Goal: Task Accomplishment & Management: Manage account settings

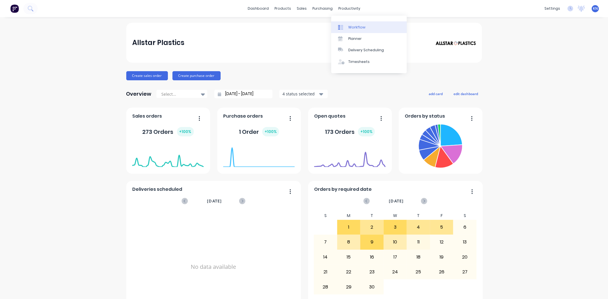
click at [352, 26] on div "Workflow" at bounding box center [356, 27] width 17 height 5
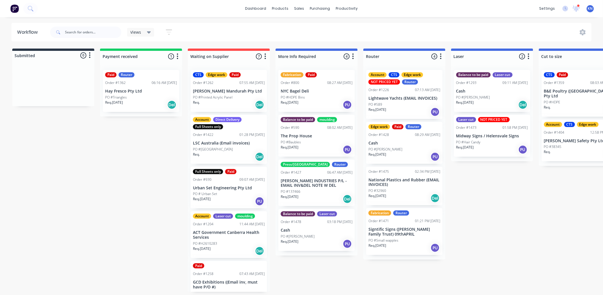
scroll to position [1, 0]
click at [250, 295] on div "Req. 25/08/25 PU" at bounding box center [229, 300] width 72 height 10
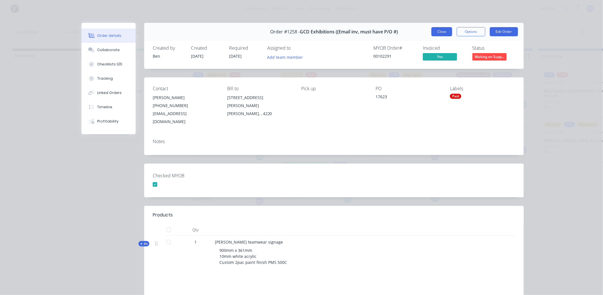
click at [434, 29] on button "Close" at bounding box center [442, 31] width 21 height 9
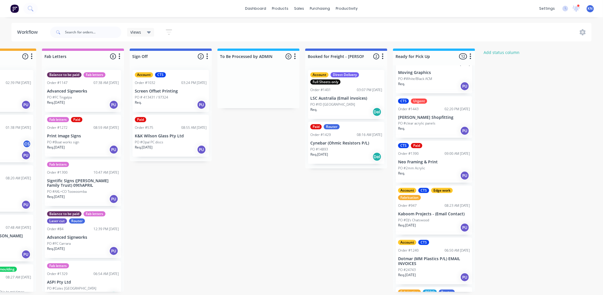
scroll to position [95, 0]
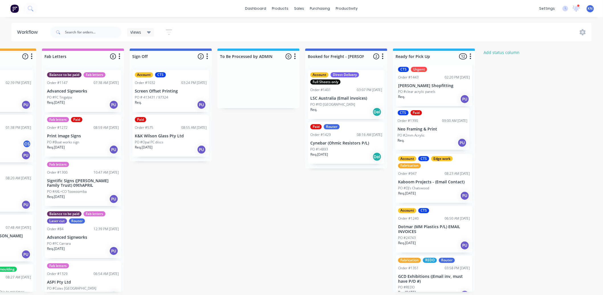
click at [447, 132] on div "CTS Paid Order #1426 08:11 AM 10/09/25 Custom Truck Bodies and Trailers PO #Bla…" at bounding box center [434, 178] width 82 height 226
click at [431, 130] on p "Neo Framing & Print" at bounding box center [434, 130] width 72 height 5
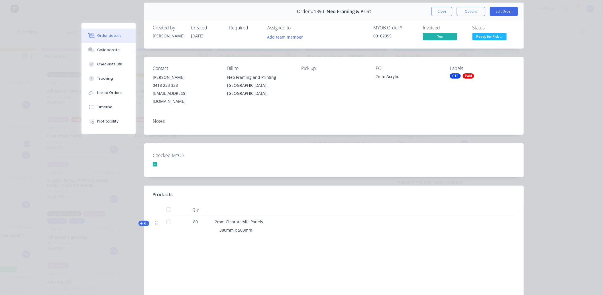
scroll to position [0, 0]
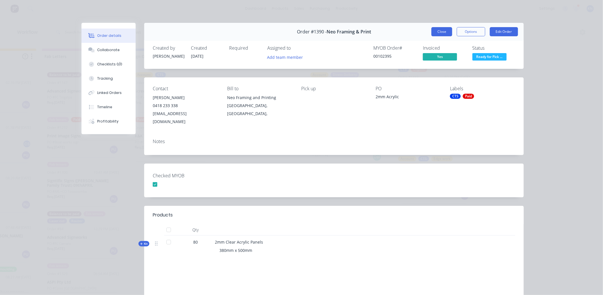
click at [439, 33] on button "Close" at bounding box center [442, 31] width 21 height 9
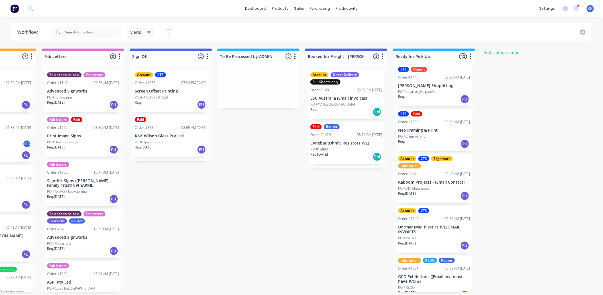
drag, startPoint x: 440, startPoint y: 135, endPoint x: 455, endPoint y: 133, distance: 15.5
click at [460, 189] on div "Mark as Picked Up" at bounding box center [468, 190] width 57 height 12
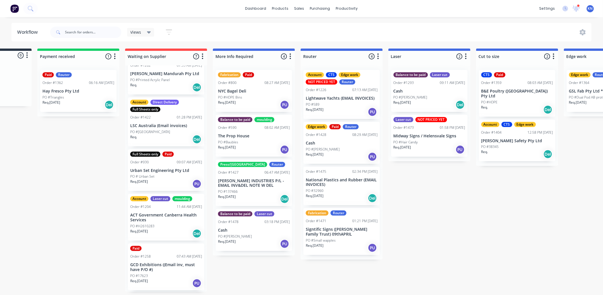
scroll to position [32, 0]
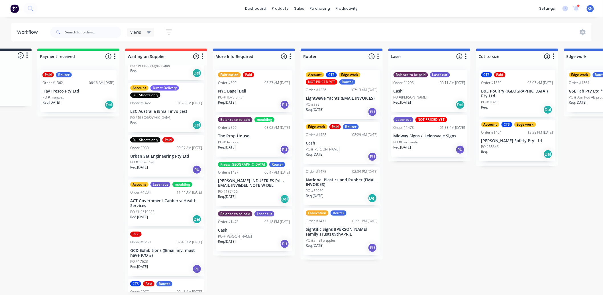
click at [161, 256] on div "Paid Order #1258 07:43 AM 26/08/25 GCD Exhibitions ((Email inv, must have P/O #…" at bounding box center [166, 252] width 76 height 47
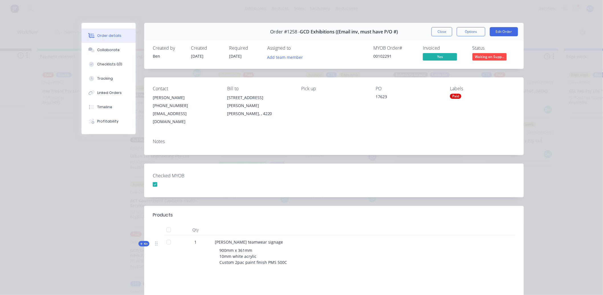
scroll to position [0, 0]
click at [488, 58] on span "Waiting on Supp..." at bounding box center [490, 56] width 34 height 7
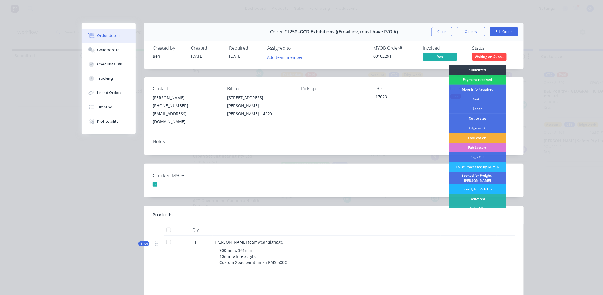
click at [476, 185] on div "Ready for Pick Up" at bounding box center [477, 189] width 57 height 10
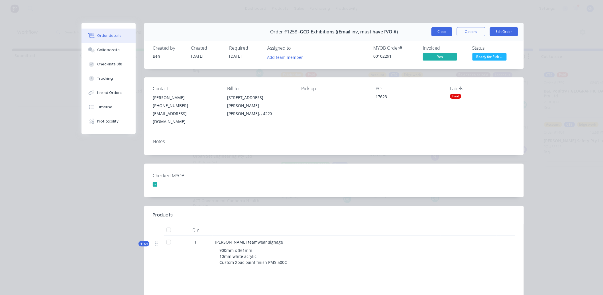
click at [440, 33] on button "Close" at bounding box center [442, 31] width 21 height 9
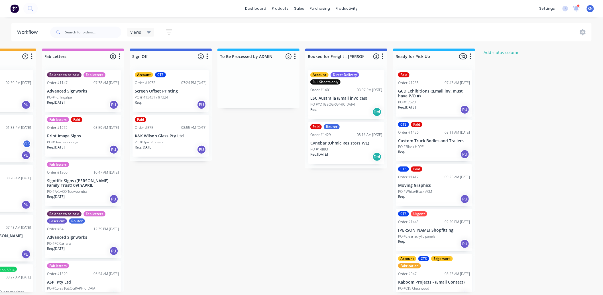
click at [578, 7] on icon at bounding box center [577, 7] width 6 height 5
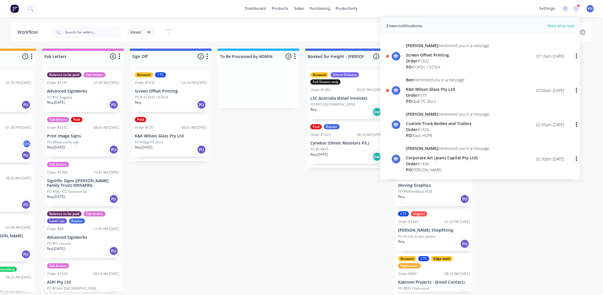
click at [420, 92] on div "Order # 575" at bounding box center [435, 95] width 59 height 6
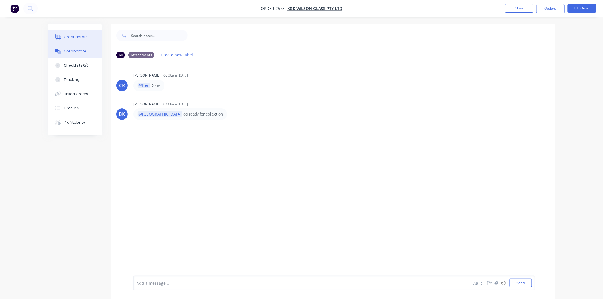
click at [76, 37] on div "Order details" at bounding box center [76, 37] width 24 height 5
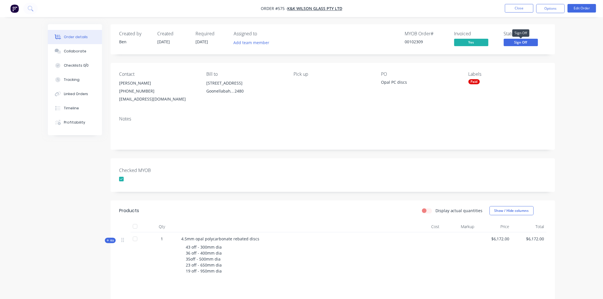
click at [526, 41] on span "Sign Off" at bounding box center [521, 42] width 34 height 7
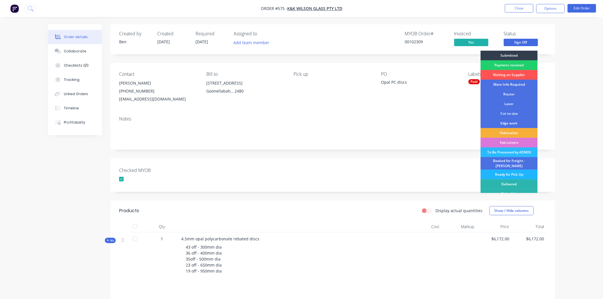
click at [508, 171] on div "Ready for Pick Up" at bounding box center [509, 175] width 57 height 10
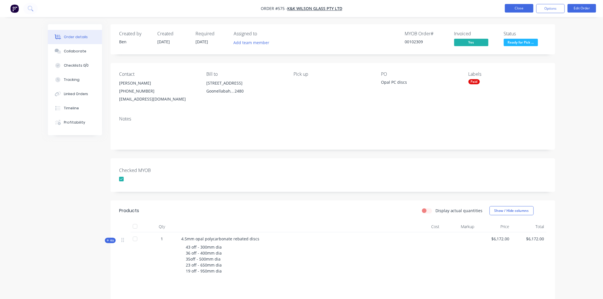
click at [521, 7] on button "Close" at bounding box center [519, 8] width 29 height 9
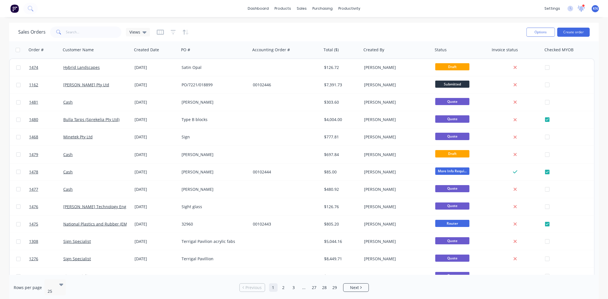
click at [581, 8] on icon at bounding box center [581, 7] width 5 height 5
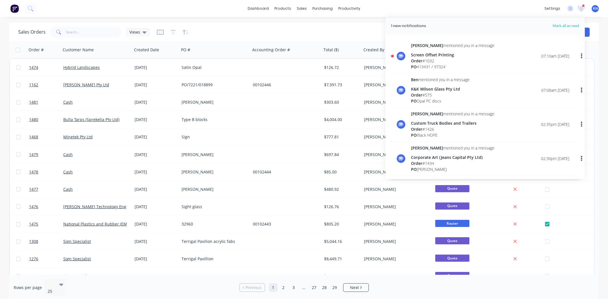
click at [428, 56] on div "Screen Offset Printing" at bounding box center [453, 55] width 84 height 6
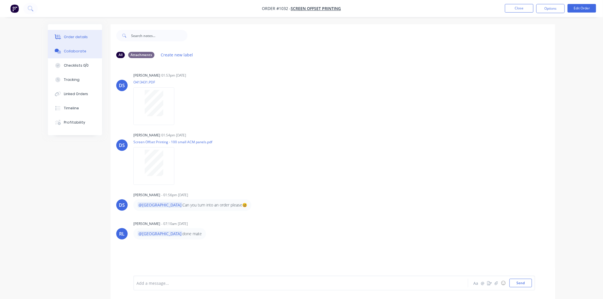
click at [73, 39] on div "Order details" at bounding box center [76, 37] width 24 height 5
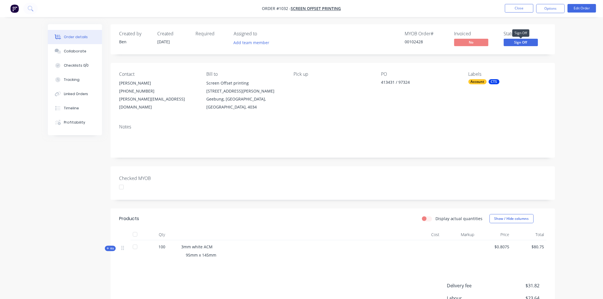
click at [516, 43] on span "Sign Off" at bounding box center [521, 42] width 34 height 7
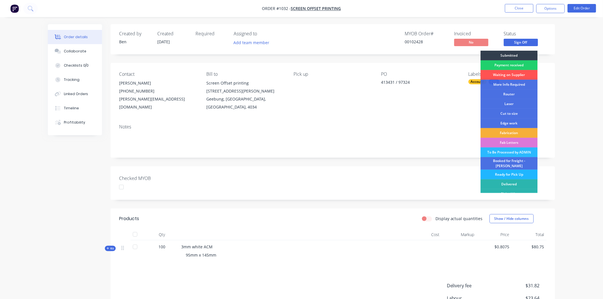
click at [511, 171] on div "Ready for Pick Up" at bounding box center [509, 175] width 57 height 10
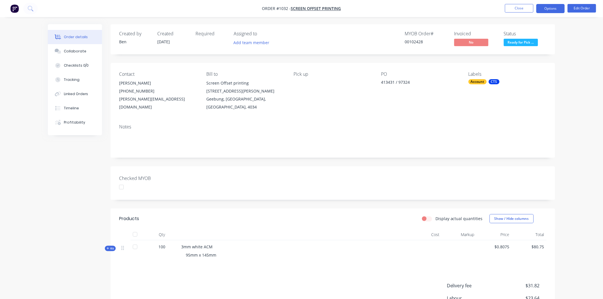
click at [546, 7] on button "Options" at bounding box center [551, 8] width 29 height 9
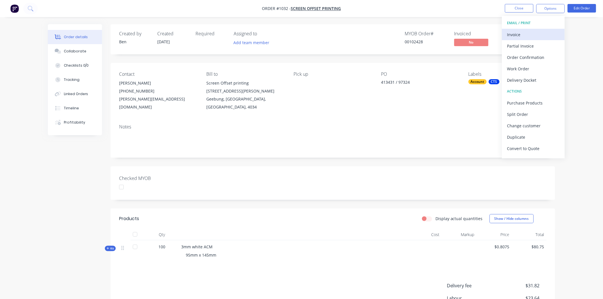
click at [521, 36] on div "Invoice" at bounding box center [534, 35] width 52 height 8
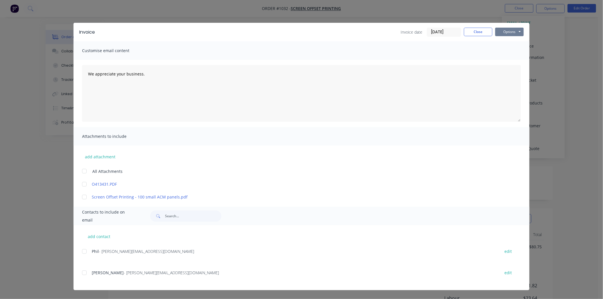
click at [510, 30] on button "Options" at bounding box center [510, 32] width 29 height 9
click at [514, 50] on button "Print" at bounding box center [514, 51] width 37 height 9
click at [476, 32] on button "Close" at bounding box center [478, 32] width 29 height 9
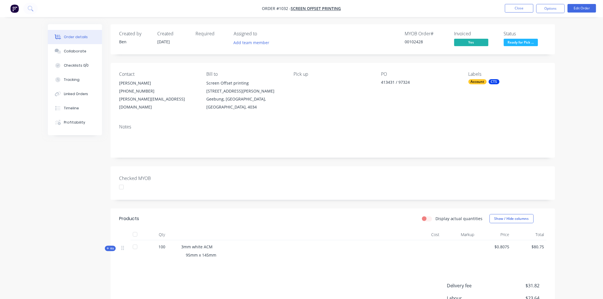
click at [119, 182] on div at bounding box center [121, 187] width 11 height 11
click at [520, 7] on button "Close" at bounding box center [519, 8] width 29 height 9
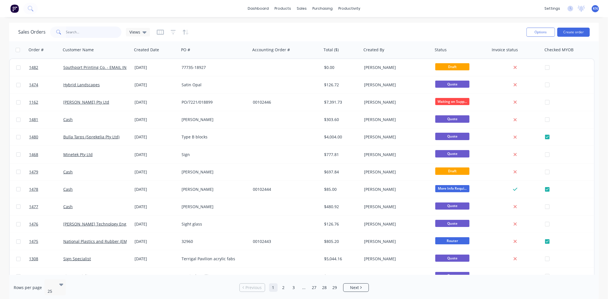
click at [89, 30] on input "text" at bounding box center [94, 32] width 56 height 11
click at [80, 32] on input "text" at bounding box center [94, 32] width 56 height 11
type input "awards"
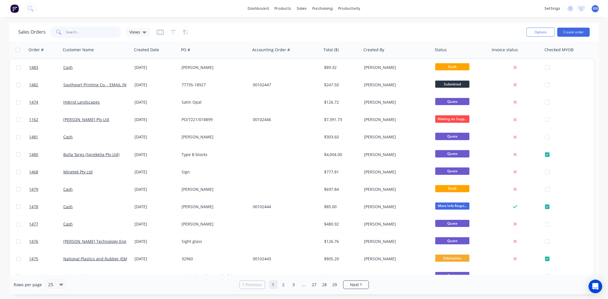
click at [77, 31] on input "text" at bounding box center [94, 32] width 56 height 11
type input "awards"
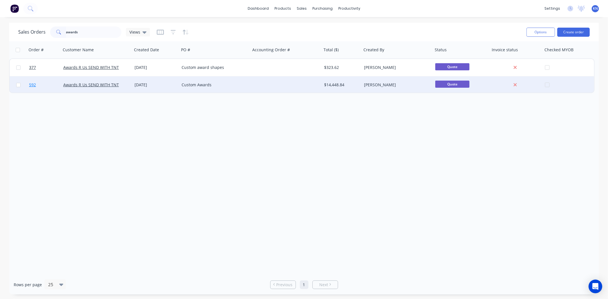
click at [31, 84] on span "592" at bounding box center [32, 85] width 7 height 6
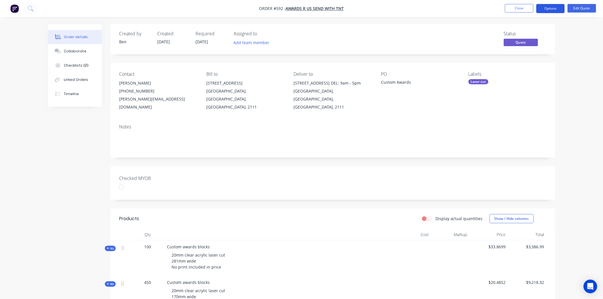
click at [555, 7] on button "Options" at bounding box center [551, 8] width 29 height 9
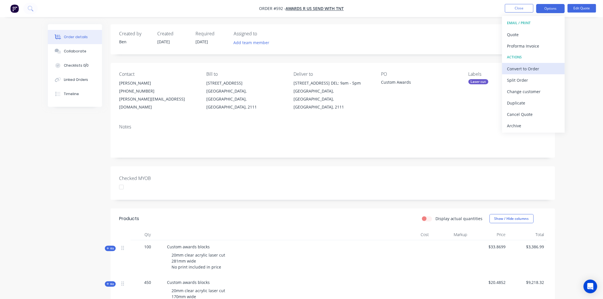
click at [526, 68] on div "Convert to Order" at bounding box center [534, 69] width 52 height 8
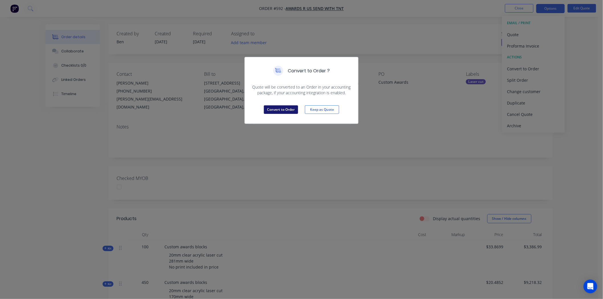
click at [274, 108] on button "Convert to Order" at bounding box center [281, 110] width 34 height 9
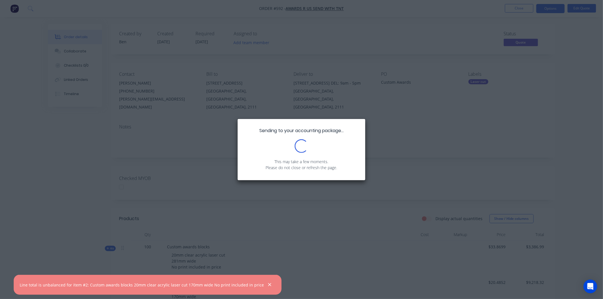
click at [343, 246] on div "Sending to your accounting package... Loading... This may take a few moments. P…" at bounding box center [301, 149] width 603 height 299
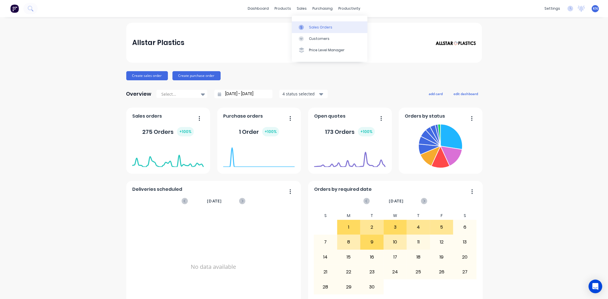
click at [324, 27] on div "Sales Orders" at bounding box center [320, 27] width 23 height 5
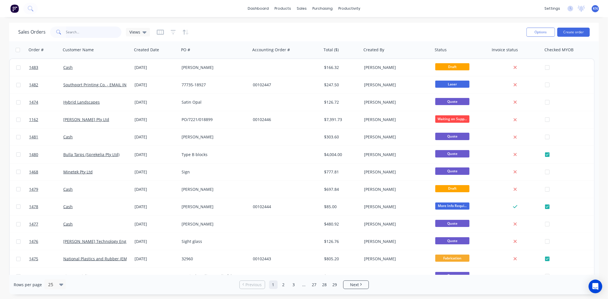
click at [84, 30] on input "text" at bounding box center [94, 32] width 56 height 11
type input "gcd"
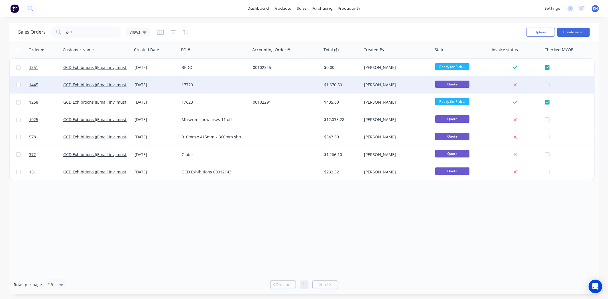
click at [165, 84] on div "09 Sep 2025" at bounding box center [156, 85] width 42 height 6
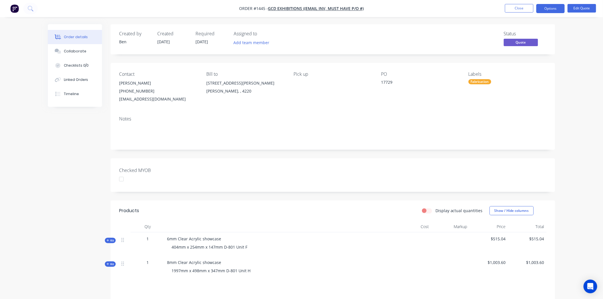
click at [119, 181] on div at bounding box center [121, 179] width 11 height 11
click at [491, 82] on div "Fabrication" at bounding box center [480, 81] width 23 height 5
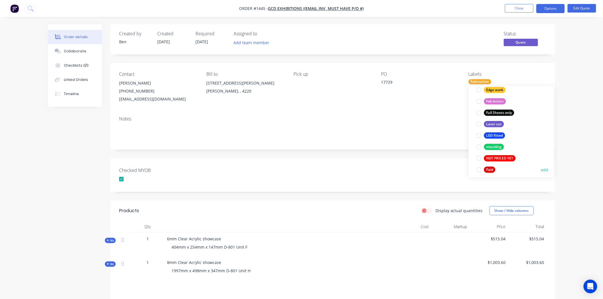
scroll to position [158, 0]
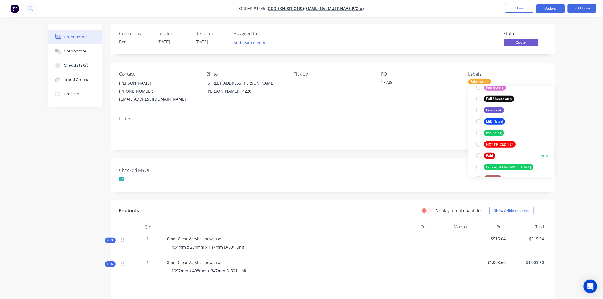
click at [479, 156] on div at bounding box center [478, 155] width 11 height 11
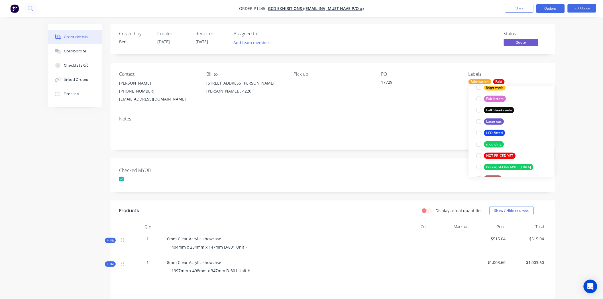
scroll to position [0, 0]
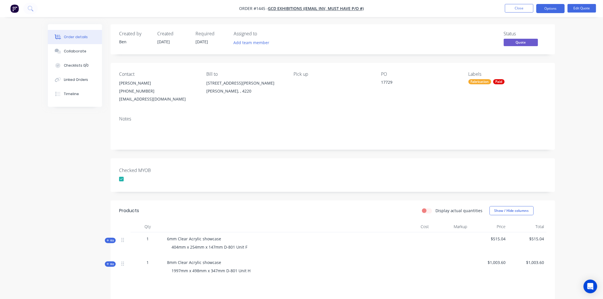
click at [439, 121] on div "Notes" at bounding box center [333, 118] width 428 height 5
click at [557, 9] on button "Options" at bounding box center [551, 8] width 29 height 9
click at [528, 68] on div "Convert to Order" at bounding box center [534, 69] width 52 height 8
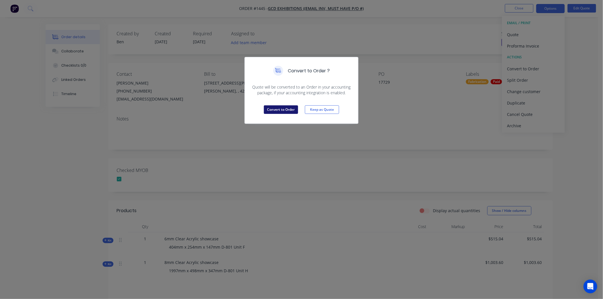
click at [277, 112] on button "Convert to Order" at bounding box center [281, 110] width 34 height 9
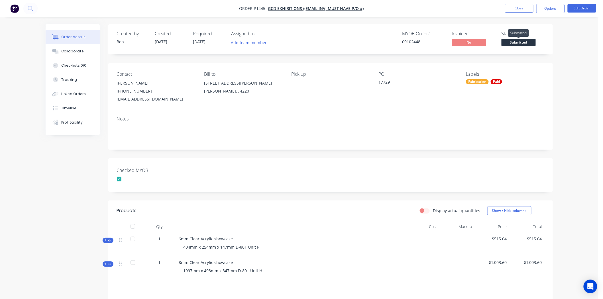
click at [521, 42] on span "Submitted" at bounding box center [519, 42] width 34 height 7
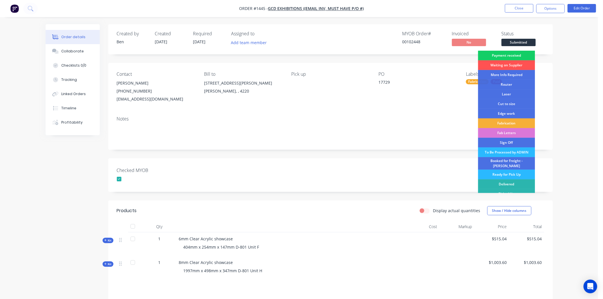
click at [514, 56] on div "Payment received" at bounding box center [507, 56] width 57 height 10
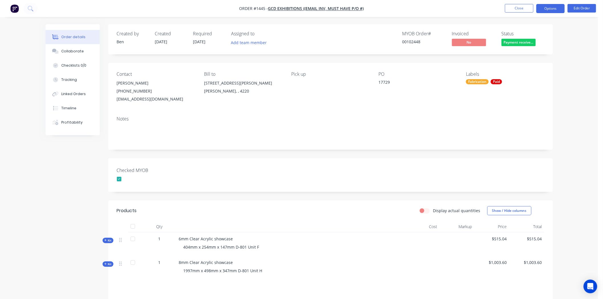
click at [551, 9] on button "Options" at bounding box center [551, 8] width 29 height 9
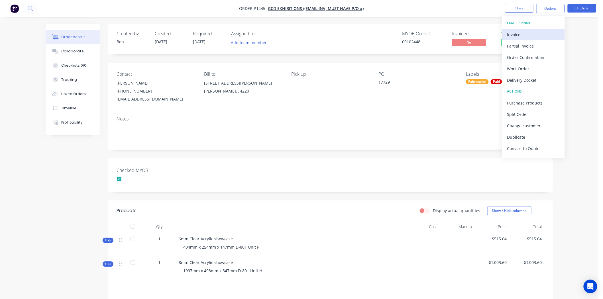
click at [523, 35] on div "Invoice" at bounding box center [534, 35] width 52 height 8
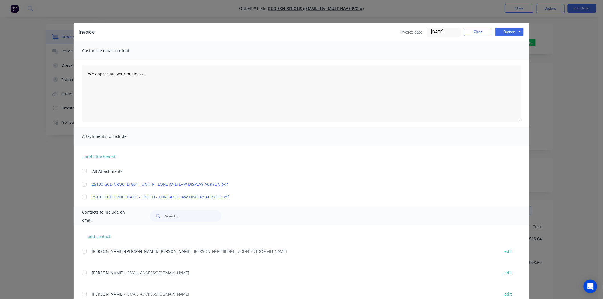
click at [447, 30] on input "[DATE]" at bounding box center [444, 32] width 34 height 9
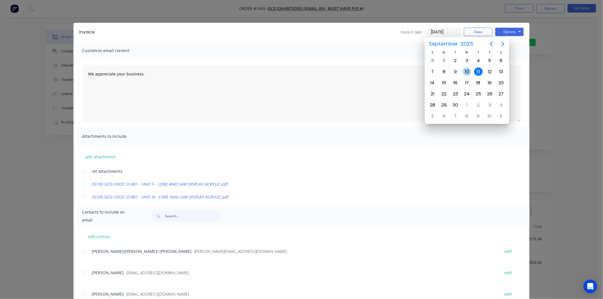
click at [468, 70] on div "10" at bounding box center [467, 72] width 9 height 9
type input "10/09/25"
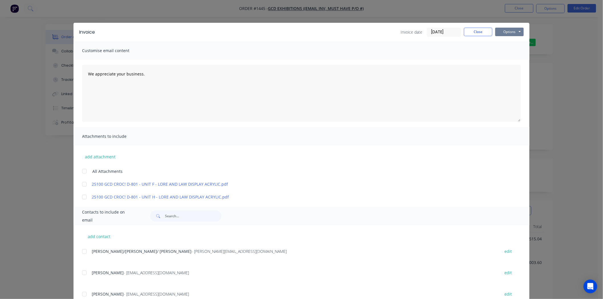
click at [511, 30] on button "Options" at bounding box center [510, 32] width 29 height 9
click at [506, 50] on button "Print" at bounding box center [514, 51] width 37 height 9
click at [479, 30] on button "Close" at bounding box center [478, 32] width 29 height 9
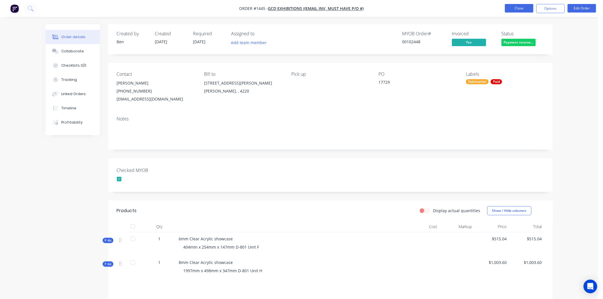
click at [524, 7] on button "Close" at bounding box center [519, 8] width 29 height 9
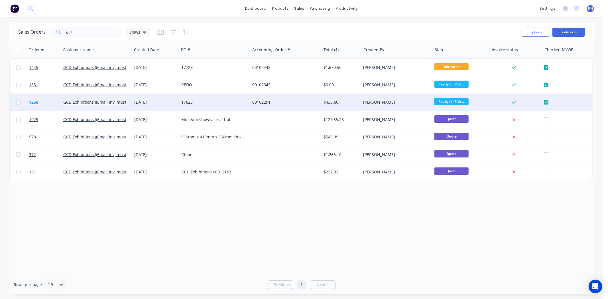
click at [33, 102] on span "1258" at bounding box center [33, 103] width 9 height 6
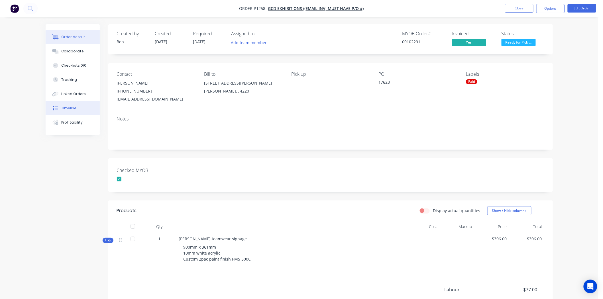
click at [67, 107] on div "Timeline" at bounding box center [68, 108] width 15 height 5
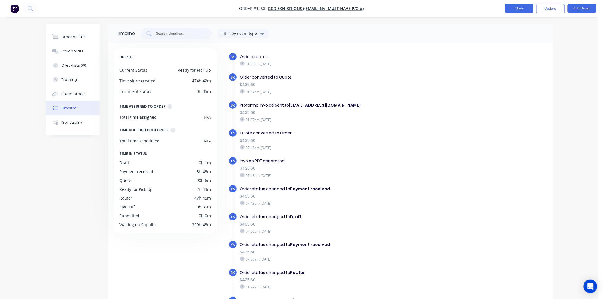
click at [522, 7] on button "Close" at bounding box center [519, 8] width 29 height 9
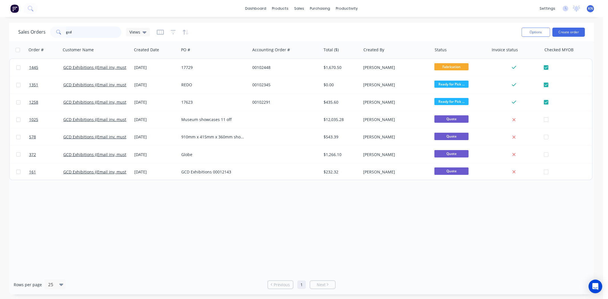
click at [82, 30] on input "gcd" at bounding box center [94, 32] width 56 height 11
type input "g"
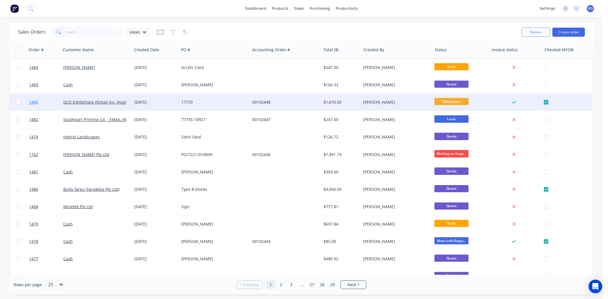
click at [35, 102] on span "1445" at bounding box center [33, 103] width 9 height 6
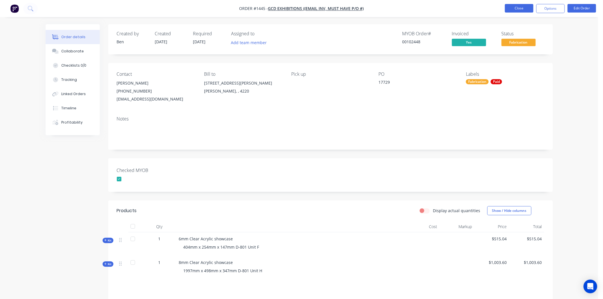
click at [517, 7] on button "Close" at bounding box center [519, 8] width 29 height 9
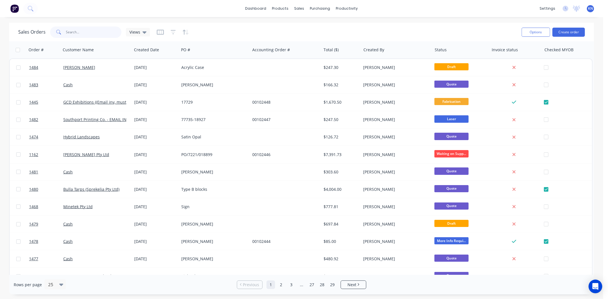
click at [80, 34] on input "text" at bounding box center [94, 32] width 56 height 11
click at [76, 32] on input "text" at bounding box center [94, 32] width 56 height 11
type input "1387"
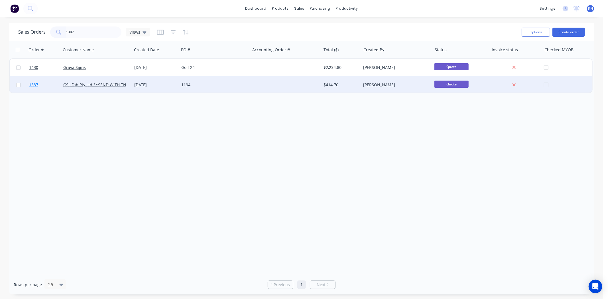
click at [32, 86] on span "1387" at bounding box center [33, 85] width 9 height 6
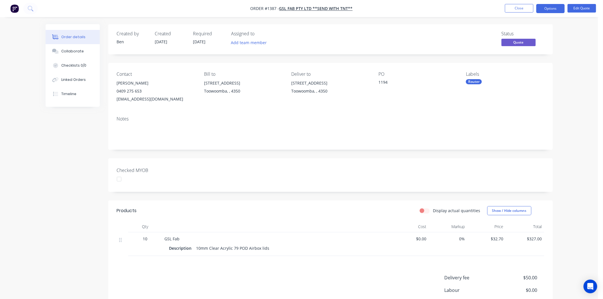
click at [118, 181] on div at bounding box center [119, 179] width 11 height 11
click at [474, 82] on div "Router" at bounding box center [474, 81] width 16 height 5
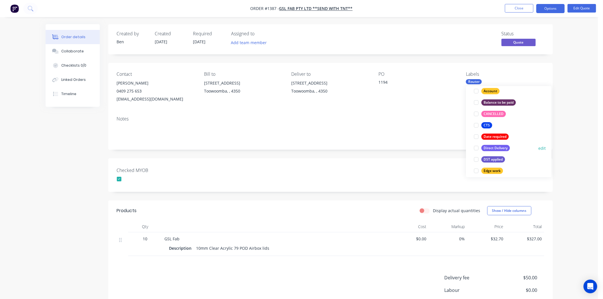
scroll to position [158, 0]
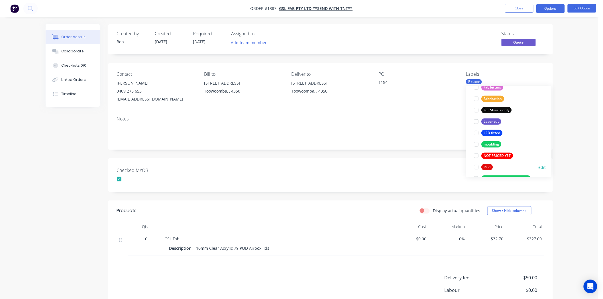
click at [476, 167] on div at bounding box center [476, 167] width 11 height 11
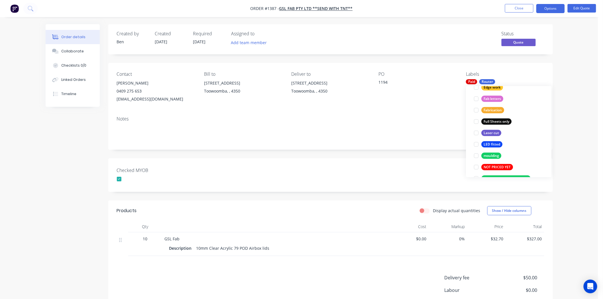
scroll to position [0, 0]
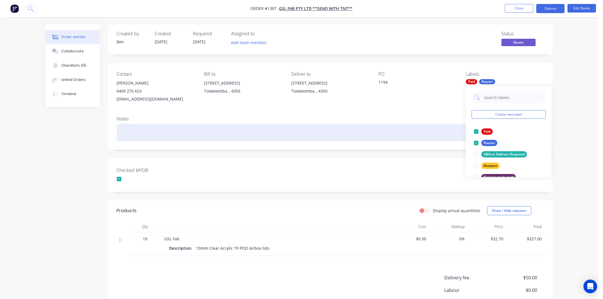
click at [437, 141] on div at bounding box center [331, 132] width 428 height 17
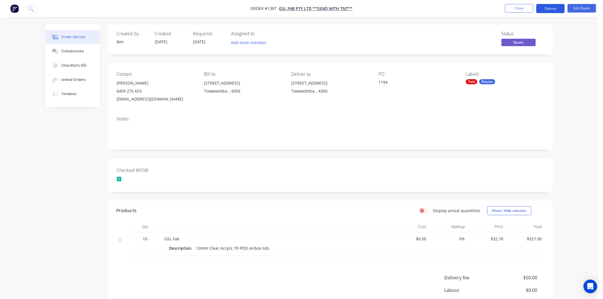
click at [558, 9] on button "Options" at bounding box center [551, 8] width 29 height 9
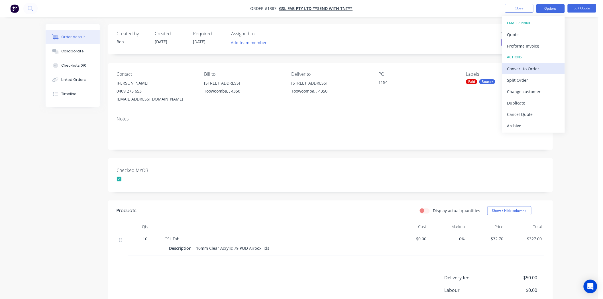
click at [529, 69] on div "Convert to Order" at bounding box center [534, 69] width 52 height 8
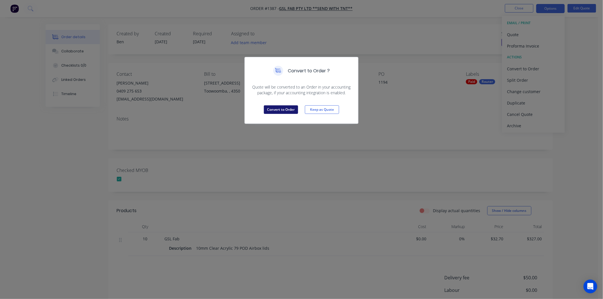
click at [289, 110] on button "Convert to Order" at bounding box center [281, 110] width 34 height 9
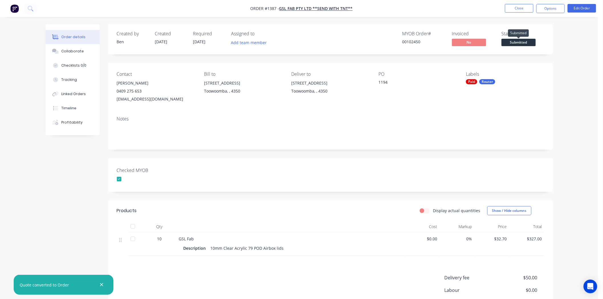
click at [520, 40] on span "Submitted" at bounding box center [519, 42] width 34 height 7
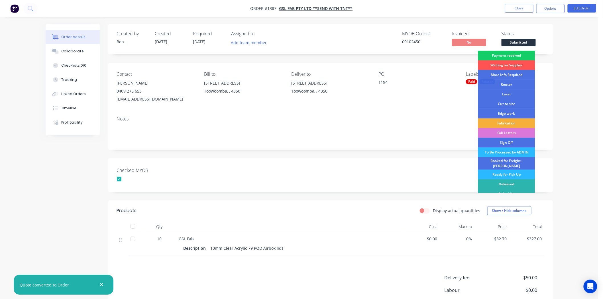
click at [522, 53] on div "Payment received" at bounding box center [507, 56] width 57 height 10
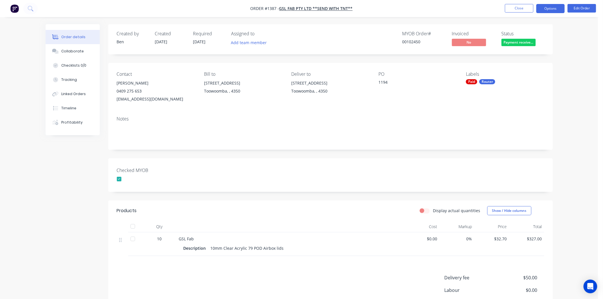
click at [550, 8] on button "Options" at bounding box center [551, 8] width 29 height 9
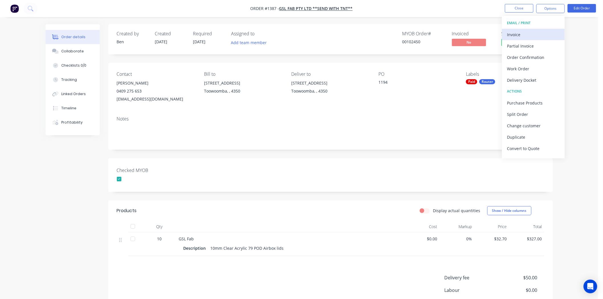
click at [524, 33] on div "Invoice" at bounding box center [534, 35] width 52 height 8
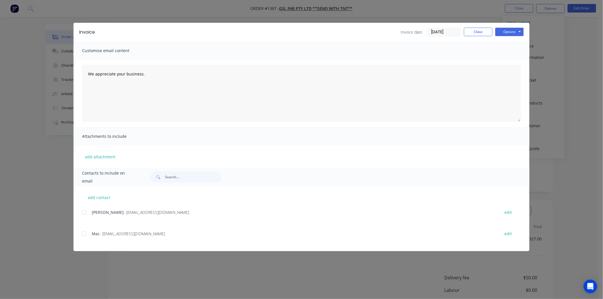
click at [441, 33] on input "[DATE]" at bounding box center [444, 32] width 34 height 9
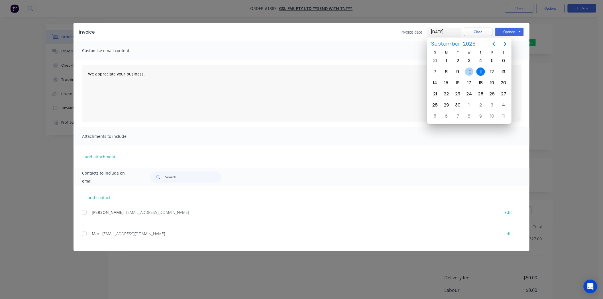
click at [466, 71] on div "10" at bounding box center [469, 72] width 9 height 9
type input "10/09/25"
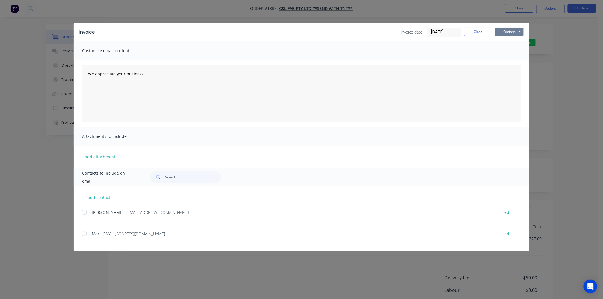
click at [508, 33] on button "Options" at bounding box center [510, 32] width 29 height 9
click at [519, 50] on button "Print" at bounding box center [514, 51] width 37 height 9
click at [477, 30] on button "Close" at bounding box center [478, 32] width 29 height 9
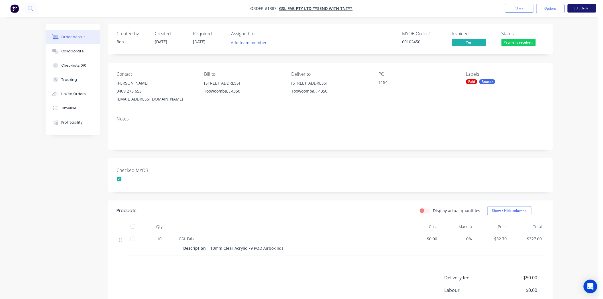
click at [583, 9] on button "Edit Order" at bounding box center [582, 8] width 29 height 9
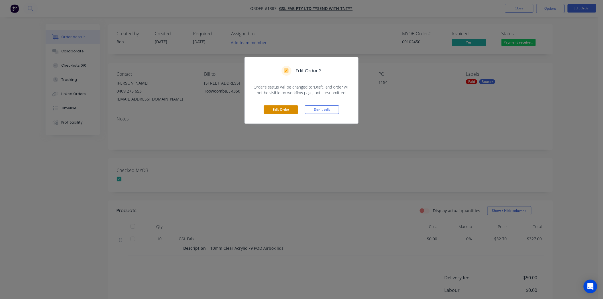
click at [280, 110] on button "Edit Order" at bounding box center [281, 110] width 34 height 9
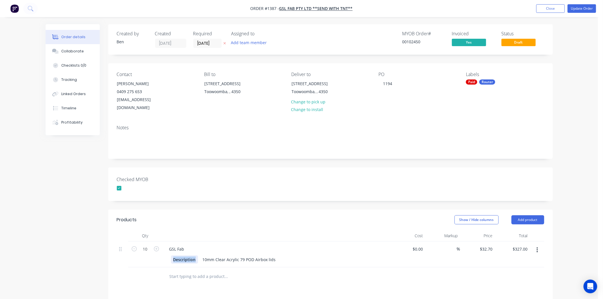
drag, startPoint x: 197, startPoint y: 252, endPoint x: 162, endPoint y: 254, distance: 35.2
click at [163, 254] on div "GSL Fab Description 10mm Clear Acrylic 79 POD Airbox lids" at bounding box center [277, 255] width 228 height 26
click at [281, 271] on input "text" at bounding box center [226, 276] width 114 height 11
click at [583, 6] on button "Update Order" at bounding box center [582, 8] width 29 height 9
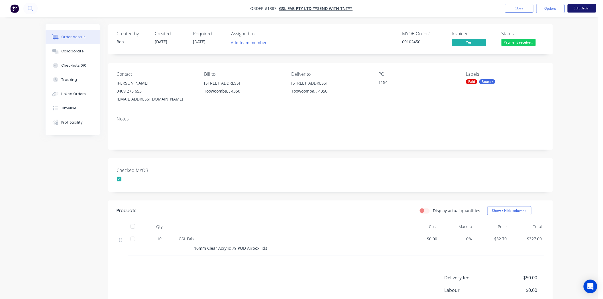
click at [582, 8] on button "Edit Order" at bounding box center [582, 8] width 29 height 9
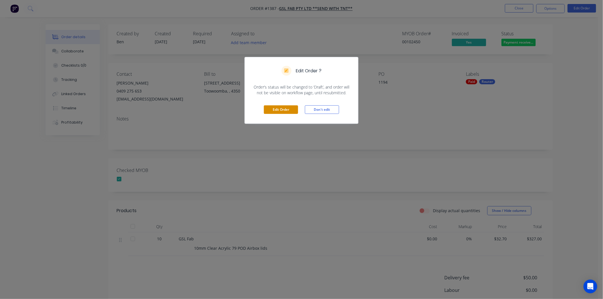
click at [287, 110] on button "Edit Order" at bounding box center [281, 110] width 34 height 9
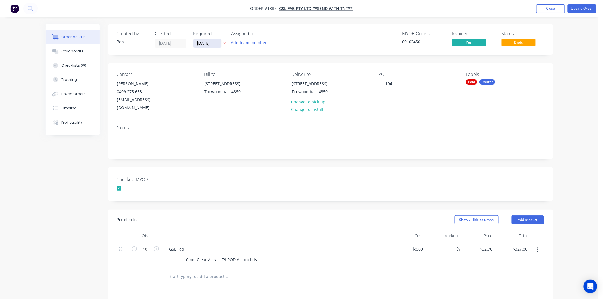
click at [200, 43] on input "04/09/25" at bounding box center [208, 43] width 28 height 9
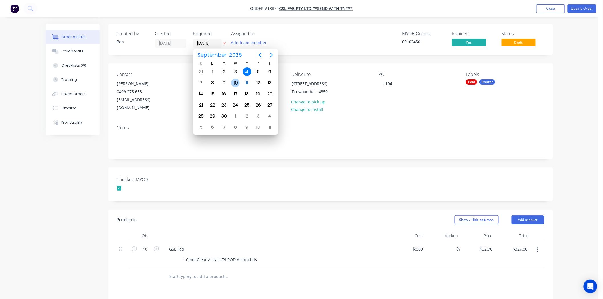
click at [234, 81] on div "10" at bounding box center [235, 83] width 9 height 9
type input "10/09/25"
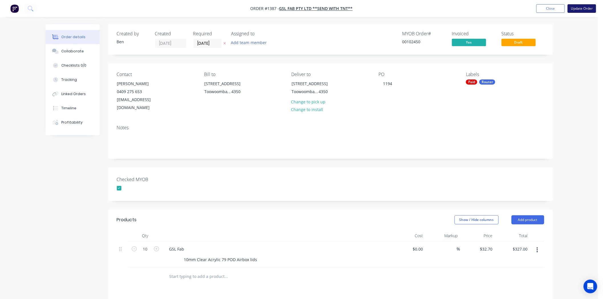
click at [589, 7] on button "Update Order" at bounding box center [582, 8] width 29 height 9
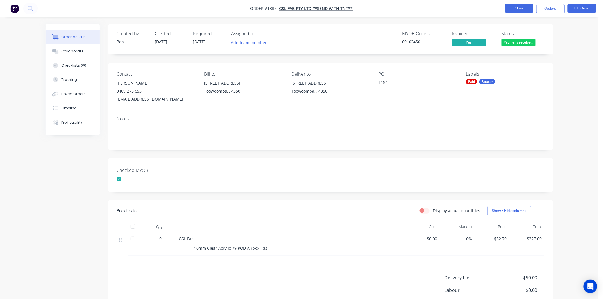
click at [519, 8] on button "Close" at bounding box center [519, 8] width 29 height 9
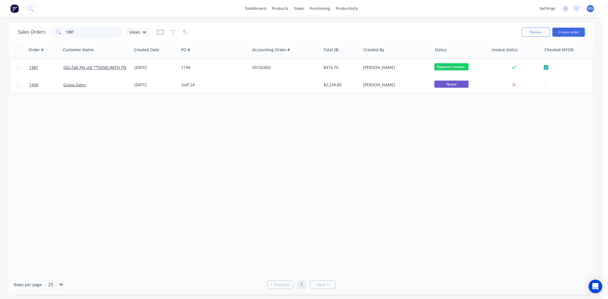
click at [76, 32] on input "1387" at bounding box center [94, 32] width 56 height 11
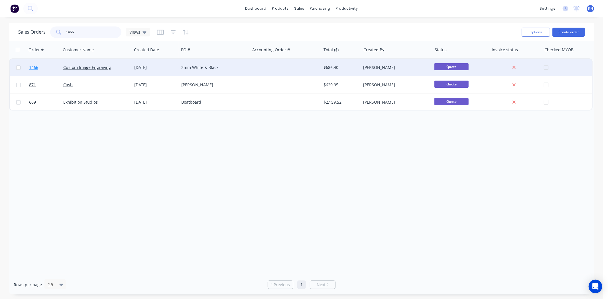
type input "1466"
click at [44, 65] on link "1466" at bounding box center [46, 67] width 34 height 17
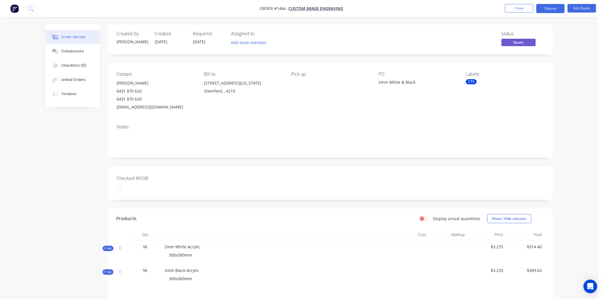
click at [118, 190] on div at bounding box center [119, 187] width 11 height 11
click at [473, 80] on div "CTS" at bounding box center [471, 81] width 11 height 5
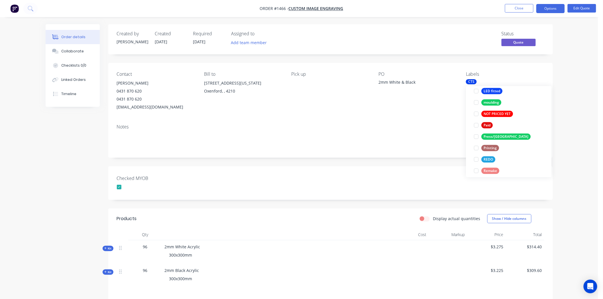
scroll to position [190, 0]
click at [477, 124] on div at bounding box center [476, 124] width 11 height 11
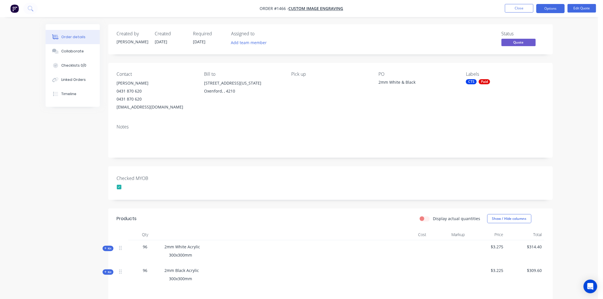
click at [475, 47] on div "Status Quote" at bounding box center [417, 39] width 256 height 17
click at [555, 5] on button "Options" at bounding box center [551, 8] width 29 height 9
click at [524, 68] on div "Convert to Order" at bounding box center [534, 69] width 52 height 8
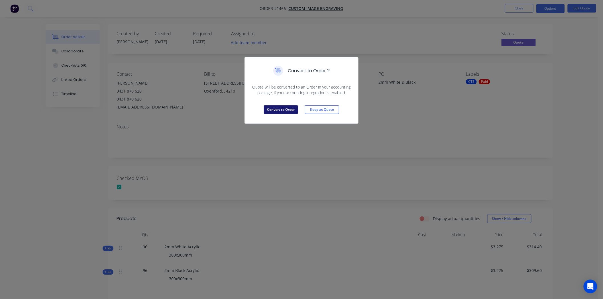
click at [277, 108] on button "Convert to Order" at bounding box center [281, 110] width 34 height 9
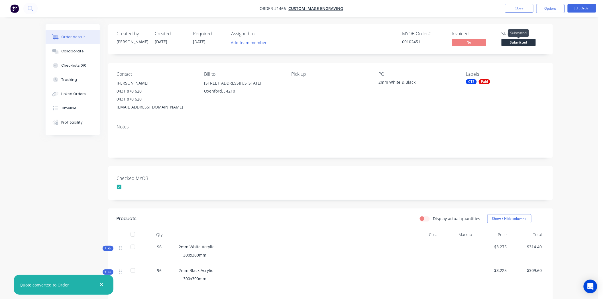
click at [516, 42] on span "Submitted" at bounding box center [519, 42] width 34 height 7
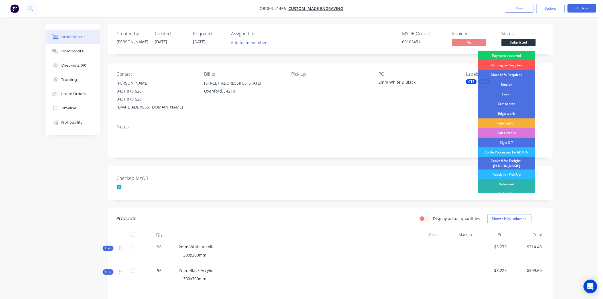
click at [503, 54] on div "Payment received" at bounding box center [507, 56] width 57 height 10
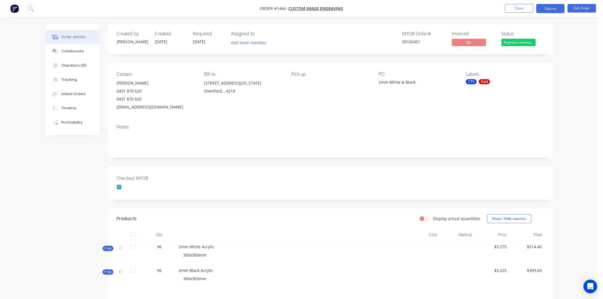
click at [554, 8] on button "Options" at bounding box center [551, 8] width 29 height 9
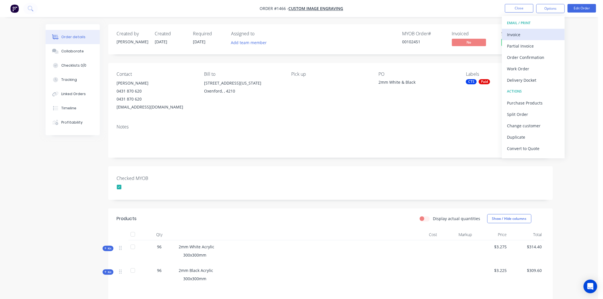
click at [513, 34] on div "Invoice" at bounding box center [534, 35] width 52 height 8
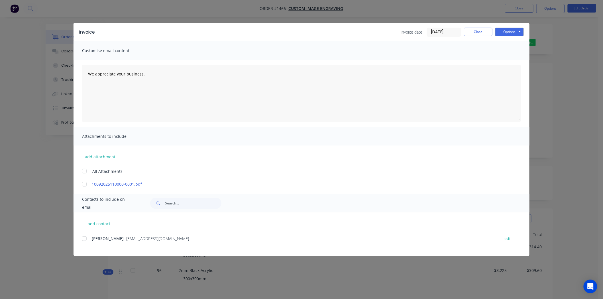
click at [449, 32] on input "[DATE]" at bounding box center [444, 32] width 34 height 9
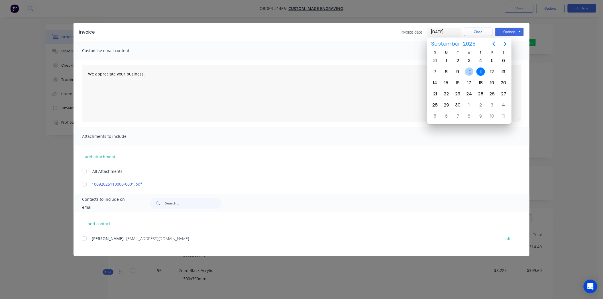
click at [470, 70] on div "10" at bounding box center [469, 72] width 9 height 9
type input "10/09/25"
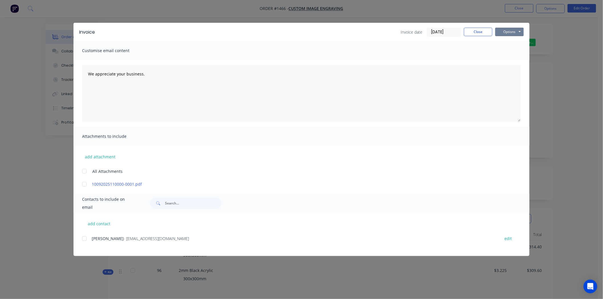
click at [512, 31] on button "Options" at bounding box center [510, 32] width 29 height 9
click at [510, 51] on button "Print" at bounding box center [514, 51] width 37 height 9
click at [481, 32] on button "Close" at bounding box center [478, 32] width 29 height 9
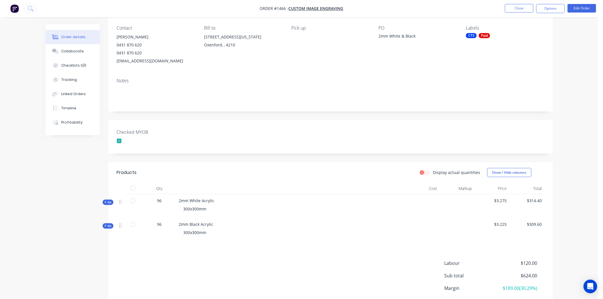
scroll to position [0, 0]
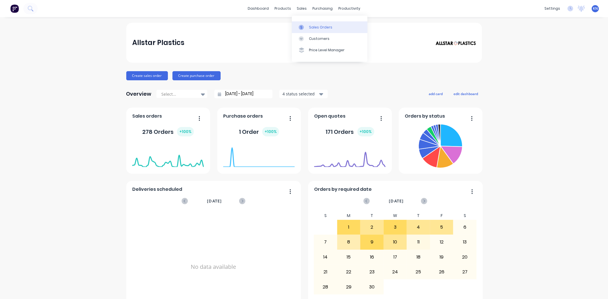
click at [316, 26] on div "Sales Orders" at bounding box center [320, 27] width 23 height 5
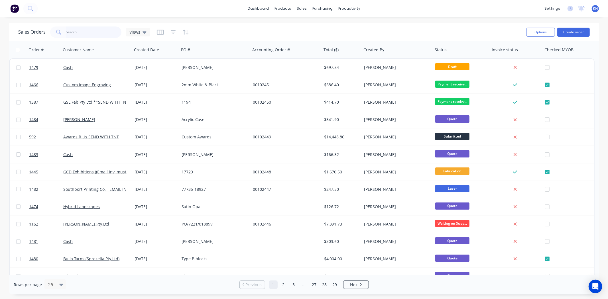
click at [70, 31] on input "text" at bounding box center [94, 32] width 56 height 11
type input "awards"
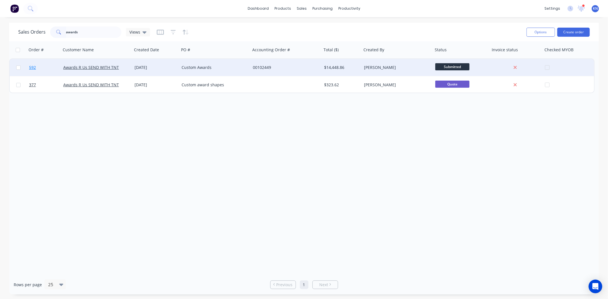
click at [32, 67] on span "592" at bounding box center [32, 68] width 7 height 6
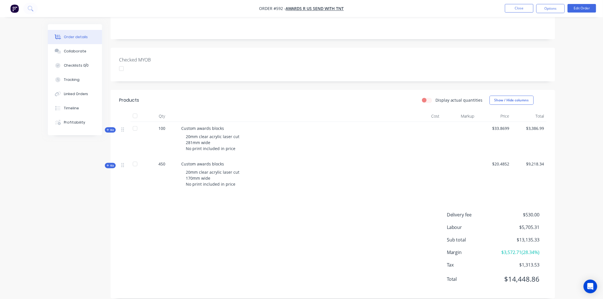
scroll to position [119, 0]
click at [108, 164] on icon at bounding box center [108, 165] width 3 height 3
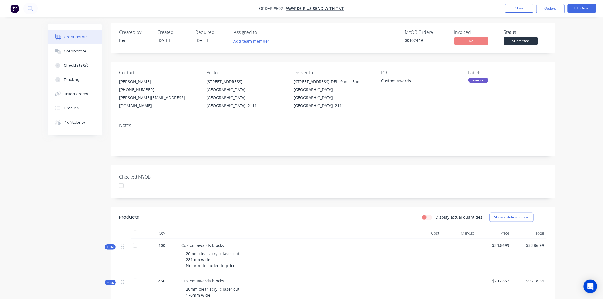
scroll to position [0, 0]
click at [525, 43] on span "Submitted" at bounding box center [521, 42] width 34 height 7
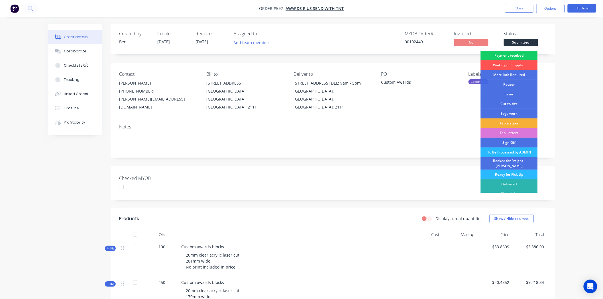
click at [516, 55] on div "Payment received" at bounding box center [509, 56] width 57 height 10
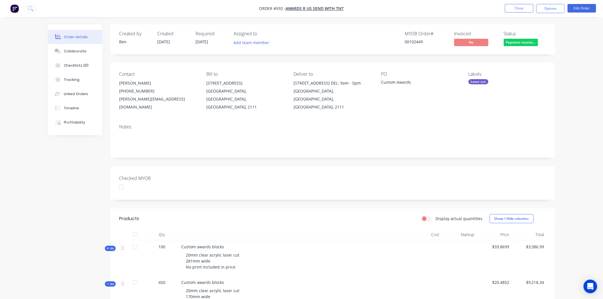
click at [120, 182] on div at bounding box center [121, 187] width 11 height 11
click at [552, 9] on button "Options" at bounding box center [551, 8] width 29 height 9
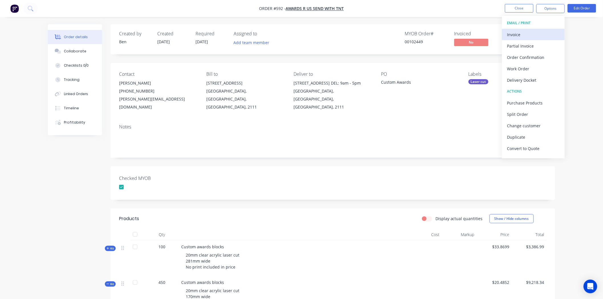
click at [526, 33] on div "Invoice" at bounding box center [534, 35] width 52 height 8
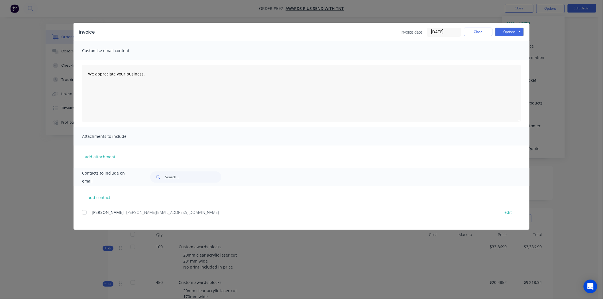
click at [444, 33] on input "[DATE]" at bounding box center [444, 32] width 34 height 9
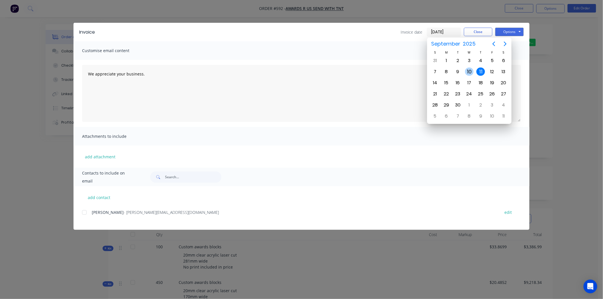
click at [468, 70] on div "10" at bounding box center [469, 72] width 9 height 9
type input "10/09/25"
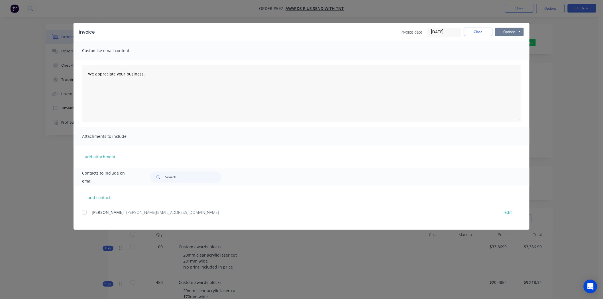
click at [509, 30] on button "Options" at bounding box center [510, 32] width 29 height 9
click at [512, 49] on button "Print" at bounding box center [514, 51] width 37 height 9
click at [481, 31] on button "Close" at bounding box center [478, 32] width 29 height 9
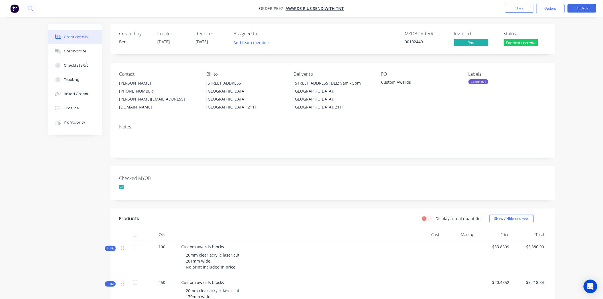
click at [483, 81] on div "Laser cut" at bounding box center [479, 81] width 20 height 5
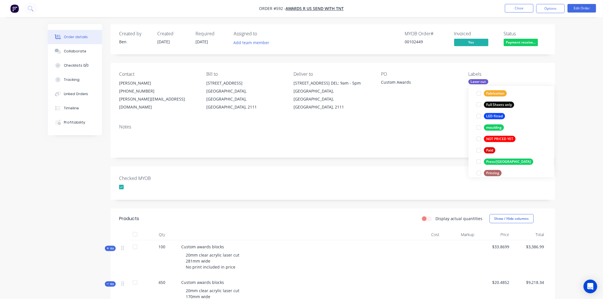
scroll to position [222, 0]
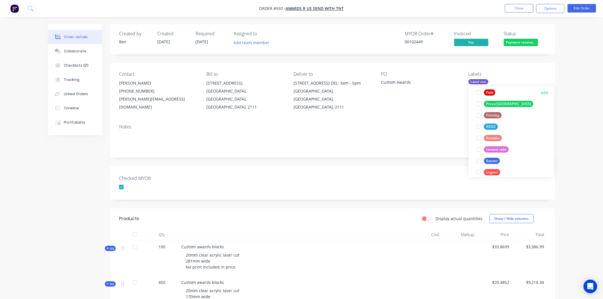
click at [479, 92] on div at bounding box center [478, 92] width 11 height 11
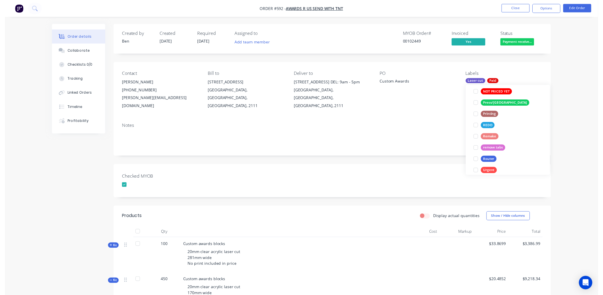
scroll to position [50, 0]
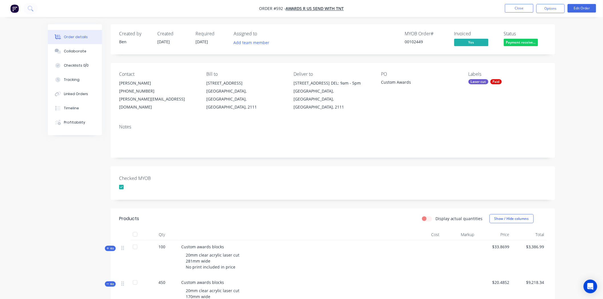
click at [426, 170] on div "Checked MYOB" at bounding box center [333, 184] width 445 height 34
click at [518, 7] on button "Close" at bounding box center [519, 8] width 29 height 9
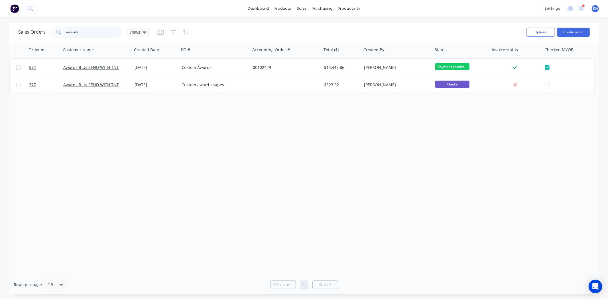
click at [81, 32] on input "awards" at bounding box center [94, 32] width 56 height 11
type input "a"
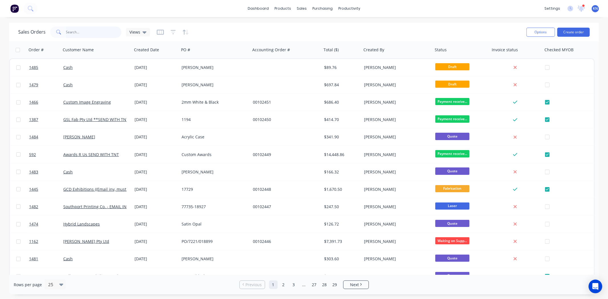
click at [97, 34] on input "text" at bounding box center [94, 32] width 56 height 11
type input "awards"
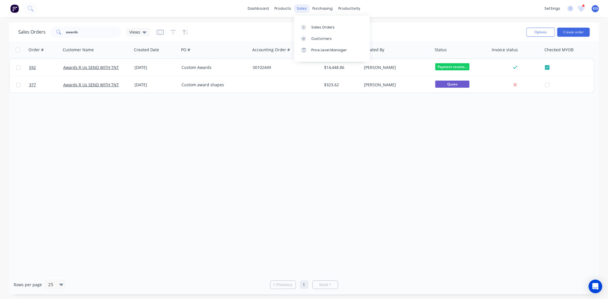
click at [302, 9] on div "sales" at bounding box center [302, 8] width 16 height 9
click at [319, 27] on div "Sales Orders" at bounding box center [322, 27] width 23 height 5
drag, startPoint x: 98, startPoint y: 32, endPoint x: 51, endPoint y: 32, distance: 46.8
click at [51, 32] on div "awards" at bounding box center [85, 32] width 71 height 11
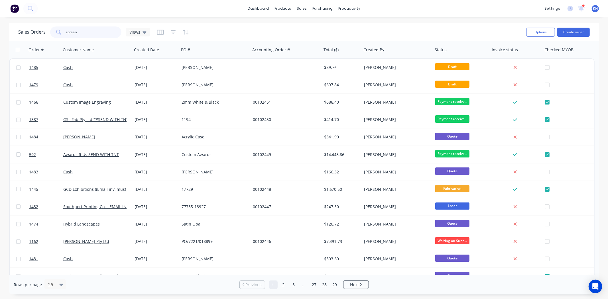
type input "screen"
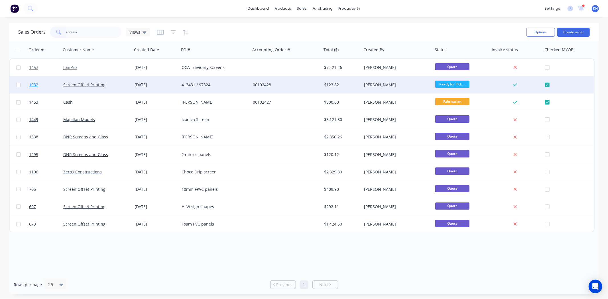
click at [33, 84] on span "1032" at bounding box center [33, 85] width 9 height 6
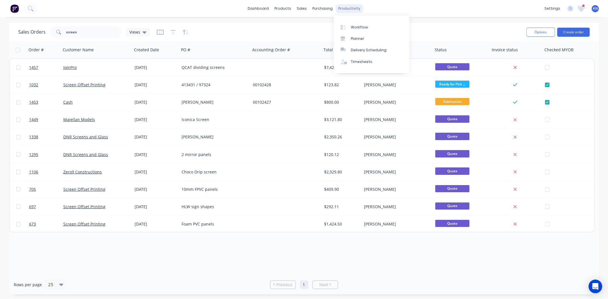
click at [357, 8] on div "productivity" at bounding box center [350, 8] width 28 height 9
click at [360, 26] on div "Workflow" at bounding box center [359, 27] width 17 height 5
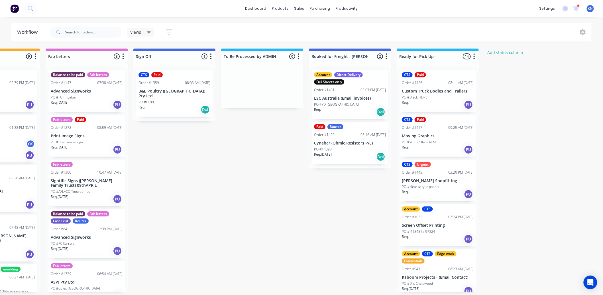
scroll to position [0, 761]
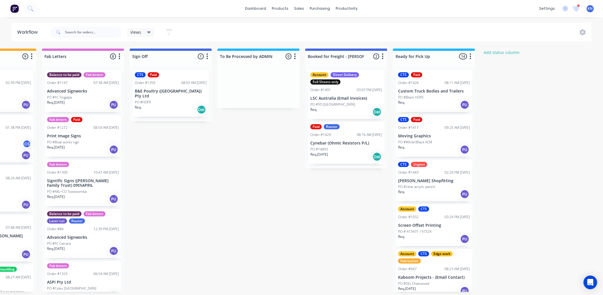
click at [420, 225] on p "Screen Offset Printing" at bounding box center [434, 225] width 72 height 5
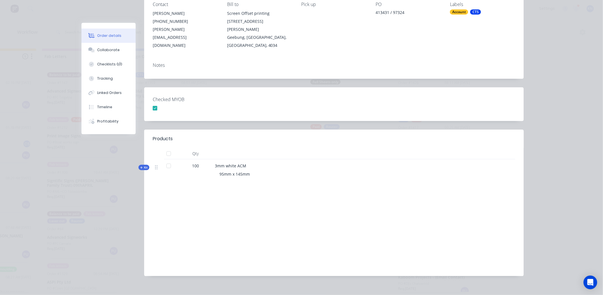
scroll to position [0, 0]
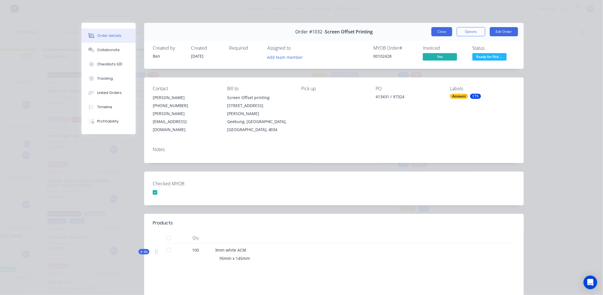
click at [439, 32] on button "Close" at bounding box center [442, 31] width 21 height 9
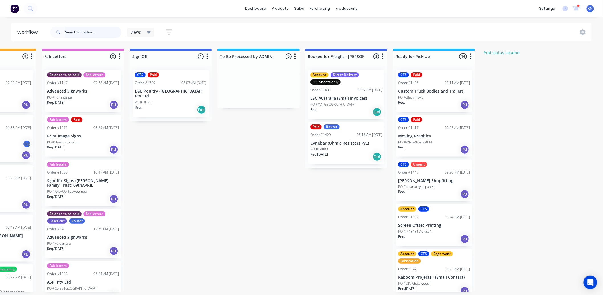
click at [92, 30] on input "text" at bounding box center [93, 32] width 56 height 11
type input "1"
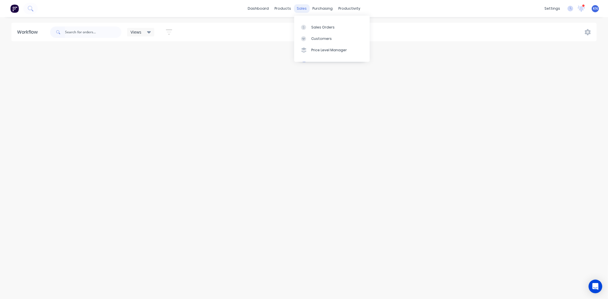
click at [297, 9] on div "sales" at bounding box center [302, 8] width 16 height 9
click at [319, 27] on div "Sales Orders" at bounding box center [322, 27] width 23 height 5
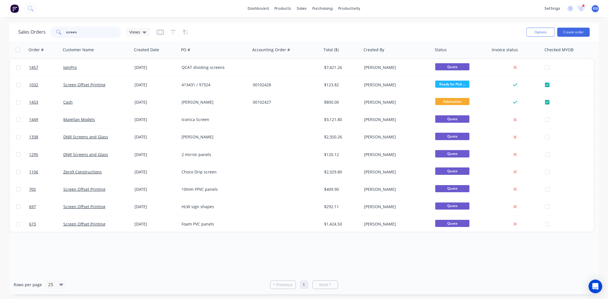
drag, startPoint x: 71, startPoint y: 32, endPoint x: 110, endPoint y: 36, distance: 38.4
click at [72, 32] on input "screen" at bounding box center [94, 32] width 56 height 11
drag, startPoint x: 77, startPoint y: 35, endPoint x: 55, endPoint y: 36, distance: 22.3
click at [55, 36] on div "screen" at bounding box center [85, 32] width 71 height 11
type input "1032"
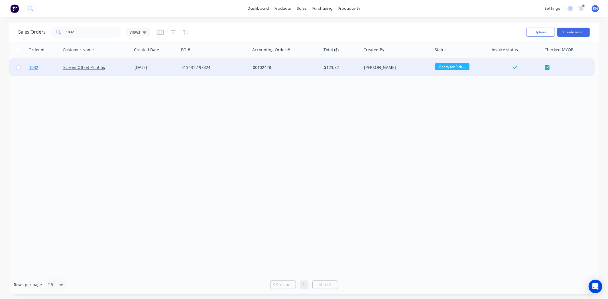
click at [33, 69] on span "1032" at bounding box center [33, 68] width 9 height 6
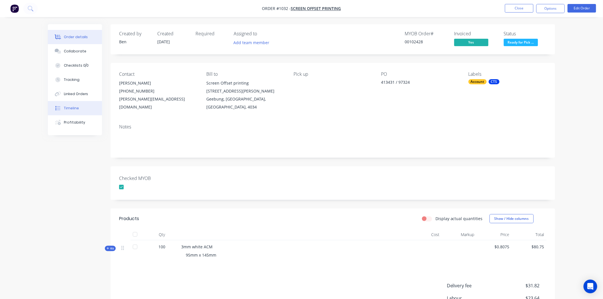
click at [74, 107] on div "Timeline" at bounding box center [71, 108] width 15 height 5
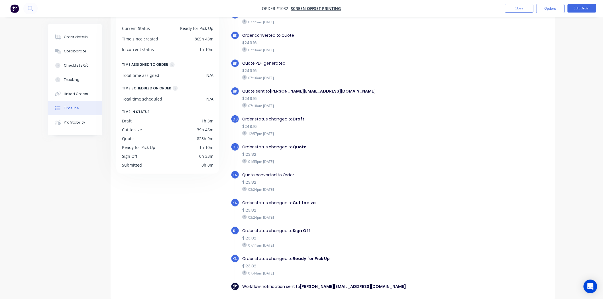
click at [159, 238] on div "DETAILS Current Status Ready for Pick Up Time since created 865h 43m In current…" at bounding box center [170, 149] width 108 height 285
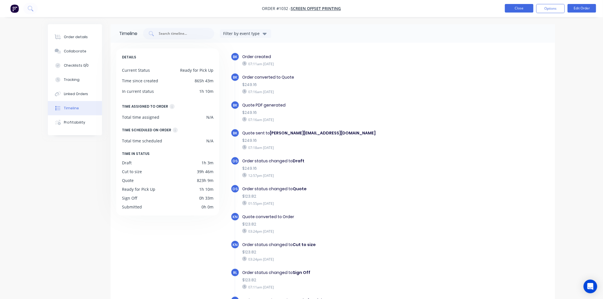
click at [517, 9] on button "Close" at bounding box center [519, 8] width 29 height 9
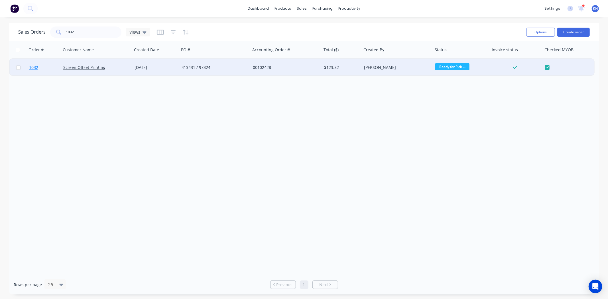
click at [37, 67] on span "1032" at bounding box center [33, 68] width 9 height 6
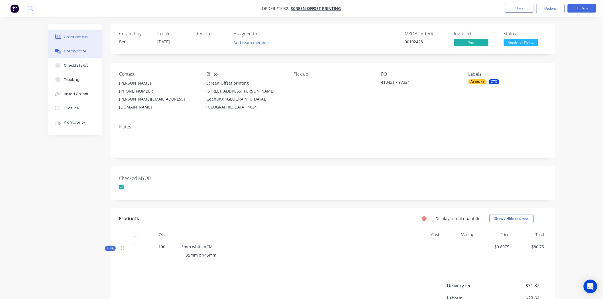
click at [78, 49] on div "Collaborate" at bounding box center [75, 51] width 23 height 5
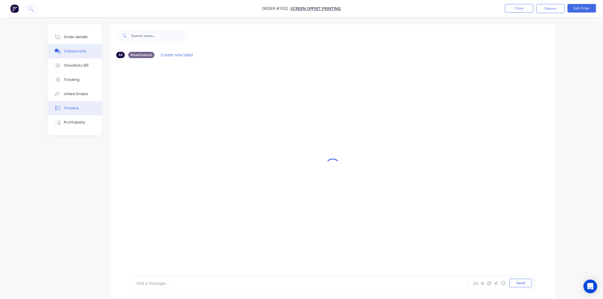
click at [67, 108] on div "Timeline" at bounding box center [71, 108] width 15 height 5
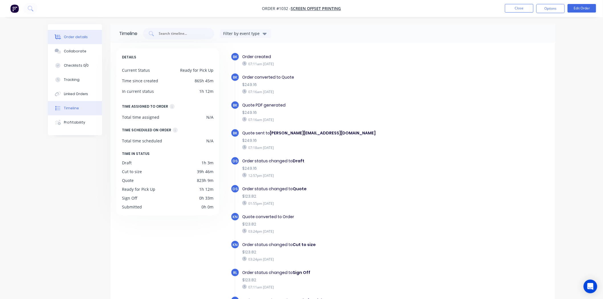
click at [76, 35] on div "Order details" at bounding box center [76, 37] width 24 height 5
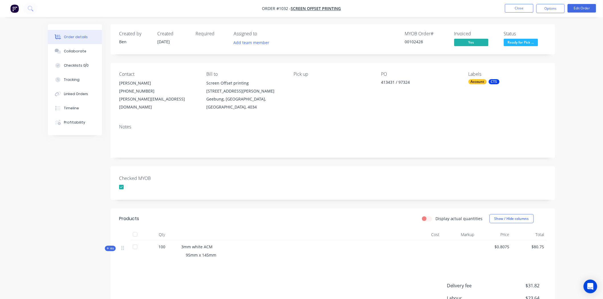
click at [527, 41] on span "Ready for Pick ..." at bounding box center [521, 42] width 34 height 7
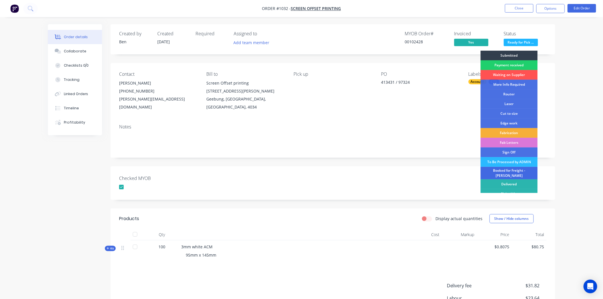
click at [509, 170] on div "Booked for Freight - [PERSON_NAME]" at bounding box center [509, 173] width 57 height 13
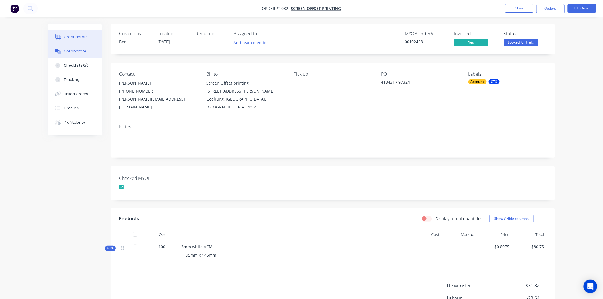
click at [80, 50] on div "Collaborate" at bounding box center [75, 51] width 23 height 5
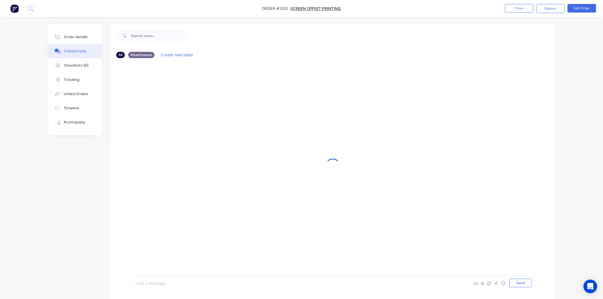
click at [173, 283] on div at bounding box center [285, 284] width 297 height 6
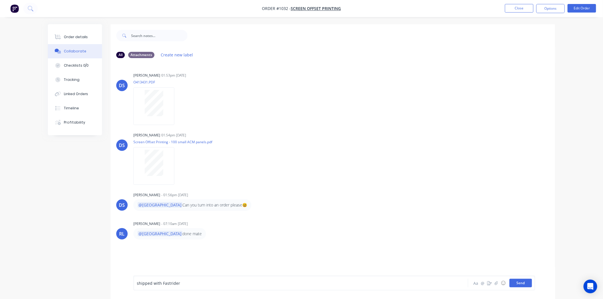
click at [519, 285] on button "Send" at bounding box center [521, 283] width 23 height 9
click at [518, 9] on button "Close" at bounding box center [519, 8] width 29 height 9
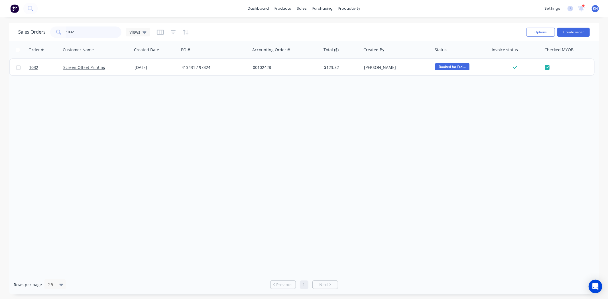
click at [86, 29] on input "1032" at bounding box center [94, 32] width 56 height 11
type input "1"
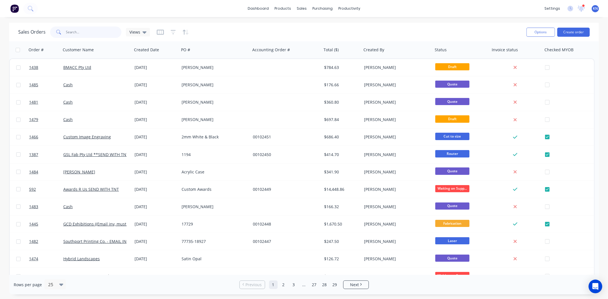
click at [72, 33] on input "text" at bounding box center [94, 32] width 56 height 11
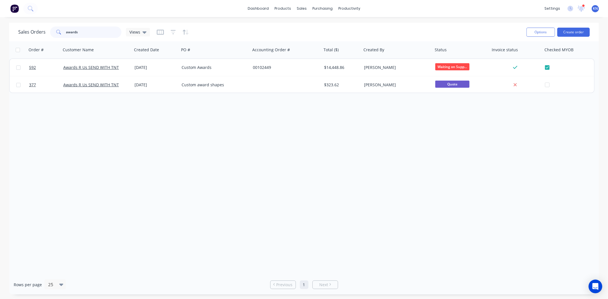
type input "awards"
click at [303, 8] on div "sales" at bounding box center [302, 8] width 16 height 9
drag, startPoint x: 347, startPoint y: 7, endPoint x: 351, endPoint y: 11, distance: 5.6
click at [347, 7] on div "productivity" at bounding box center [350, 8] width 28 height 9
click at [353, 25] on div "Workflow" at bounding box center [359, 27] width 17 height 5
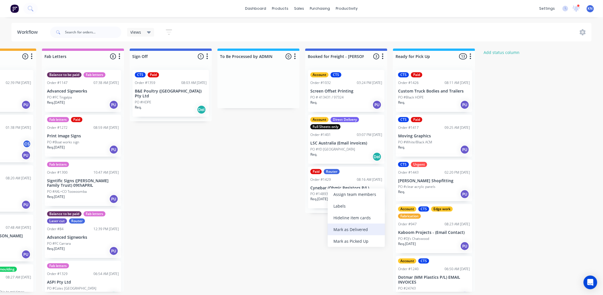
click at [366, 228] on div "Mark as Delivered" at bounding box center [356, 229] width 57 height 12
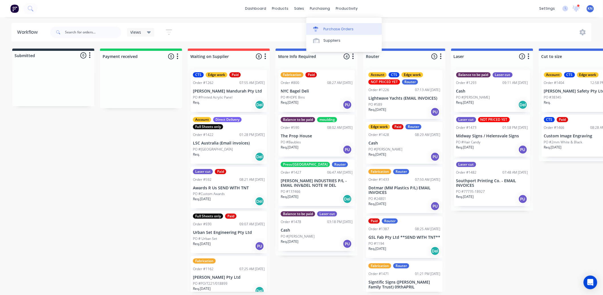
click at [298, 7] on div "sales" at bounding box center [300, 8] width 16 height 9
click at [325, 27] on div "Sales Orders" at bounding box center [320, 29] width 23 height 5
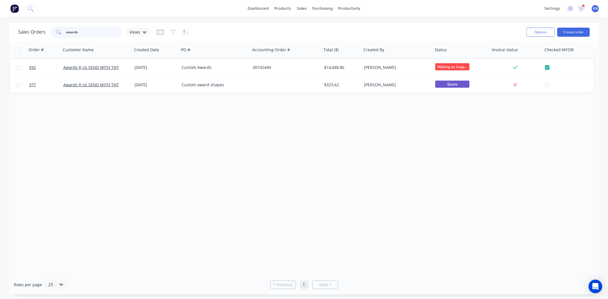
click at [84, 28] on input "awards" at bounding box center [94, 32] width 56 height 11
type input "a"
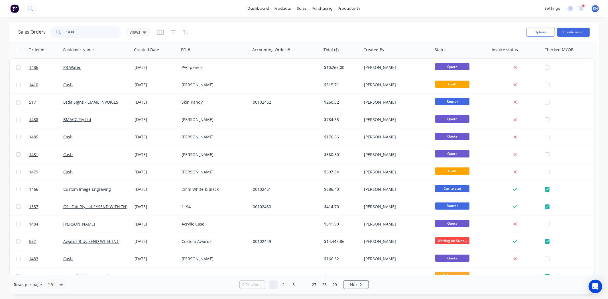
type input "1438"
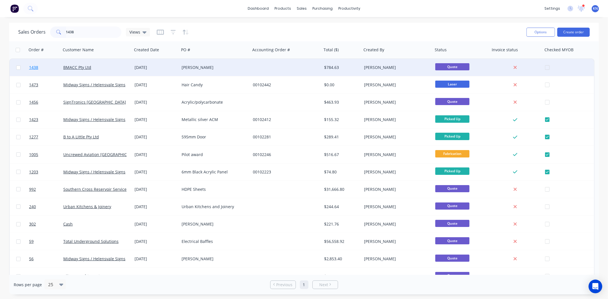
click at [31, 67] on span "1438" at bounding box center [33, 68] width 9 height 6
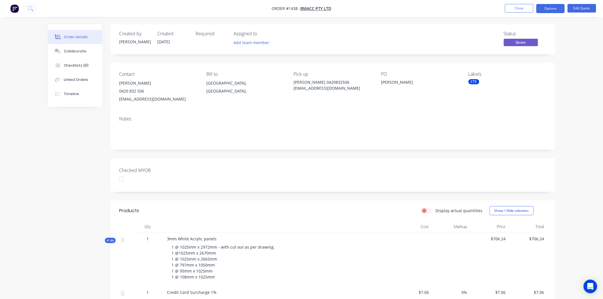
click at [122, 180] on div at bounding box center [121, 179] width 11 height 11
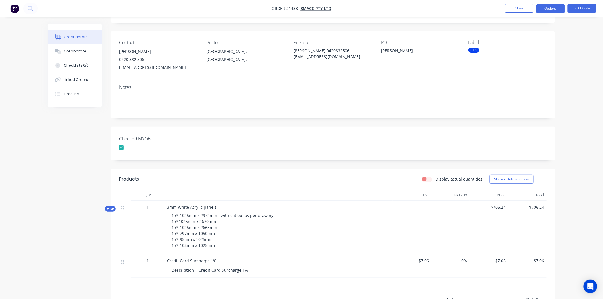
scroll to position [112, 0]
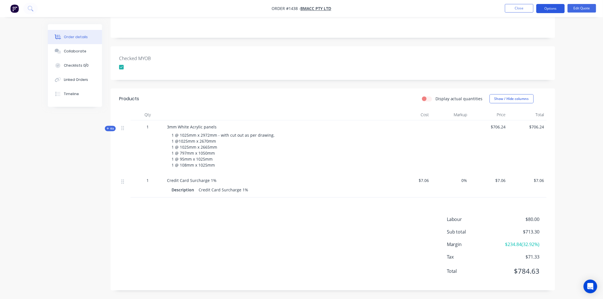
click at [552, 6] on button "Options" at bounding box center [551, 8] width 29 height 9
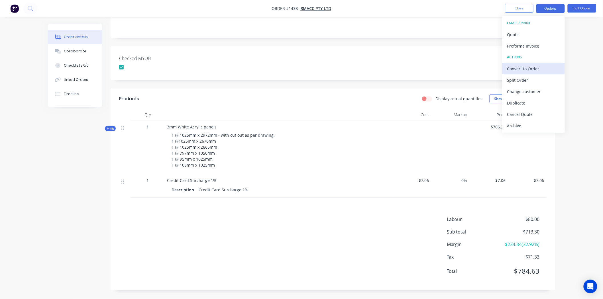
click at [527, 68] on div "Convert to Order" at bounding box center [534, 69] width 52 height 8
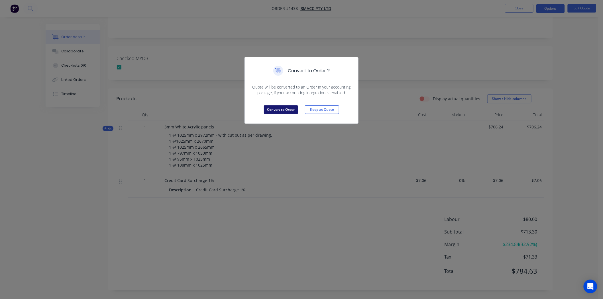
click at [290, 107] on button "Convert to Order" at bounding box center [281, 110] width 34 height 9
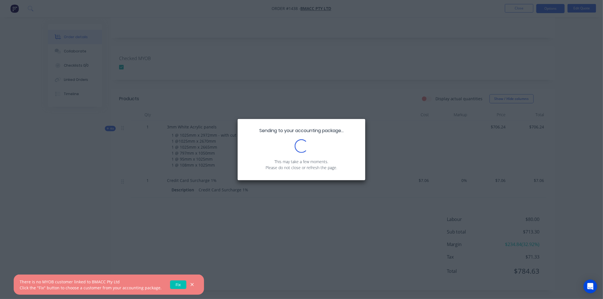
click at [188, 288] on div at bounding box center [192, 285] width 8 height 8
click at [191, 287] on icon "button" at bounding box center [193, 285] width 4 height 5
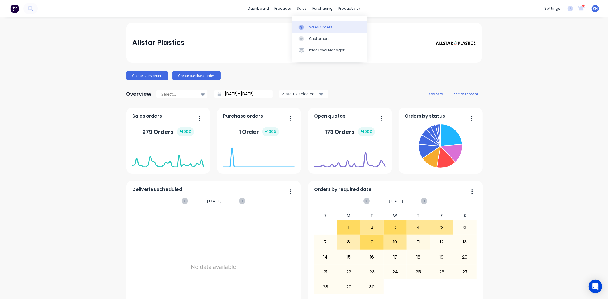
click at [318, 27] on div "Sales Orders" at bounding box center [320, 27] width 23 height 5
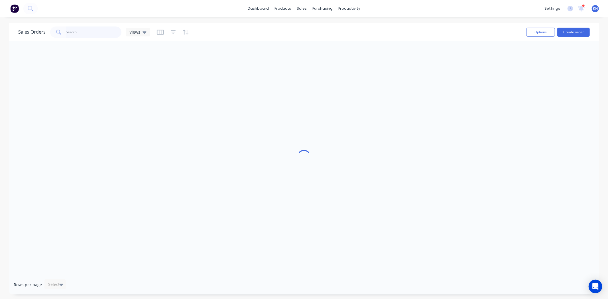
click at [78, 30] on input "text" at bounding box center [94, 32] width 56 height 11
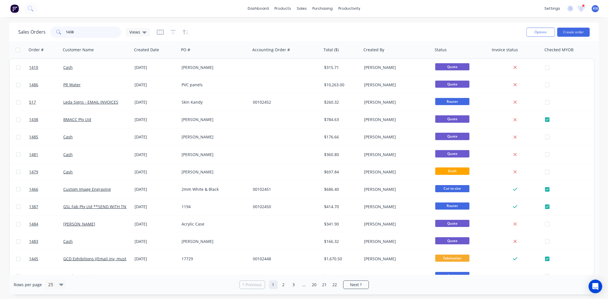
type input "1438"
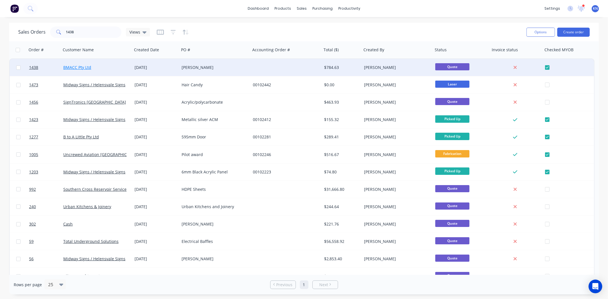
click at [72, 67] on link "BMACC Pty Ltd" at bounding box center [77, 67] width 28 height 5
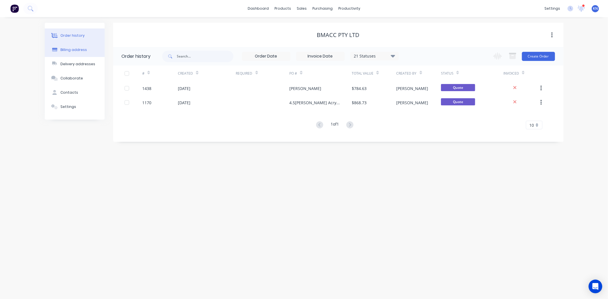
click at [67, 50] on div "Billing address" at bounding box center [73, 49] width 27 height 5
select select "AU"
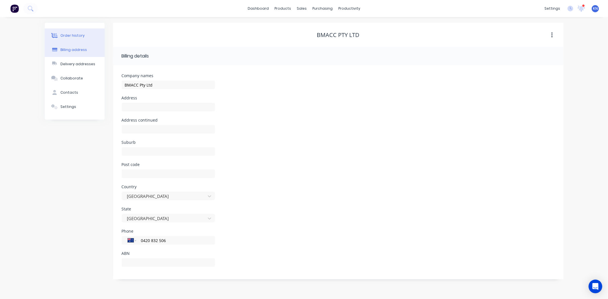
click at [73, 34] on div "Order history" at bounding box center [72, 35] width 24 height 5
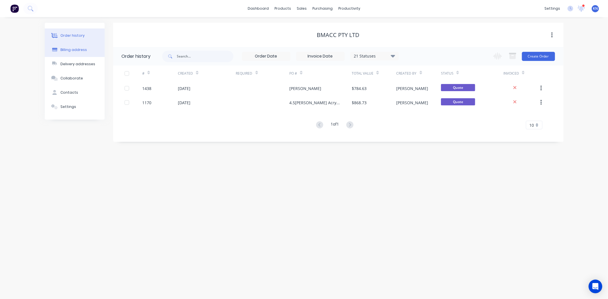
click at [70, 52] on div "Billing address" at bounding box center [73, 49] width 27 height 5
select select "AU"
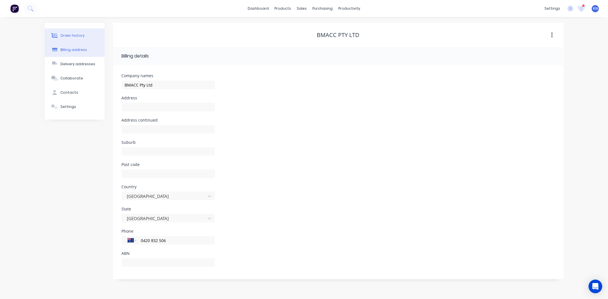
click at [70, 33] on div "Order history" at bounding box center [72, 35] width 24 height 5
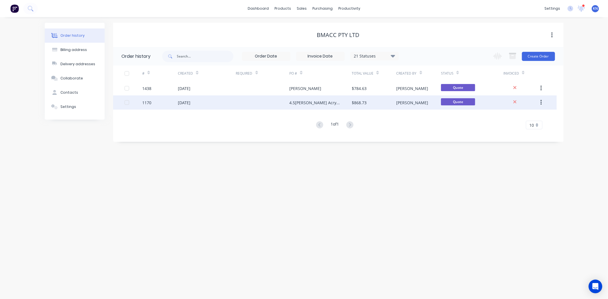
click at [212, 101] on div "[DATE]" at bounding box center [207, 103] width 58 height 14
click at [147, 102] on div "1170" at bounding box center [146, 103] width 9 height 6
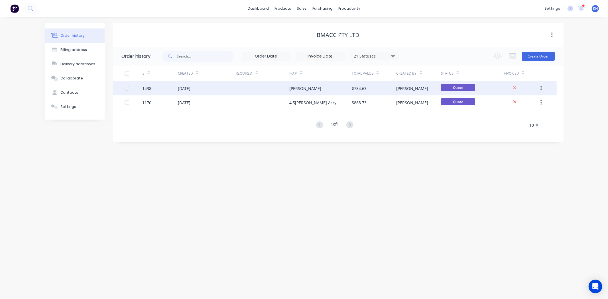
click at [147, 86] on div "1438" at bounding box center [146, 89] width 9 height 6
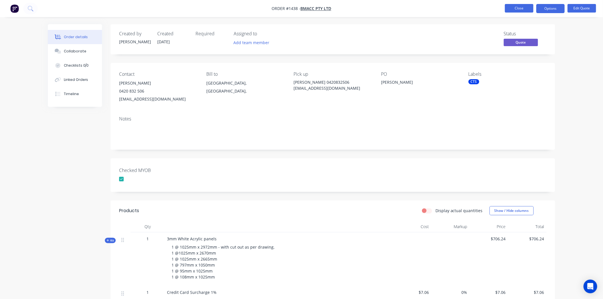
click at [524, 7] on button "Close" at bounding box center [519, 8] width 29 height 9
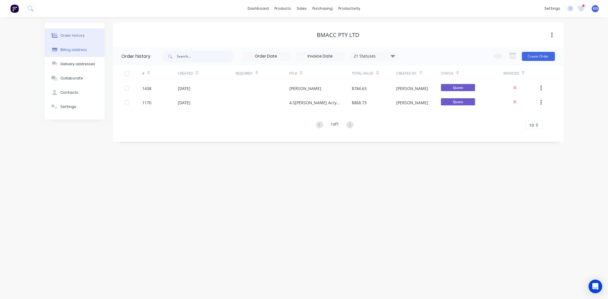
click at [70, 49] on div "Billing address" at bounding box center [73, 49] width 27 height 5
select select "AU"
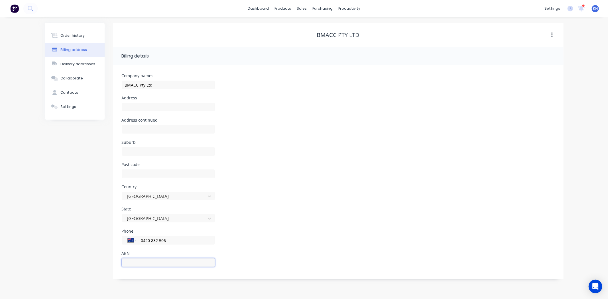
click at [153, 266] on input "text" at bounding box center [168, 263] width 93 height 9
click at [143, 264] on input "text" at bounding box center [168, 263] width 93 height 9
type input "98153683179"
click at [145, 126] on input "text" at bounding box center [168, 129] width 93 height 9
click at [73, 34] on div "Order history" at bounding box center [72, 35] width 24 height 5
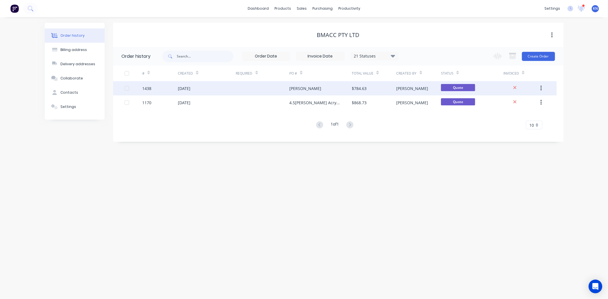
click at [147, 88] on div "1438" at bounding box center [146, 89] width 9 height 6
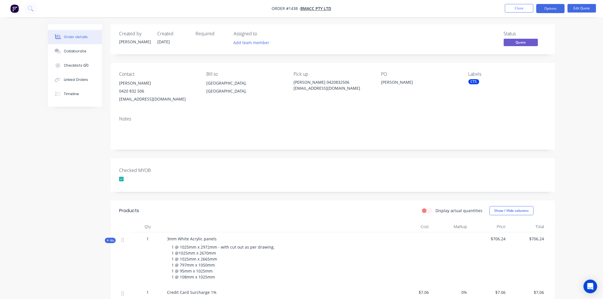
click at [384, 83] on div "Blake Maccan" at bounding box center [416, 83] width 71 height 8
click at [589, 7] on button "Edit Quote" at bounding box center [582, 8] width 29 height 9
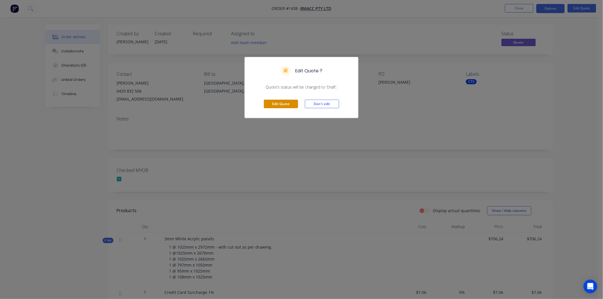
click at [277, 101] on button "Edit Quote" at bounding box center [281, 104] width 34 height 9
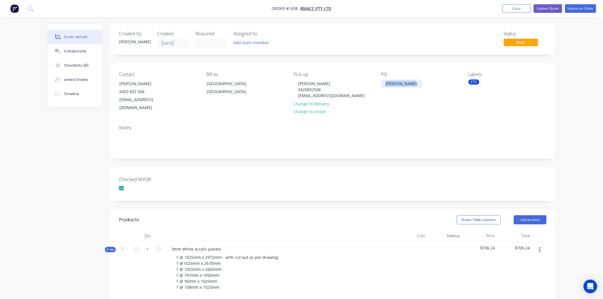
drag, startPoint x: 382, startPoint y: 83, endPoint x: 422, endPoint y: 79, distance: 39.2
click at [422, 79] on div "PO Blake Maccan" at bounding box center [420, 92] width 78 height 40
click at [585, 8] on button "Submit as Order" at bounding box center [581, 8] width 31 height 9
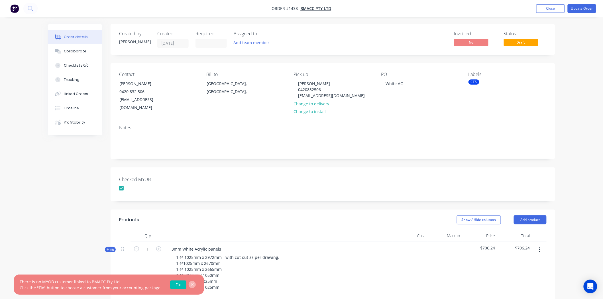
click at [191, 284] on icon "button" at bounding box center [192, 284] width 3 height 3
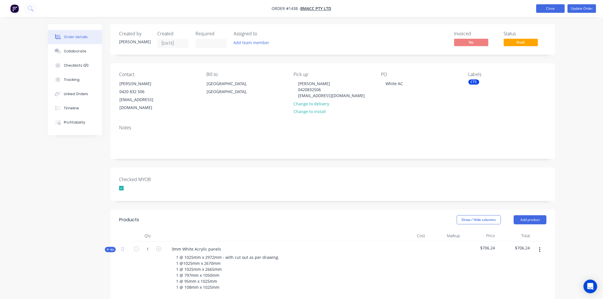
click at [554, 8] on button "Close" at bounding box center [551, 8] width 29 height 9
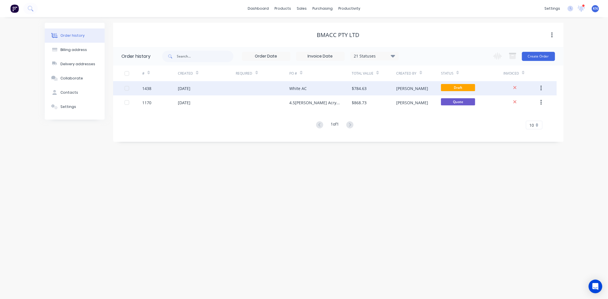
click at [149, 87] on div "1438" at bounding box center [146, 89] width 9 height 6
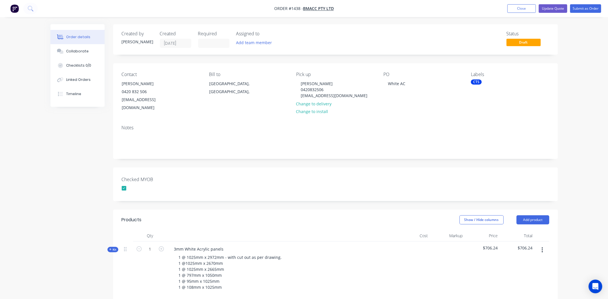
type input "$7.06"
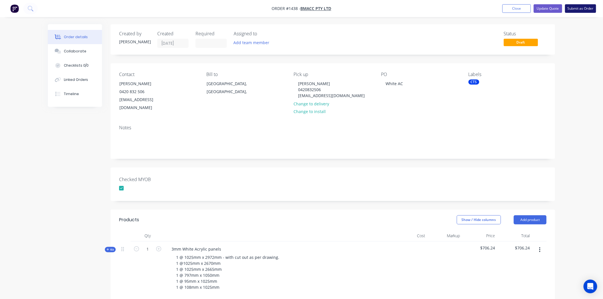
click at [580, 8] on button "Submit as Order" at bounding box center [581, 8] width 31 height 9
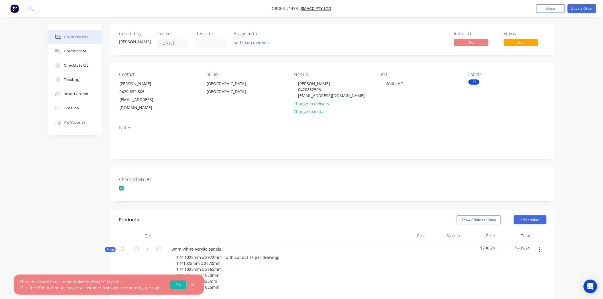
click at [191, 284] on icon "button" at bounding box center [193, 285] width 4 height 5
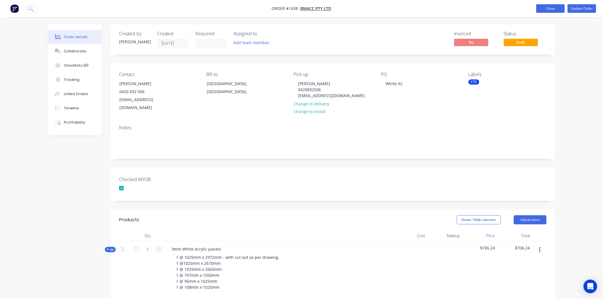
click at [552, 9] on button "Close" at bounding box center [551, 8] width 29 height 9
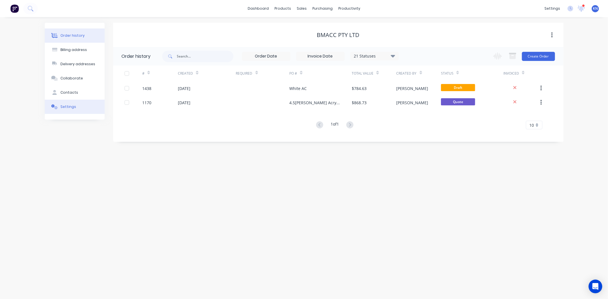
click at [66, 109] on div "Settings" at bounding box center [68, 106] width 16 height 5
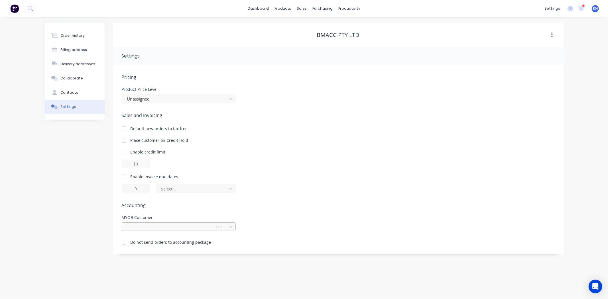
click at [145, 229] on div at bounding box center [170, 227] width 86 height 7
type input "b"
click at [141, 224] on div at bounding box center [175, 227] width 97 height 7
type input "bmacc"
click at [141, 250] on div "BMACC Pty Ltd" at bounding box center [179, 250] width 114 height 11
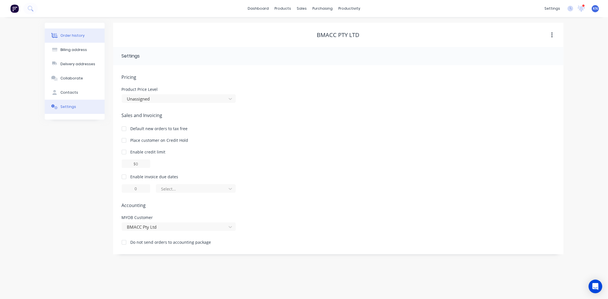
click at [70, 34] on div "Order history" at bounding box center [72, 35] width 24 height 5
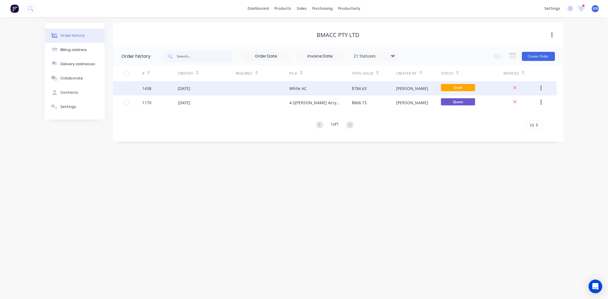
click at [147, 88] on div "1438" at bounding box center [146, 89] width 9 height 6
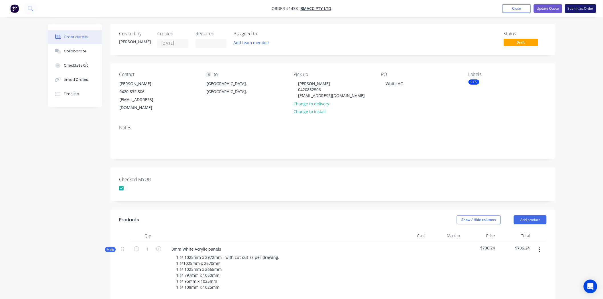
click at [587, 8] on button "Submit as Order" at bounding box center [581, 8] width 31 height 9
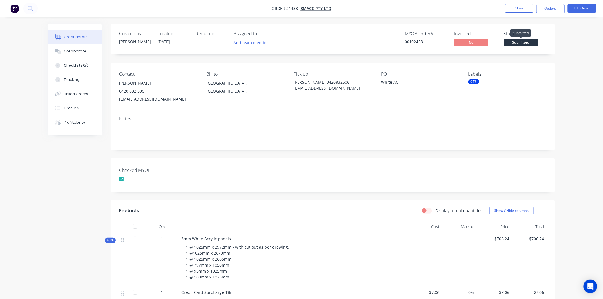
click at [520, 43] on span "Submitted" at bounding box center [521, 42] width 34 height 7
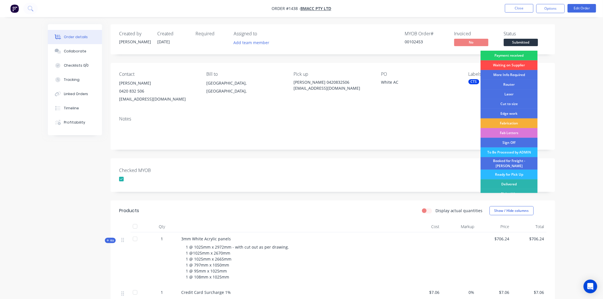
click at [514, 64] on div "Waiting on Supplier" at bounding box center [509, 65] width 57 height 10
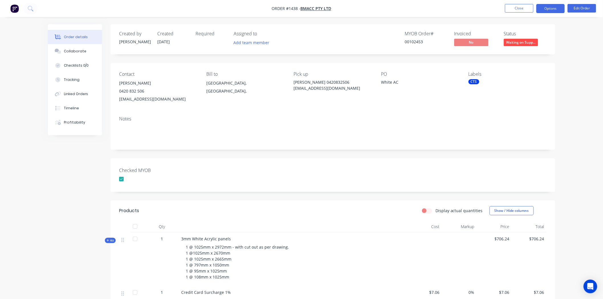
click at [551, 6] on button "Options" at bounding box center [551, 8] width 29 height 9
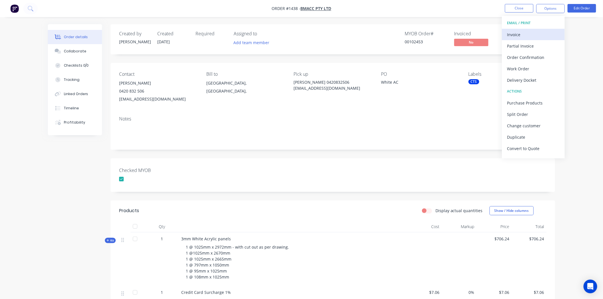
click at [525, 33] on div "Invoice" at bounding box center [534, 35] width 52 height 8
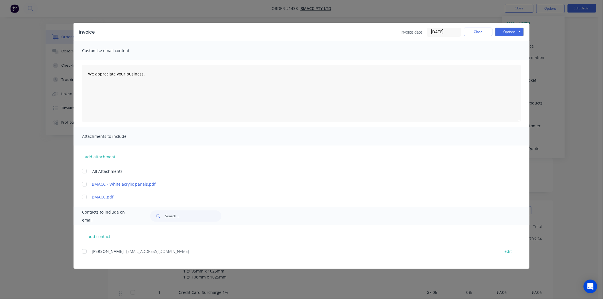
click at [448, 30] on input "[DATE]" at bounding box center [444, 32] width 34 height 9
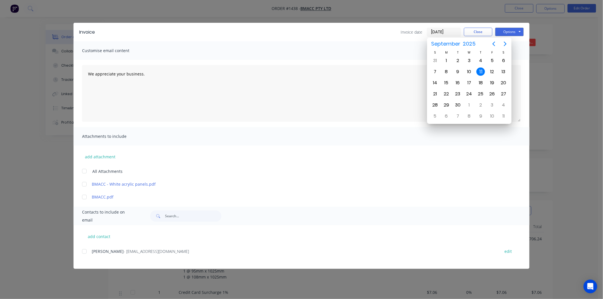
click at [482, 68] on div "11" at bounding box center [481, 72] width 9 height 9
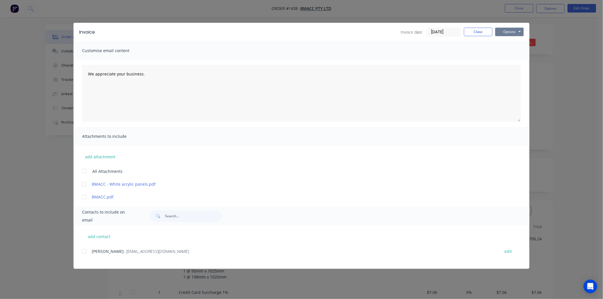
click at [509, 33] on button "Options" at bounding box center [510, 32] width 29 height 9
click at [509, 52] on button "Print" at bounding box center [514, 51] width 37 height 9
click at [480, 30] on button "Close" at bounding box center [478, 32] width 29 height 9
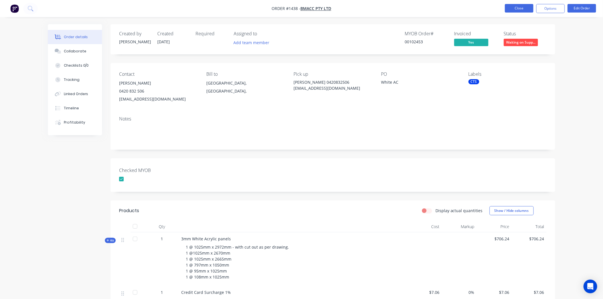
click at [517, 7] on button "Close" at bounding box center [519, 8] width 29 height 9
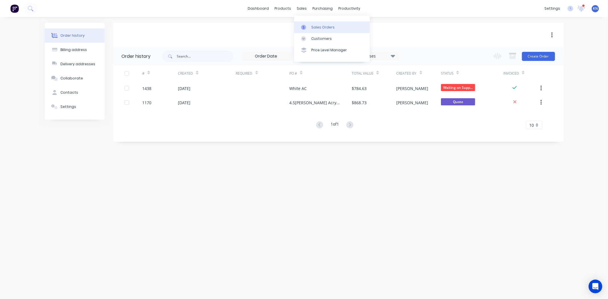
click at [321, 27] on div "Sales Orders" at bounding box center [322, 27] width 23 height 5
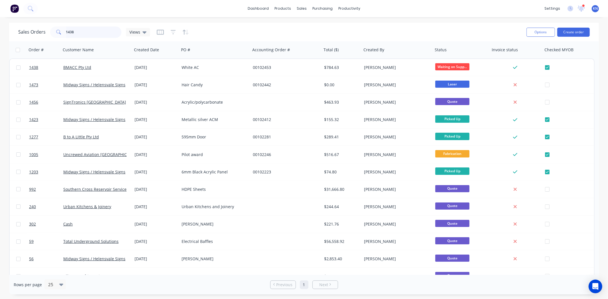
click at [91, 34] on input "1438" at bounding box center [94, 32] width 56 height 11
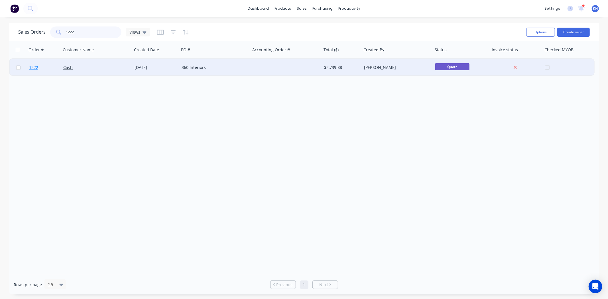
type input "1222"
click at [37, 66] on span "1222" at bounding box center [33, 68] width 9 height 6
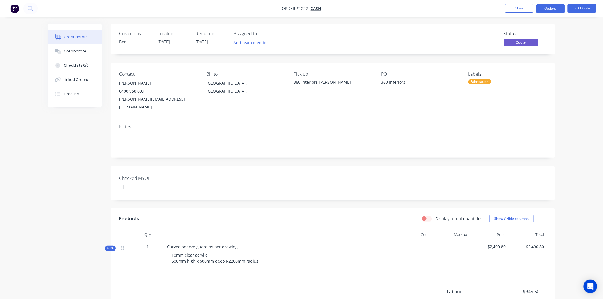
click at [393, 84] on div "360 Interiors" at bounding box center [416, 83] width 71 height 8
click at [549, 9] on button "Options" at bounding box center [551, 8] width 29 height 9
click at [440, 156] on div "Created by Ben Created 20/08/25 Required 20/08/25 Assigned to Add team member S…" at bounding box center [333, 193] width 445 height 339
click at [585, 7] on button "Edit Quote" at bounding box center [582, 8] width 29 height 9
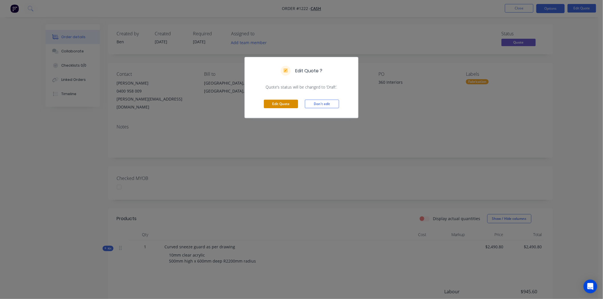
click at [279, 105] on button "Edit Quote" at bounding box center [281, 104] width 34 height 9
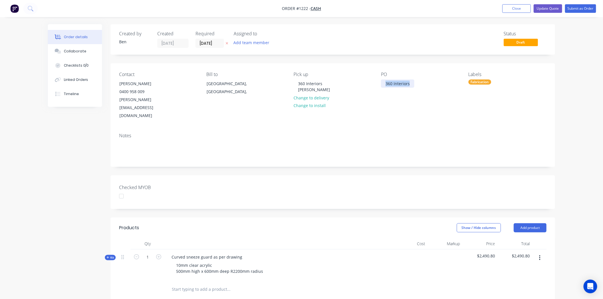
drag, startPoint x: 386, startPoint y: 82, endPoint x: 429, endPoint y: 81, distance: 43.4
click at [429, 81] on div "PO 360 Interiors" at bounding box center [420, 96] width 78 height 48
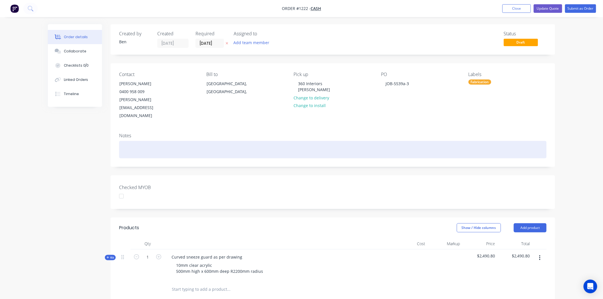
drag, startPoint x: 384, startPoint y: 124, endPoint x: 392, endPoint y: 122, distance: 8.1
click at [384, 129] on div "Notes" at bounding box center [333, 148] width 445 height 38
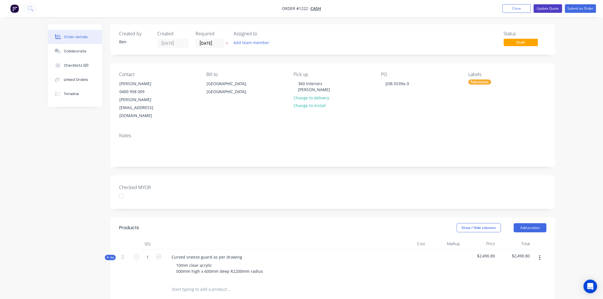
click at [550, 8] on button "Update Quote" at bounding box center [548, 8] width 29 height 9
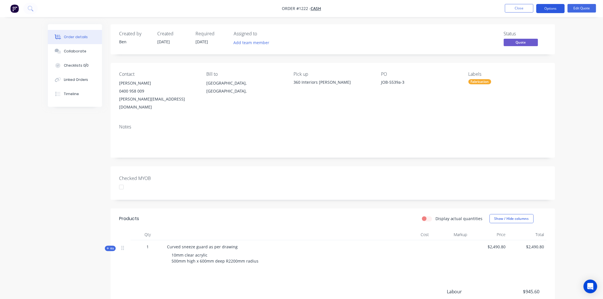
click at [555, 7] on button "Options" at bounding box center [551, 8] width 29 height 9
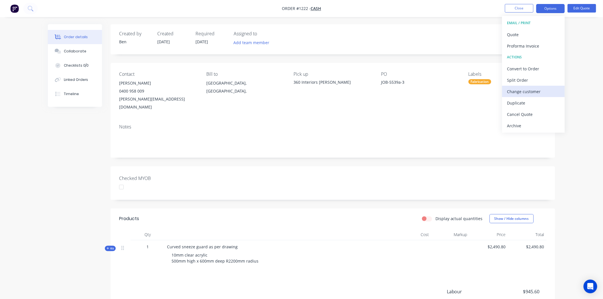
click at [530, 90] on div "Change customer" at bounding box center [534, 92] width 52 height 8
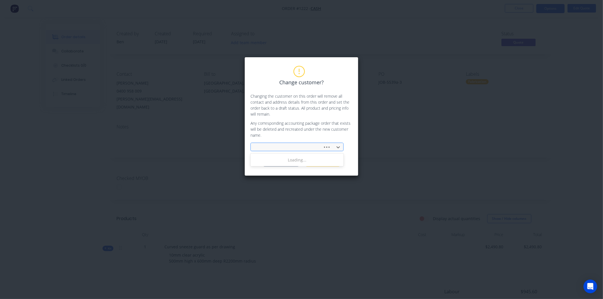
click at [270, 148] on div at bounding box center [288, 147] width 65 height 7
type input "360"
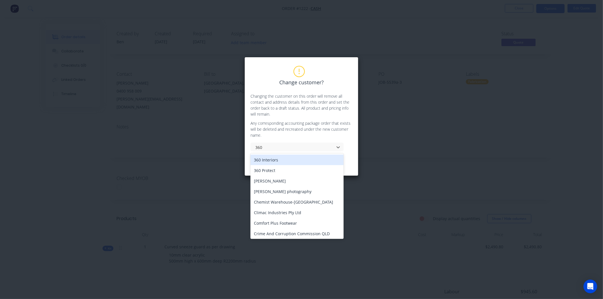
click at [272, 159] on div "360 Interiors" at bounding box center [297, 160] width 93 height 11
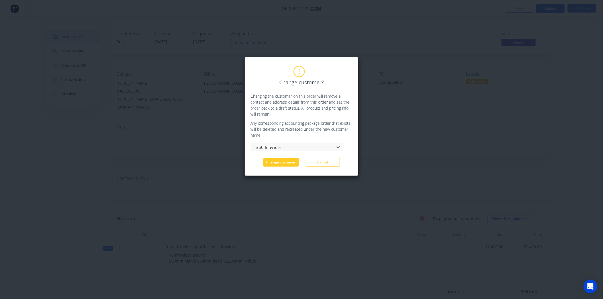
click at [280, 163] on button "Change customer" at bounding box center [282, 162] width 36 height 9
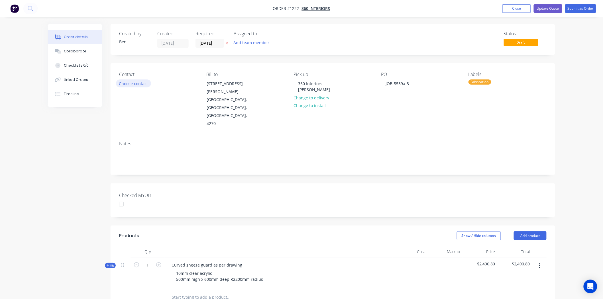
click at [130, 84] on button "Choose contact" at bounding box center [133, 84] width 35 height 8
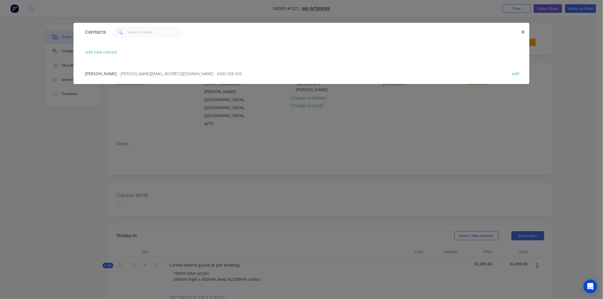
click at [119, 72] on span "- nathan@360interiors.com.au - 0400 958 009" at bounding box center [180, 73] width 124 height 5
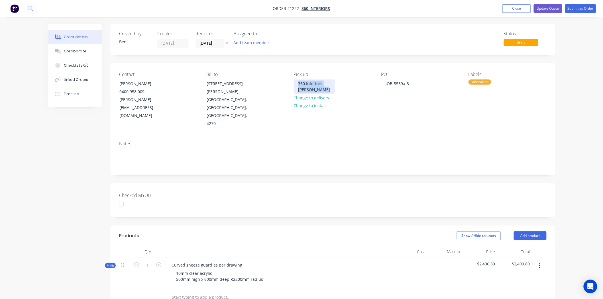
drag, startPoint x: 297, startPoint y: 84, endPoint x: 330, endPoint y: 92, distance: 33.8
click at [330, 92] on div "Pick up 360 Interiors Nick Gibbons Change to delivery Change to install" at bounding box center [333, 100] width 78 height 56
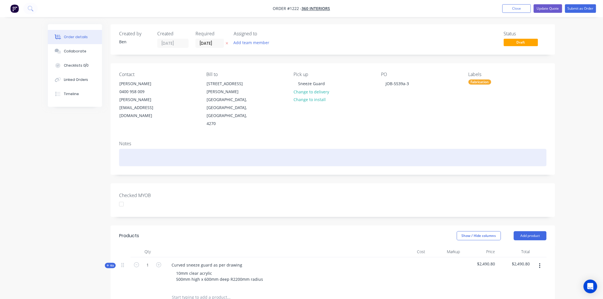
click at [338, 149] on div at bounding box center [333, 157] width 428 height 17
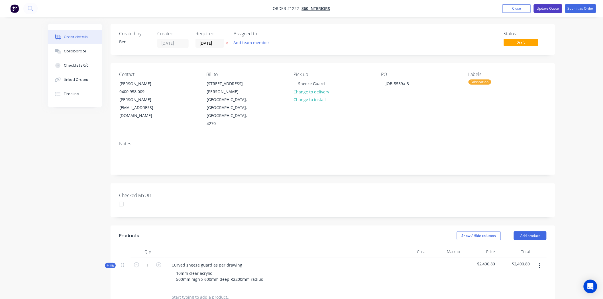
click at [550, 9] on button "Update Quote" at bounding box center [548, 8] width 29 height 9
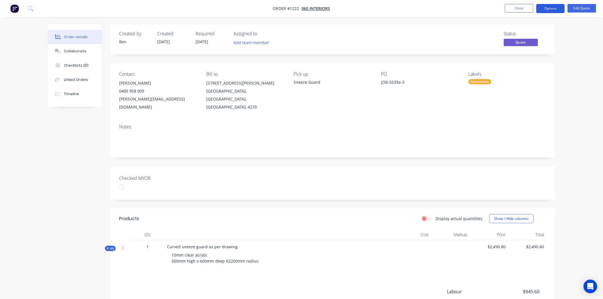
click at [558, 7] on button "Options" at bounding box center [551, 8] width 29 height 9
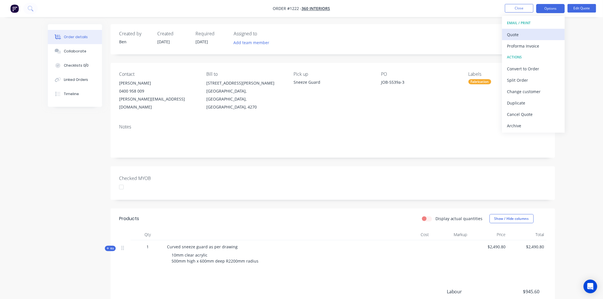
click at [523, 33] on div "Quote" at bounding box center [534, 35] width 52 height 8
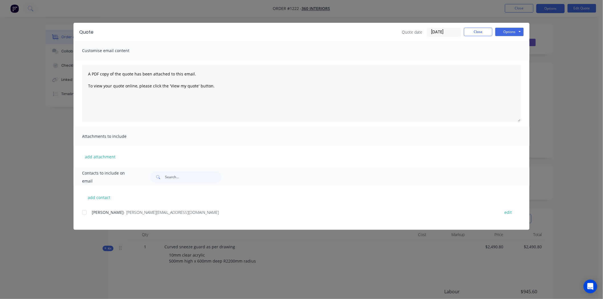
click at [86, 214] on div at bounding box center [84, 212] width 11 height 11
click at [87, 72] on textarea "A PDF copy of the quote has been attached to this email. To view your quote onl…" at bounding box center [301, 93] width 439 height 57
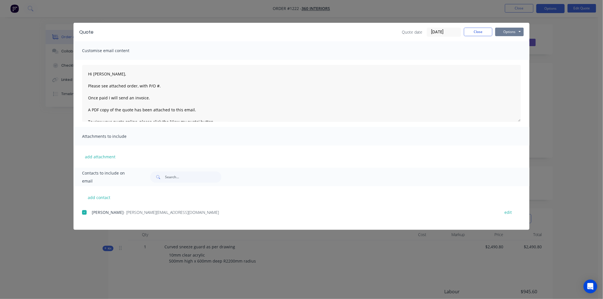
click at [511, 31] on button "Options" at bounding box center [510, 32] width 29 height 9
click at [513, 60] on button "Email" at bounding box center [514, 60] width 37 height 9
type textarea "A PDF copy of the quote has been attached to this email. To view your quote onl…"
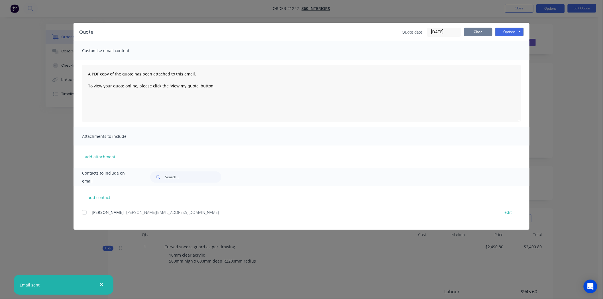
click at [486, 31] on button "Close" at bounding box center [478, 32] width 29 height 9
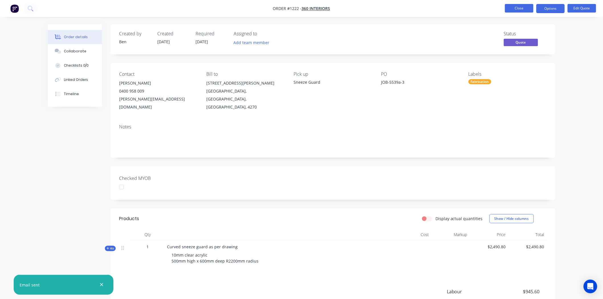
click at [524, 8] on button "Close" at bounding box center [519, 8] width 29 height 9
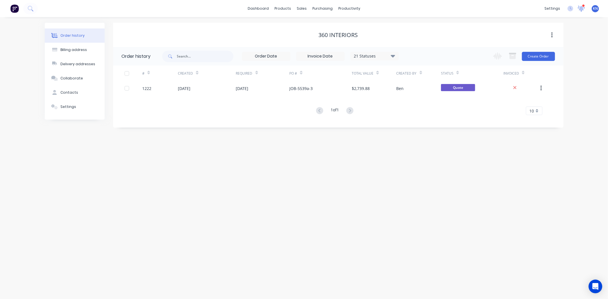
click at [582, 9] on icon at bounding box center [581, 7] width 5 height 5
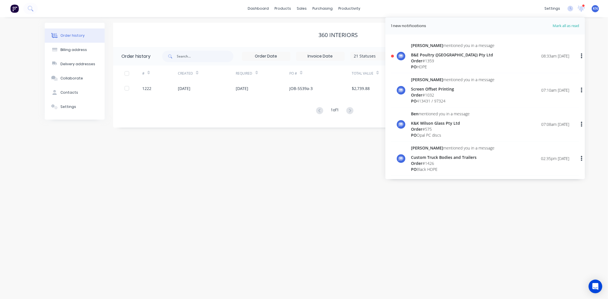
click at [461, 254] on div "Order history Billing address Delivery addresses Collaborate Contacts Settings …" at bounding box center [304, 158] width 608 height 282
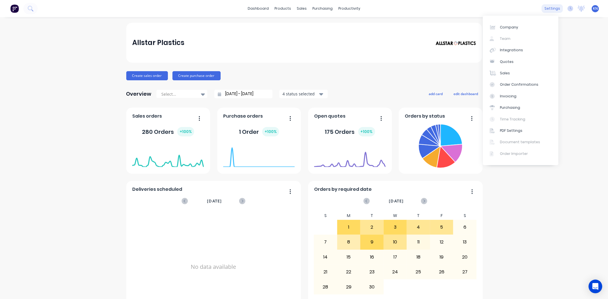
click at [553, 6] on div "settings" at bounding box center [552, 8] width 21 height 9
click at [550, 9] on div "settings" at bounding box center [552, 8] width 21 height 9
click at [514, 48] on div "Integrations" at bounding box center [511, 50] width 23 height 5
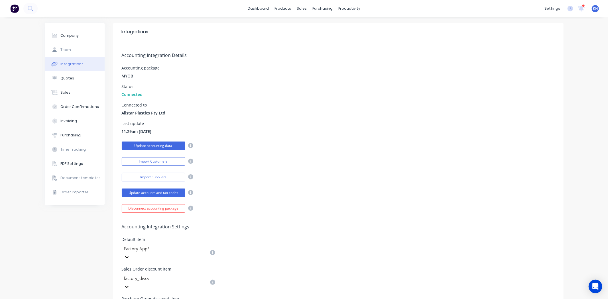
click at [146, 145] on button "Update accounting data" at bounding box center [154, 146] width 64 height 9
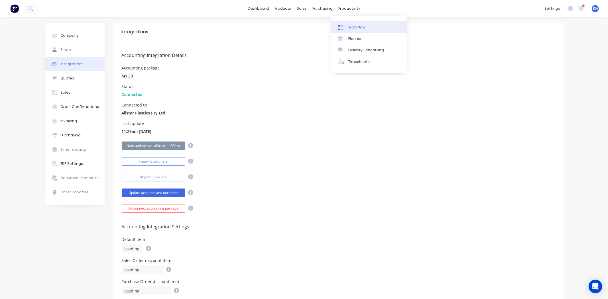
click at [357, 25] on div "Workflow" at bounding box center [356, 27] width 17 height 5
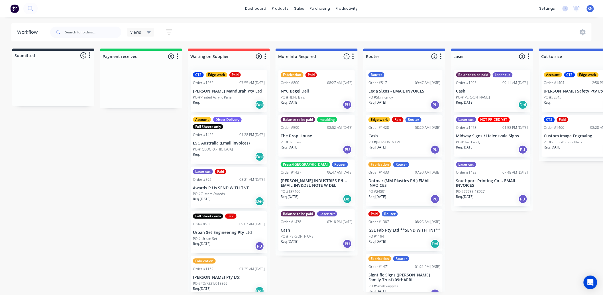
click at [582, 7] on div "settings No new notifications [PERSON_NAME] all as read You have no notificatio…" at bounding box center [570, 8] width 66 height 9
click at [577, 8] on icon at bounding box center [576, 7] width 5 height 5
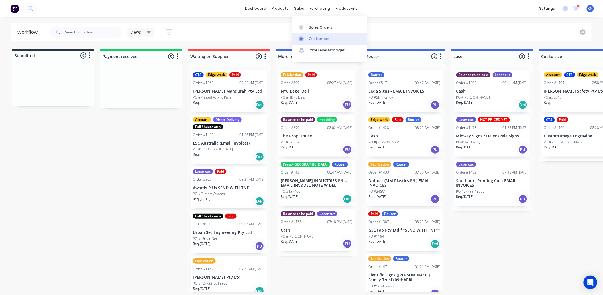
click at [317, 39] on div "Customers" at bounding box center [319, 38] width 21 height 5
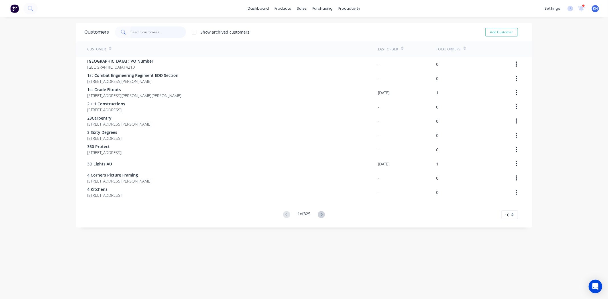
click at [149, 29] on input "text" at bounding box center [159, 32] width 56 height 11
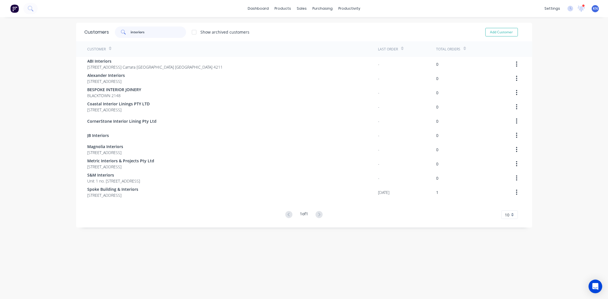
type input "interiors"
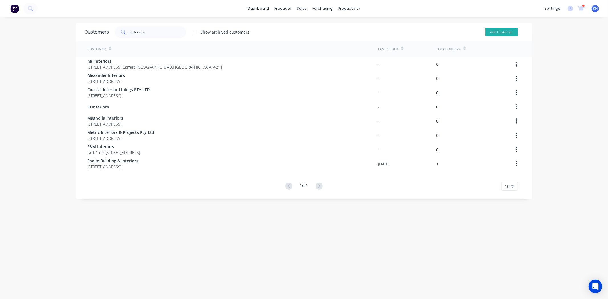
click at [501, 32] on button "Add Customer" at bounding box center [502, 32] width 33 height 9
select select "AU"
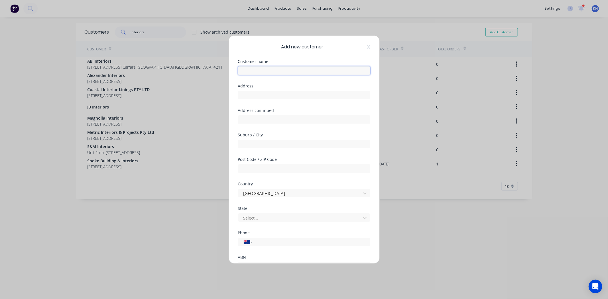
click at [275, 71] on input "text" at bounding box center [304, 70] width 132 height 9
type input "360 Interiors"
click at [254, 96] on input "text" at bounding box center [304, 95] width 132 height 9
type input "[STREET_ADDRESS][PERSON_NAME]"
type input "Tamborine"
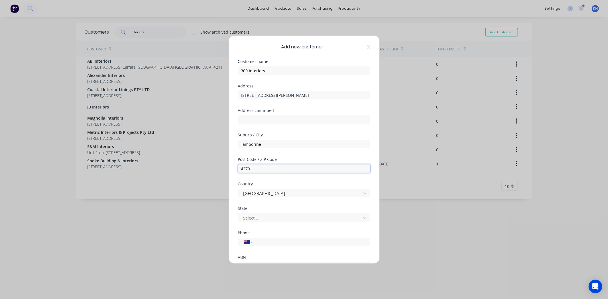
type input "4270"
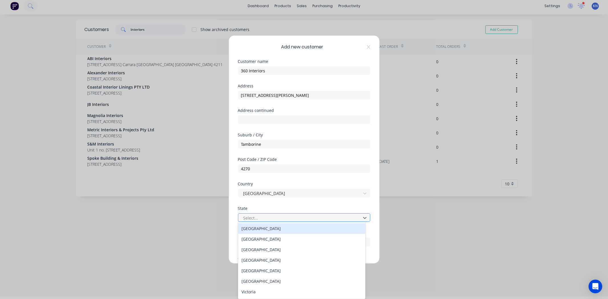
click at [271, 215] on div at bounding box center [300, 218] width 115 height 7
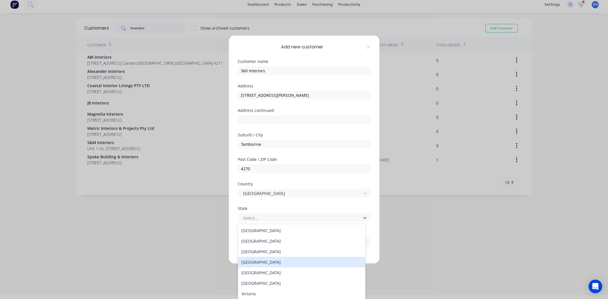
click at [263, 261] on div "[GEOGRAPHIC_DATA]" at bounding box center [301, 262] width 127 height 11
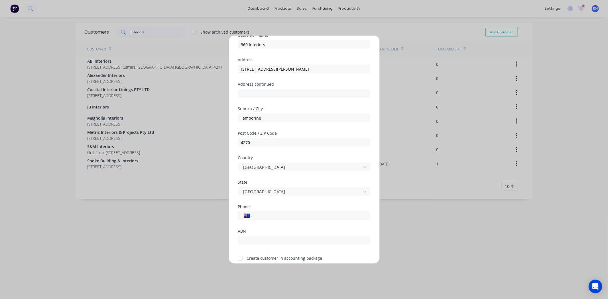
scroll to position [50, 0]
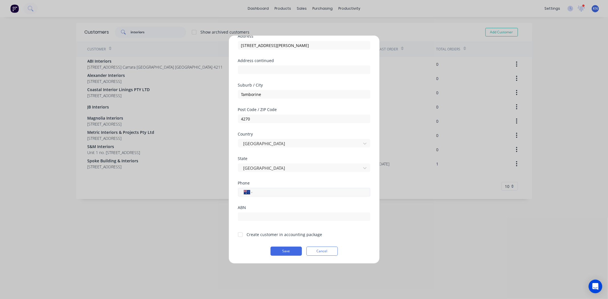
click at [265, 195] on input "tel" at bounding box center [311, 192] width 108 height 7
type input "[PHONE_NUMBER]"
click at [243, 235] on div at bounding box center [240, 234] width 11 height 11
click at [287, 249] on button "Save" at bounding box center [286, 251] width 31 height 9
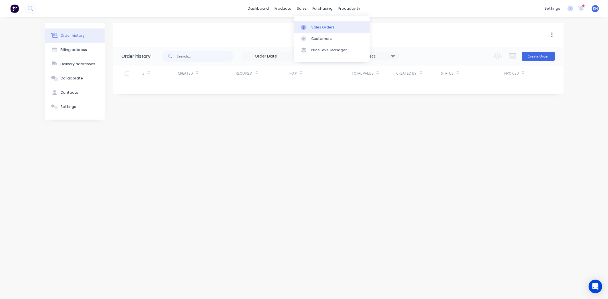
click at [320, 26] on div "Sales Orders" at bounding box center [322, 27] width 23 height 5
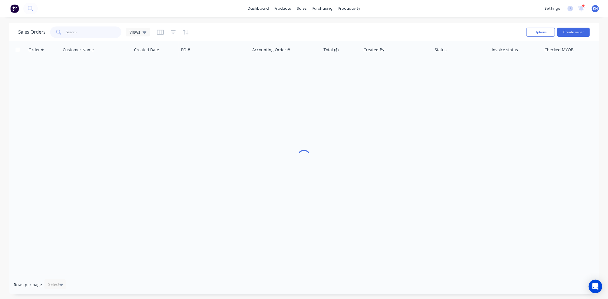
click at [77, 33] on input "text" at bounding box center [94, 32] width 56 height 11
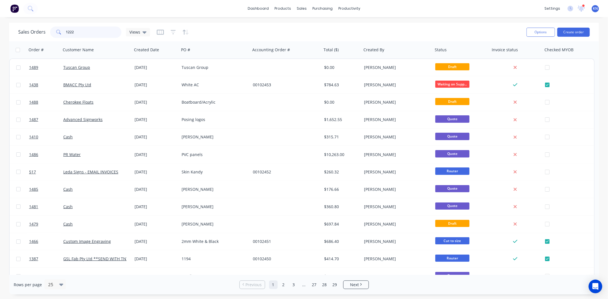
type input "1222"
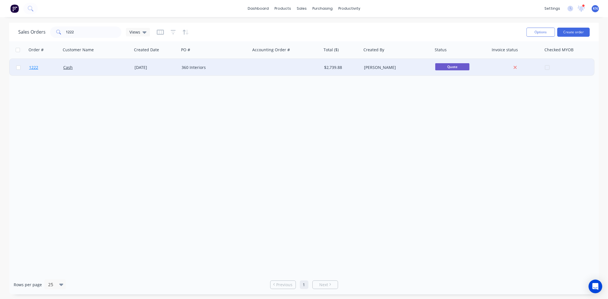
click at [32, 66] on span "1222" at bounding box center [33, 68] width 9 height 6
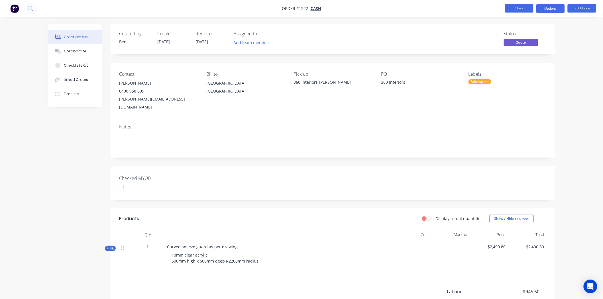
click at [522, 8] on button "Close" at bounding box center [519, 8] width 29 height 9
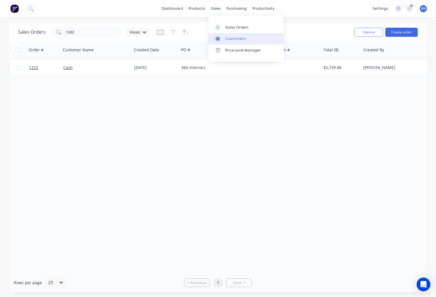
click at [255, 39] on link "Customers" at bounding box center [246, 38] width 76 height 11
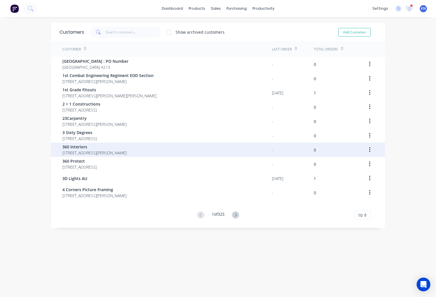
click at [87, 146] on span "360 Interiors" at bounding box center [94, 147] width 64 height 6
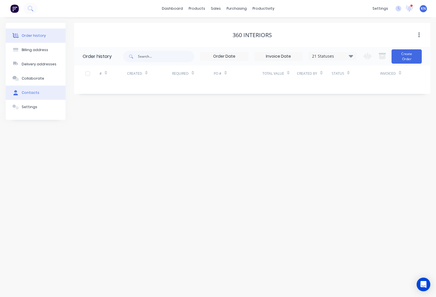
click at [36, 92] on div "Contacts" at bounding box center [31, 92] width 18 height 5
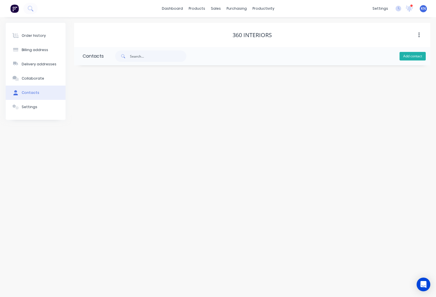
click at [408, 56] on button "Add contact" at bounding box center [413, 56] width 26 height 9
select select "AU"
click at [110, 99] on input "text" at bounding box center [129, 98] width 93 height 9
type input "[PERSON_NAME]"
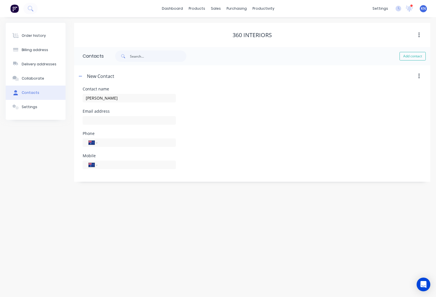
select select "AU"
click at [122, 123] on input "text" at bounding box center [129, 120] width 93 height 9
type input "b"
type input "nathan@360interiors.com.au"
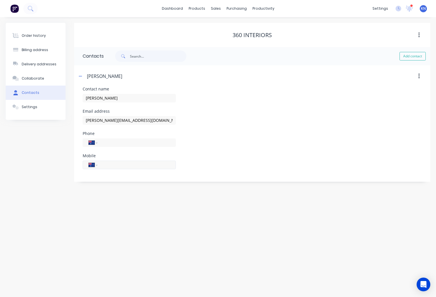
click at [123, 164] on input "tel" at bounding box center [136, 164] width 68 height 7
type input "0400 958 009"
click at [150, 147] on div "International Afghanistan Åland Islands Albania Algeria American Samoa Andorra …" at bounding box center [129, 145] width 93 height 17
click at [81, 75] on icon "button" at bounding box center [80, 76] width 3 height 4
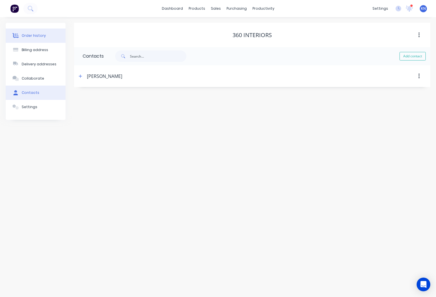
click at [31, 35] on div "Order history" at bounding box center [34, 35] width 24 height 5
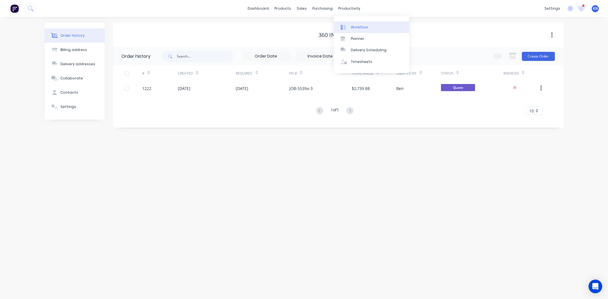
click at [358, 26] on div "Workflow" at bounding box center [359, 27] width 17 height 5
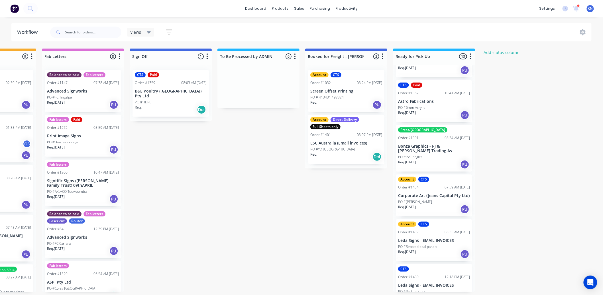
scroll to position [380, 0]
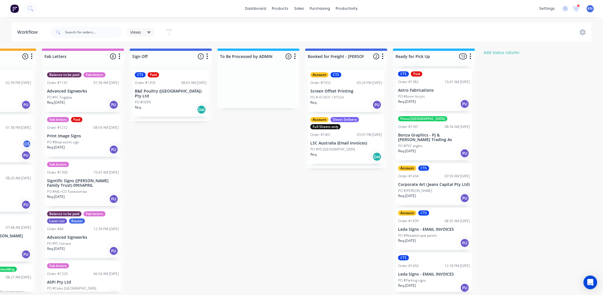
click at [435, 233] on p "PO #Rebated opal panels" at bounding box center [417, 235] width 39 height 5
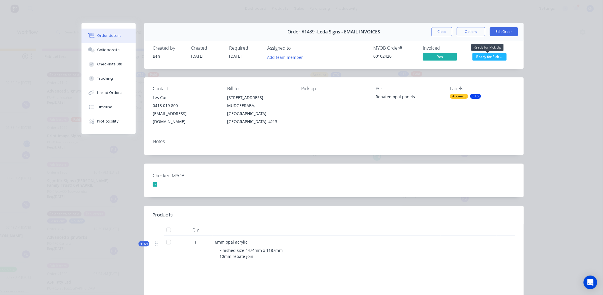
click at [488, 56] on span "Ready for Pick ..." at bounding box center [490, 56] width 34 height 7
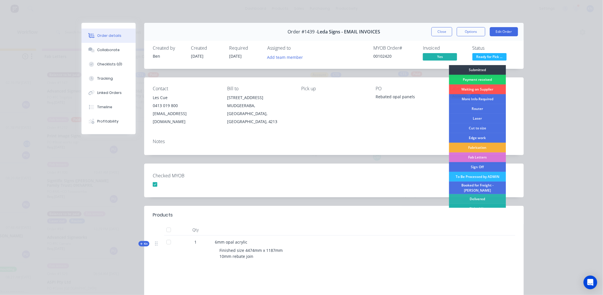
click at [475, 204] on div "Picked Up" at bounding box center [477, 209] width 57 height 10
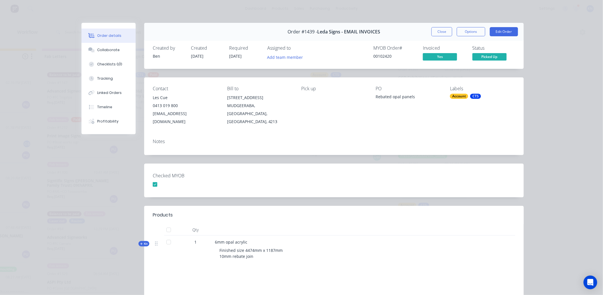
scroll to position [338, 0]
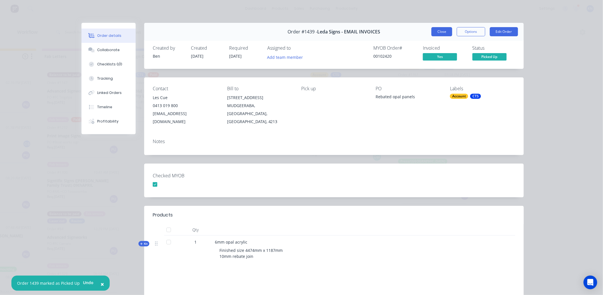
click at [437, 30] on button "Close" at bounding box center [442, 31] width 21 height 9
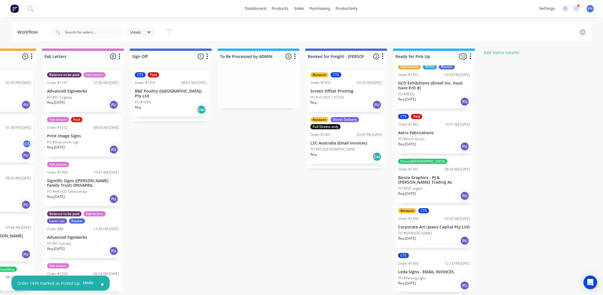
scroll to position [1, 761]
click at [426, 265] on div "CTS Order #1450 12:18 PM 09/09/25 Leda Signs - EMAIL INVOICES PO #Parking signs…" at bounding box center [434, 271] width 76 height 42
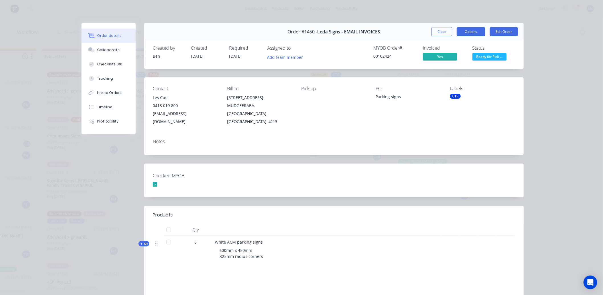
click at [476, 30] on button "Options" at bounding box center [471, 31] width 29 height 9
click at [481, 170] on div "Checked MYOB" at bounding box center [334, 180] width 380 height 34
click at [492, 57] on span "Ready for Pick ..." at bounding box center [490, 56] width 34 height 7
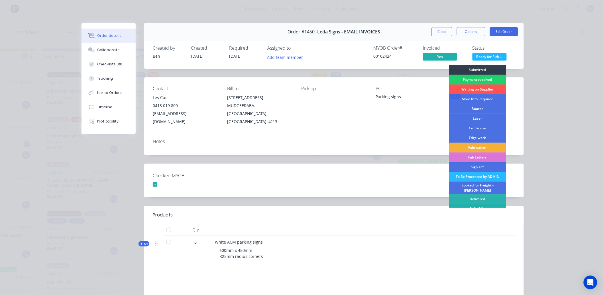
click at [476, 205] on div "Picked Up" at bounding box center [477, 209] width 57 height 10
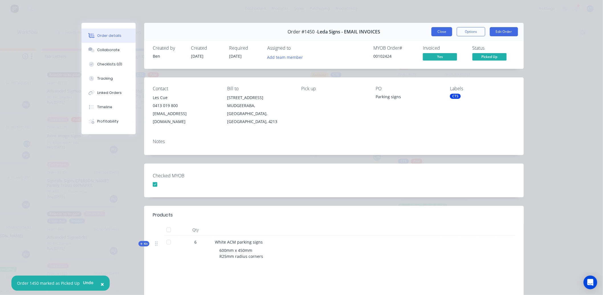
click at [441, 31] on button "Close" at bounding box center [442, 31] width 21 height 9
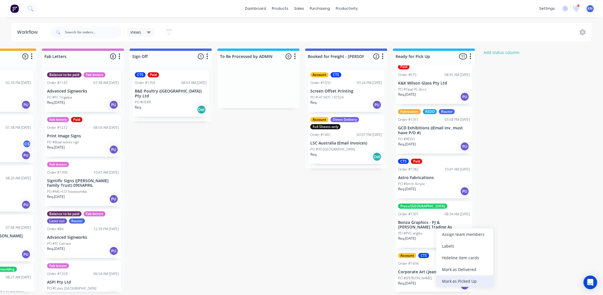
click at [458, 281] on div "Mark as Picked Up" at bounding box center [465, 281] width 57 height 12
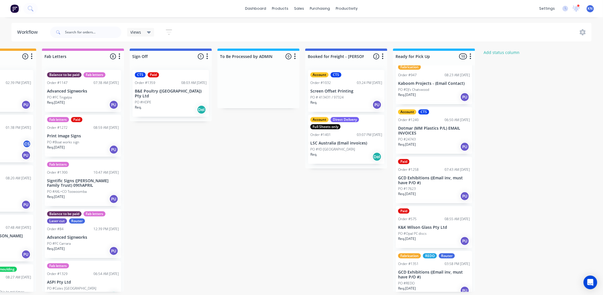
scroll to position [149, 0]
click at [431, 228] on p "K&K Wilson Glass Pty Ltd" at bounding box center [434, 227] width 72 height 5
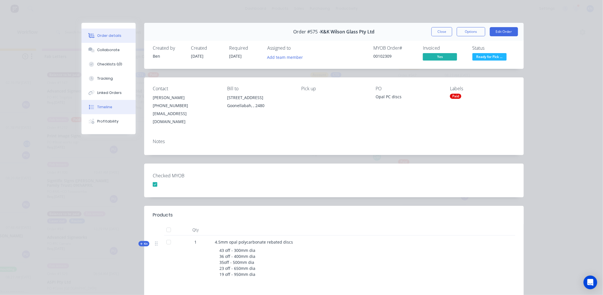
click at [98, 106] on div "Timeline" at bounding box center [105, 106] width 15 height 5
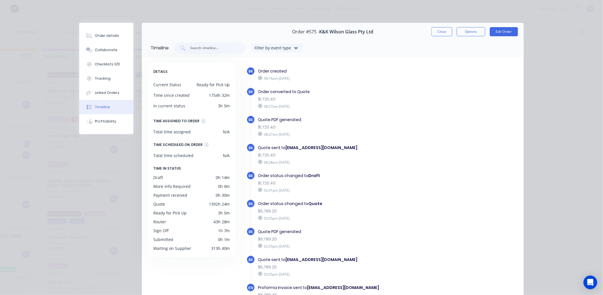
scroll to position [0, 761]
click at [101, 35] on div "Order details" at bounding box center [107, 35] width 24 height 5
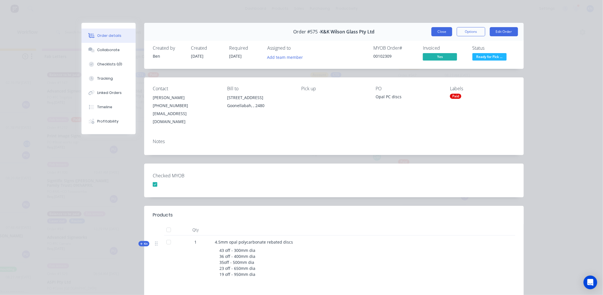
click at [440, 31] on button "Close" at bounding box center [442, 31] width 21 height 9
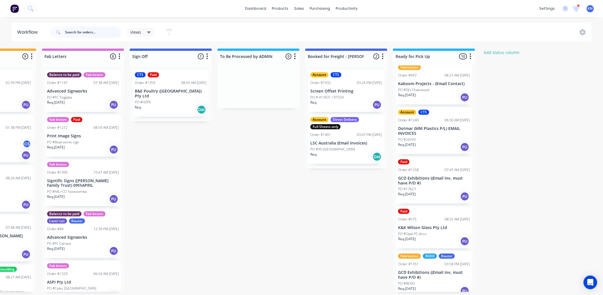
click at [84, 33] on input "text" at bounding box center [93, 32] width 56 height 11
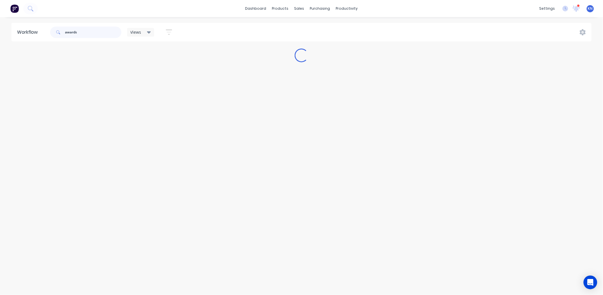
scroll to position [0, 0]
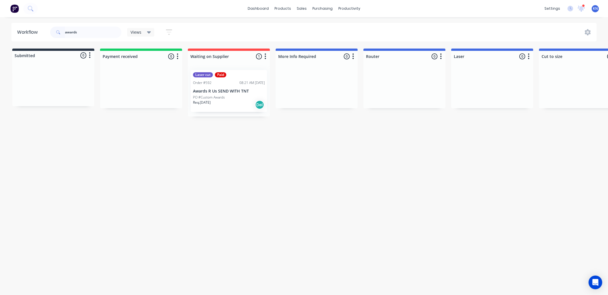
click at [217, 95] on p "PO #Custom Awards" at bounding box center [209, 97] width 32 height 5
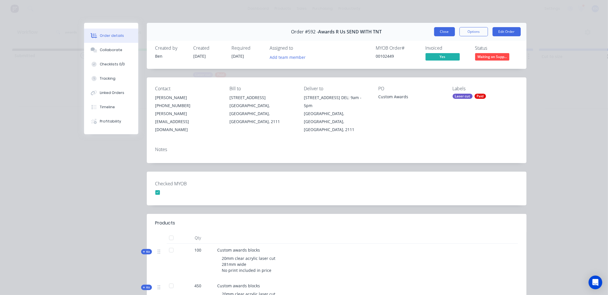
click at [441, 32] on button "Close" at bounding box center [444, 31] width 21 height 9
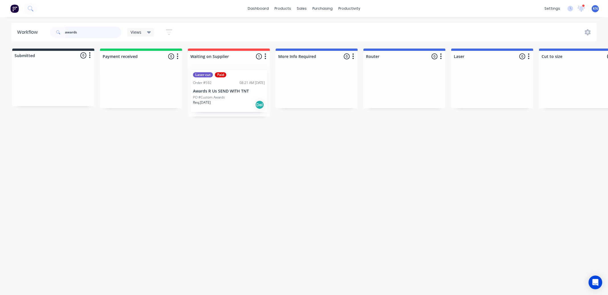
click at [92, 30] on input "awards" at bounding box center [93, 32] width 56 height 11
type input "a"
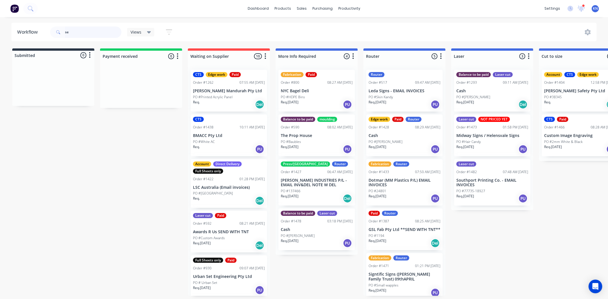
type input "ses"
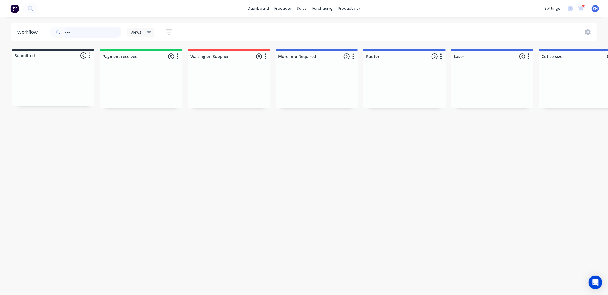
drag, startPoint x: 85, startPoint y: 30, endPoint x: 54, endPoint y: 31, distance: 30.2
click at [54, 31] on div "ses" at bounding box center [85, 32] width 71 height 11
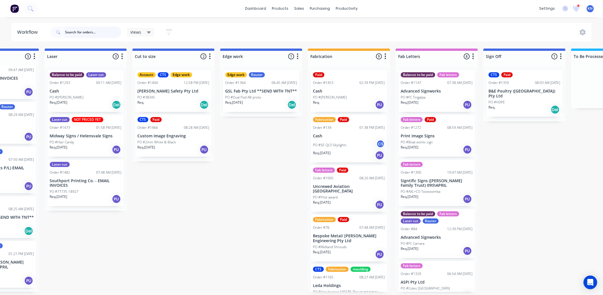
scroll to position [0, 414]
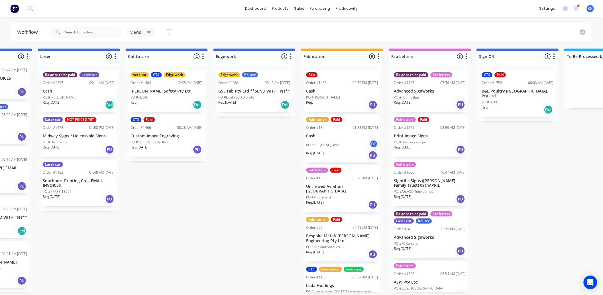
click at [326, 143] on p "PO #SE QLD Skylights" at bounding box center [324, 144] width 34 height 5
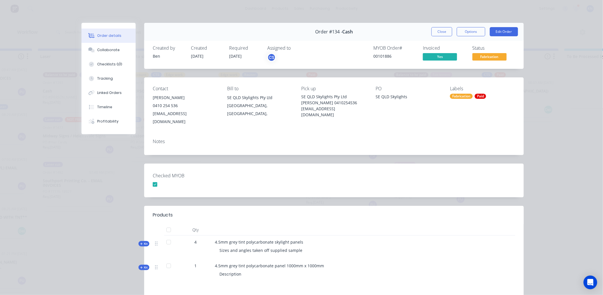
click at [441, 32] on button "Close" at bounding box center [442, 31] width 21 height 9
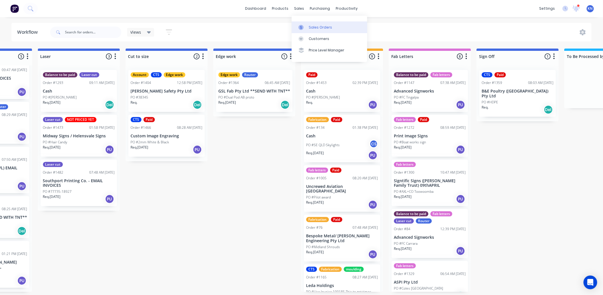
click at [315, 26] on div "Sales Orders" at bounding box center [320, 27] width 23 height 5
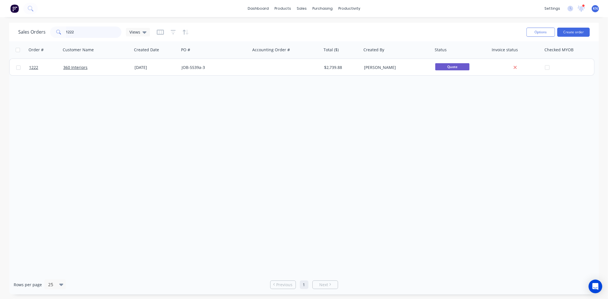
click at [88, 32] on input "1222" at bounding box center [94, 32] width 56 height 11
type input "1"
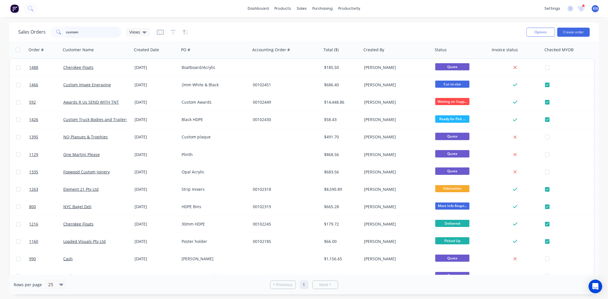
click at [98, 32] on input "custom" at bounding box center [94, 32] width 56 height 11
type input "c"
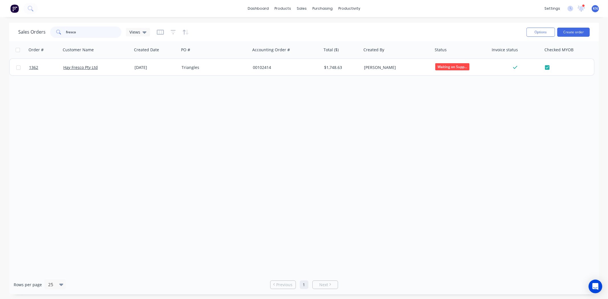
type input "fresco"
click at [581, 9] on icon at bounding box center [582, 7] width 6 height 5
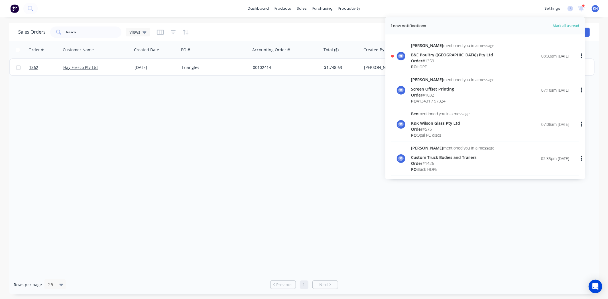
click at [418, 55] on div "B&E Poultry ([GEOGRAPHIC_DATA]) Pty Ltd" at bounding box center [453, 55] width 84 height 6
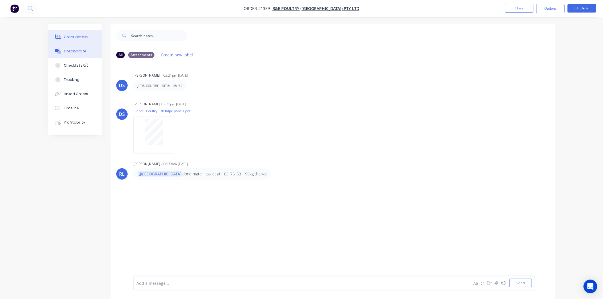
click at [74, 36] on div "Order details" at bounding box center [76, 37] width 24 height 5
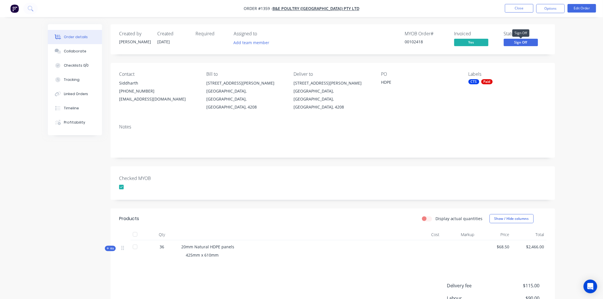
click at [530, 41] on span "Sign Off" at bounding box center [521, 42] width 34 height 7
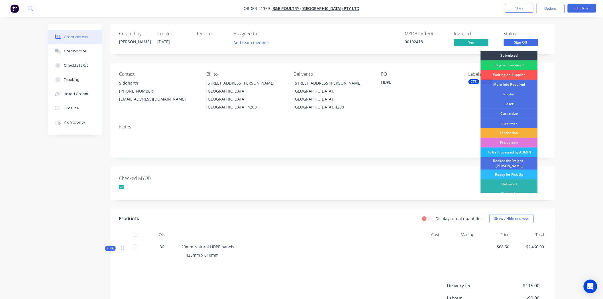
click at [503, 152] on div "To Be Processed by ADMIN" at bounding box center [509, 153] width 57 height 10
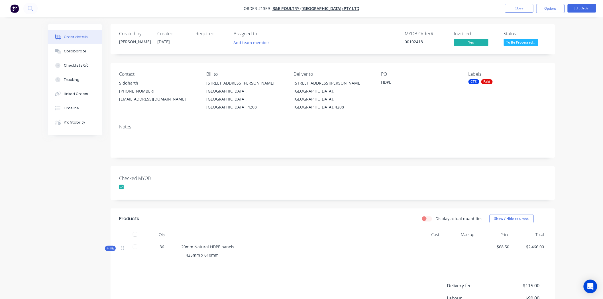
click at [230, 153] on div "Created by Darren Created 09/09/25 Required Assigned to Add team member MYOB Or…" at bounding box center [333, 197] width 445 height 346
click at [83, 50] on div "Collaborate" at bounding box center [75, 51] width 23 height 5
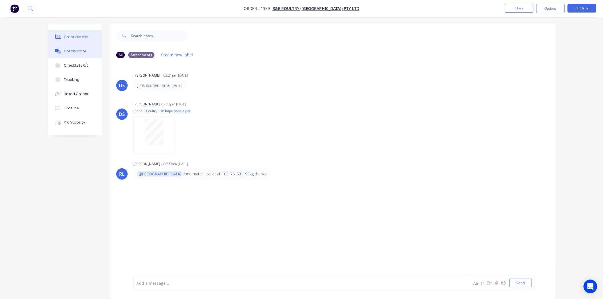
click at [88, 36] on button "Order details" at bounding box center [75, 37] width 54 height 14
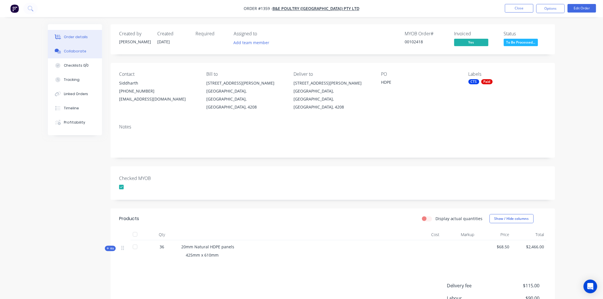
click at [74, 50] on div "Collaborate" at bounding box center [75, 51] width 23 height 5
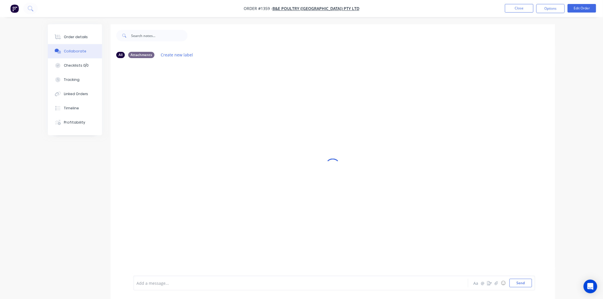
click at [170, 283] on div at bounding box center [285, 284] width 297 height 6
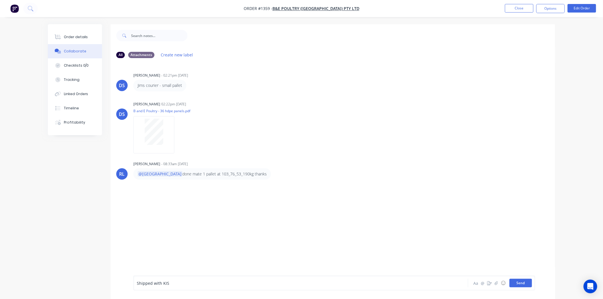
click at [520, 283] on button "Send" at bounding box center [521, 283] width 23 height 9
click at [521, 8] on button "Close" at bounding box center [519, 8] width 29 height 9
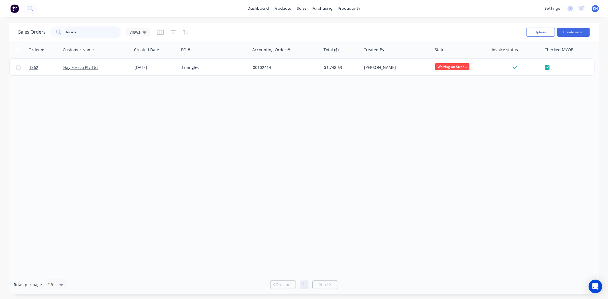
click at [91, 33] on input "fresco" at bounding box center [94, 32] width 56 height 11
type input "f"
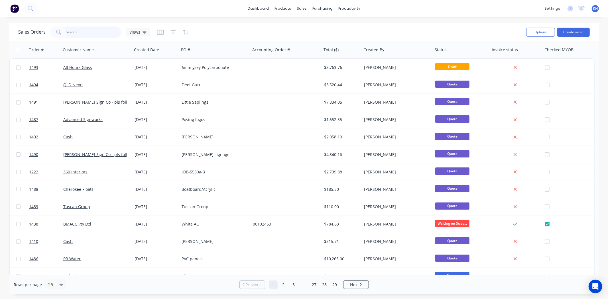
click at [85, 33] on input "text" at bounding box center [94, 32] width 56 height 11
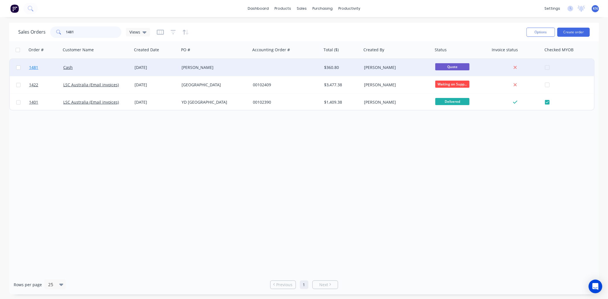
type input "1481"
click at [37, 67] on span "1481" at bounding box center [33, 68] width 9 height 6
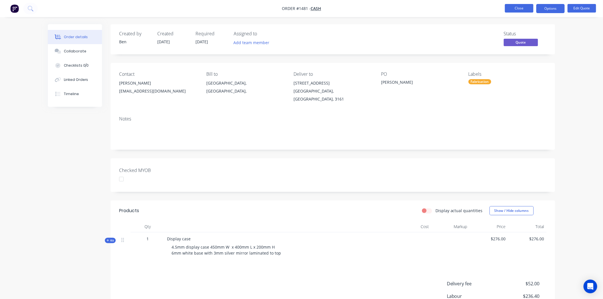
click at [526, 8] on button "Close" at bounding box center [519, 8] width 29 height 9
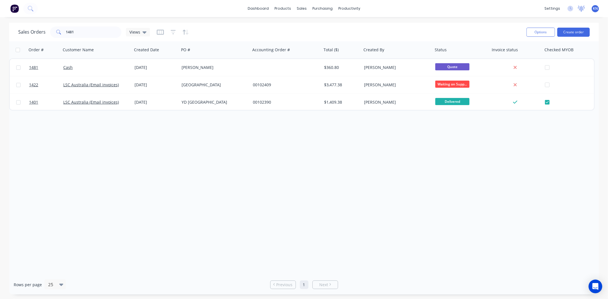
click at [581, 9] on icon at bounding box center [581, 8] width 5 height 5
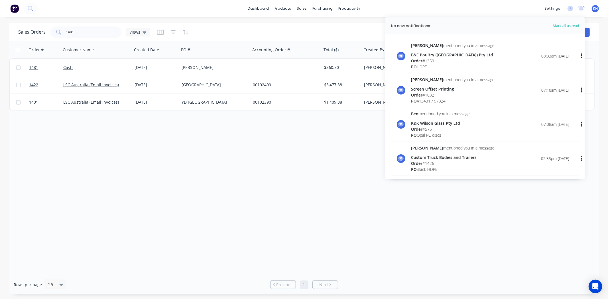
click at [420, 55] on div "B&E Poultry ([GEOGRAPHIC_DATA]) Pty Ltd" at bounding box center [453, 55] width 84 height 6
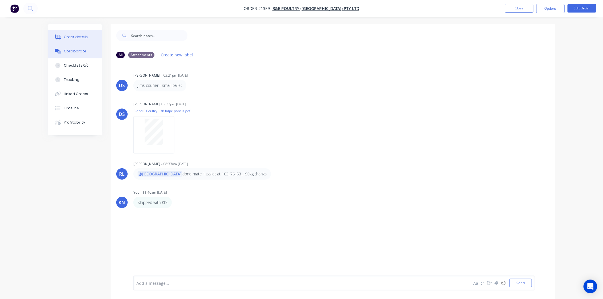
click at [79, 35] on div "Order details" at bounding box center [76, 37] width 24 height 5
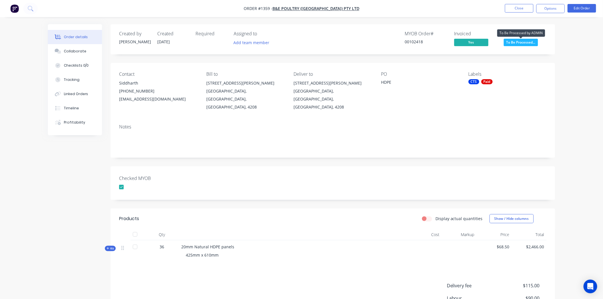
click at [530, 42] on span "To Be Processed..." at bounding box center [521, 42] width 34 height 7
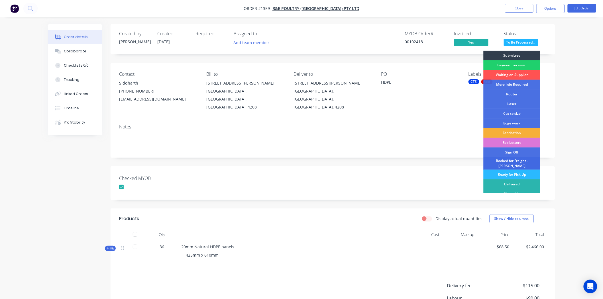
click at [511, 161] on div "Booked for Freight - [PERSON_NAME]" at bounding box center [512, 163] width 57 height 13
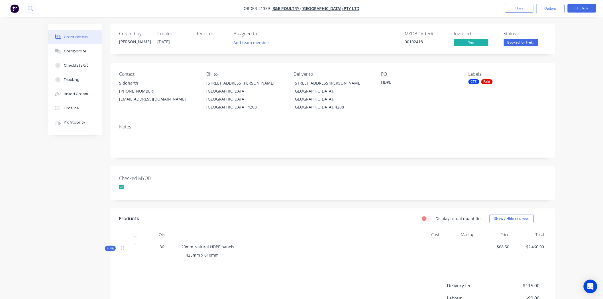
click at [293, 177] on div "Checked MYOB" at bounding box center [333, 184] width 445 height 34
click at [515, 7] on button "Close" at bounding box center [519, 8] width 29 height 9
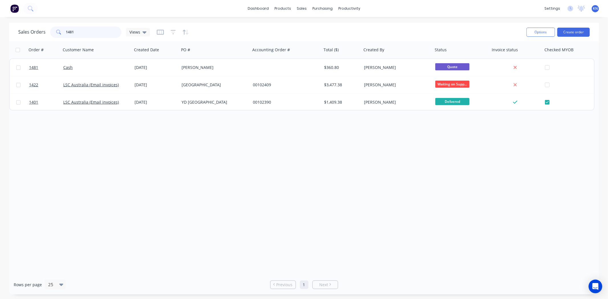
click at [95, 30] on input "1481" at bounding box center [94, 32] width 56 height 11
type input "1"
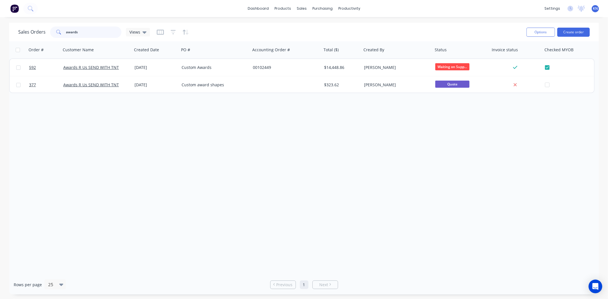
click at [84, 33] on input "awards" at bounding box center [94, 32] width 56 height 11
type input "a"
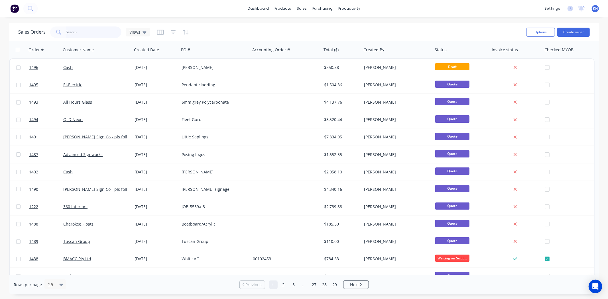
click at [82, 29] on input "text" at bounding box center [94, 32] width 56 height 11
click at [91, 31] on input "text" at bounding box center [94, 32] width 56 height 11
type input "1489"
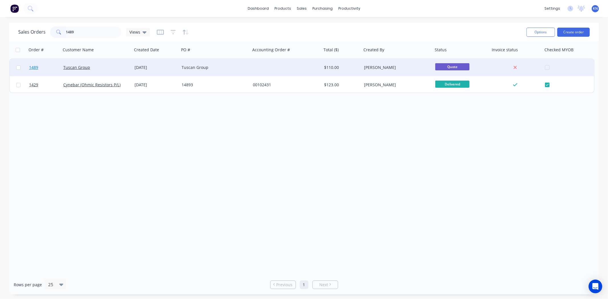
click at [34, 66] on span "1489" at bounding box center [33, 68] width 9 height 6
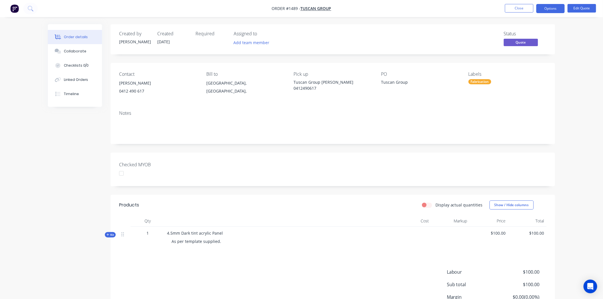
scroll to position [53, 0]
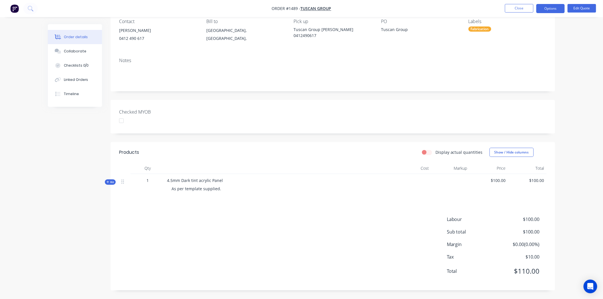
click at [110, 183] on span "Kit" at bounding box center [110, 182] width 7 height 4
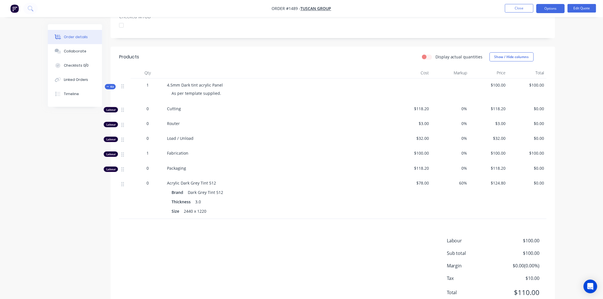
scroll to position [0, 0]
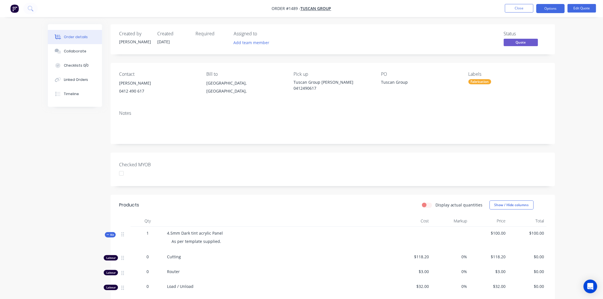
click at [491, 79] on div "Labels Fabrication" at bounding box center [508, 85] width 78 height 26
click at [487, 81] on div "Fabrication" at bounding box center [480, 81] width 23 height 5
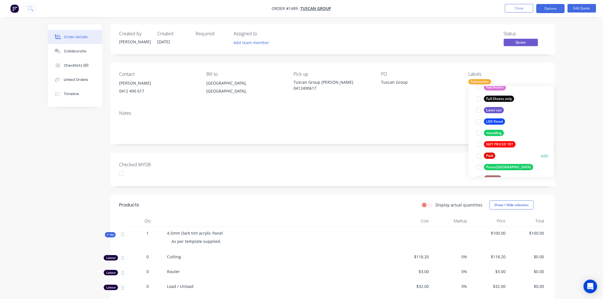
scroll to position [190, 0]
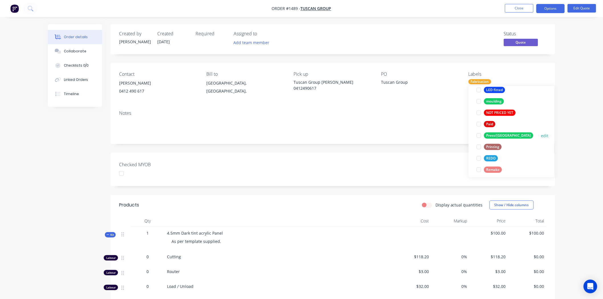
click at [479, 136] on div at bounding box center [478, 135] width 11 height 11
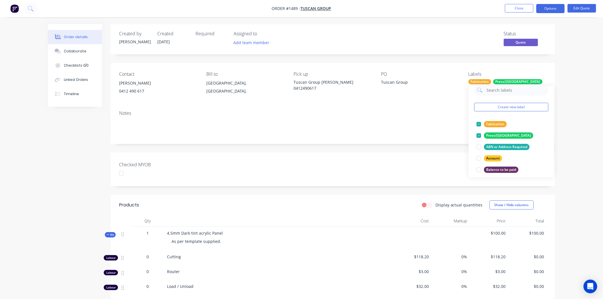
click at [432, 169] on div "Checked MYOB" at bounding box center [333, 170] width 445 height 34
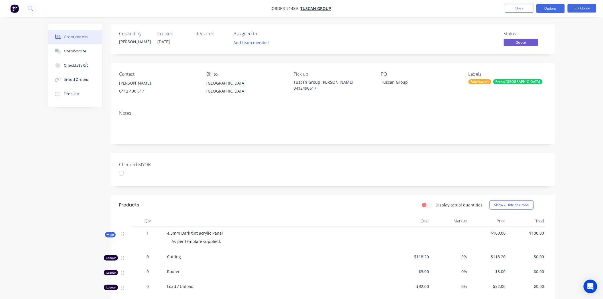
click at [491, 80] on div "Fabrication" at bounding box center [480, 81] width 23 height 5
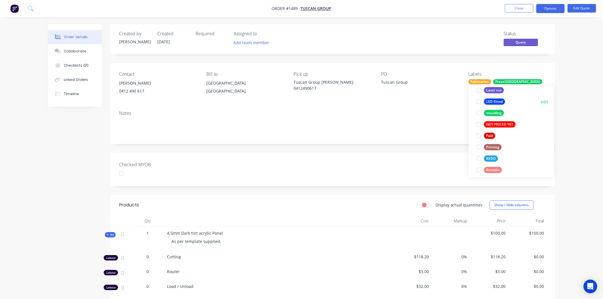
scroll to position [190, 0]
click at [480, 136] on div at bounding box center [478, 135] width 11 height 11
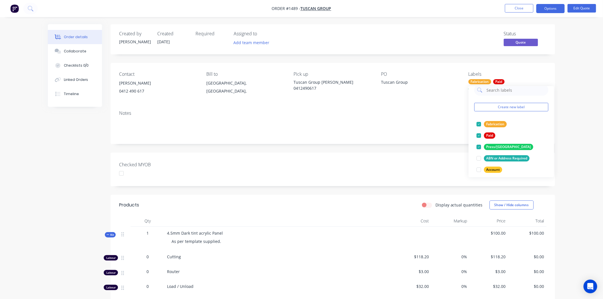
click at [433, 147] on div "Created by Darren Created 11/09/25 Required Assigned to Add team member Status …" at bounding box center [333, 242] width 445 height 436
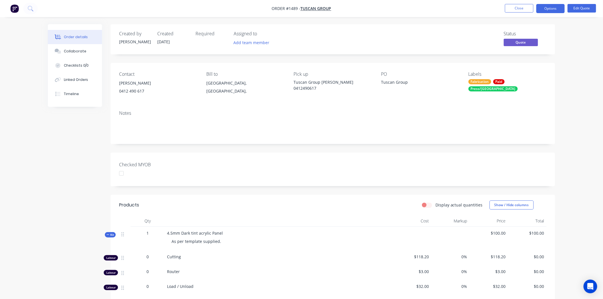
drag, startPoint x: 121, startPoint y: 175, endPoint x: 157, endPoint y: 161, distance: 38.2
click at [121, 175] on div at bounding box center [121, 173] width 11 height 11
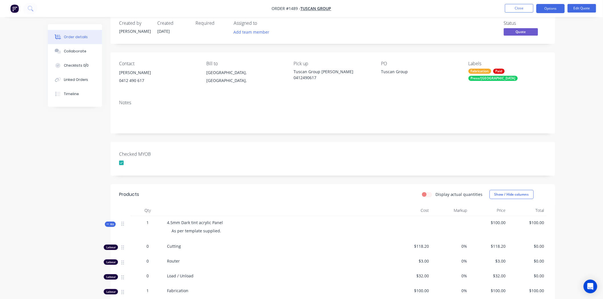
scroll to position [0, 0]
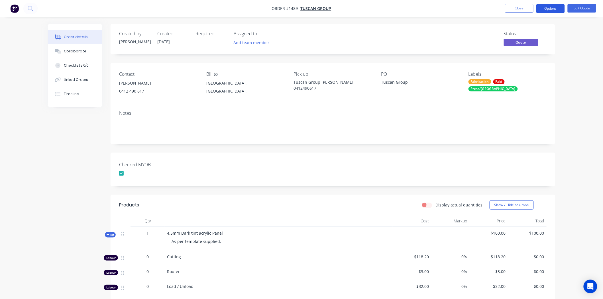
click at [555, 8] on button "Options" at bounding box center [551, 8] width 29 height 9
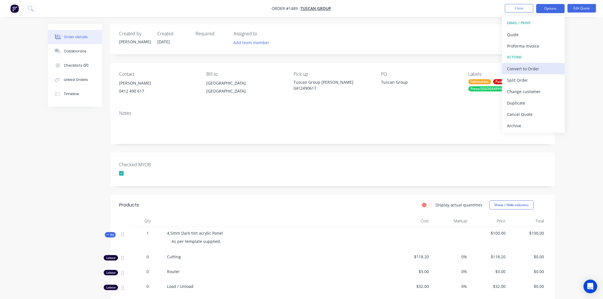
click at [540, 68] on div "Convert to Order" at bounding box center [534, 69] width 52 height 8
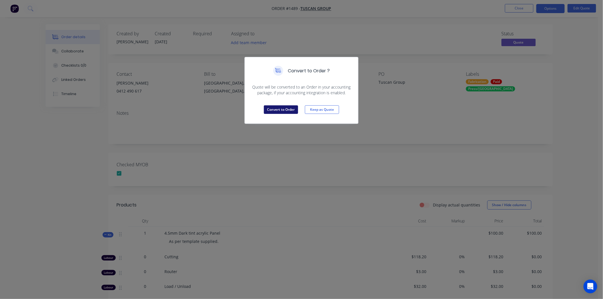
click at [280, 109] on button "Convert to Order" at bounding box center [281, 110] width 34 height 9
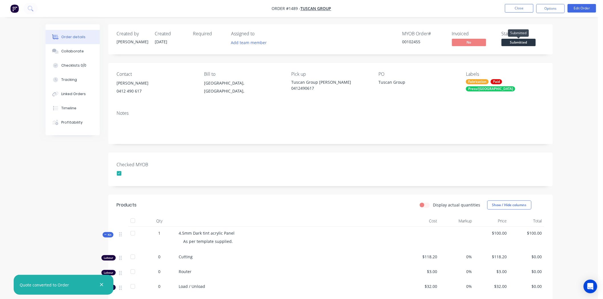
click at [518, 40] on span "Submitted" at bounding box center [519, 42] width 34 height 7
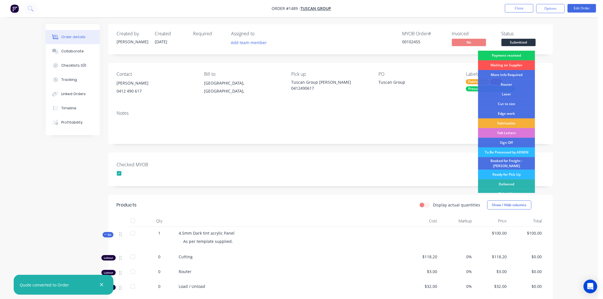
click at [517, 54] on div "Payment received" at bounding box center [507, 56] width 57 height 10
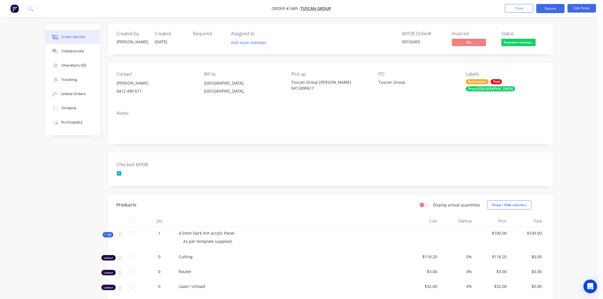
click at [548, 8] on button "Options" at bounding box center [551, 8] width 29 height 9
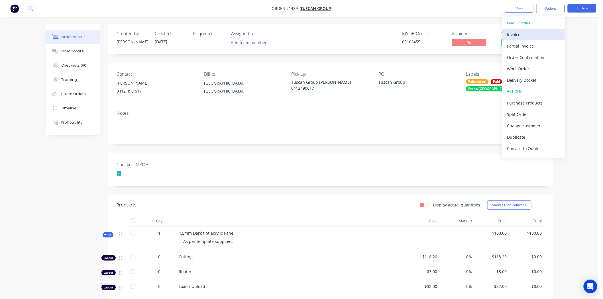
click at [515, 34] on div "Invoice" at bounding box center [534, 35] width 52 height 8
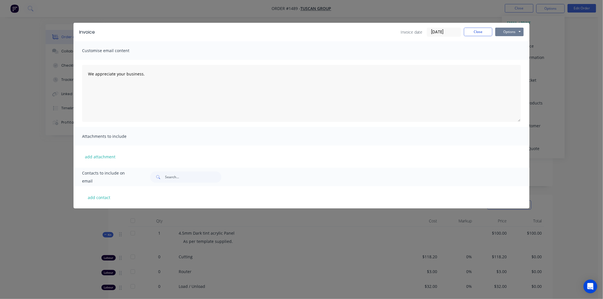
click at [509, 30] on button "Options" at bounding box center [510, 32] width 29 height 9
click at [508, 50] on button "Print" at bounding box center [514, 51] width 37 height 9
click at [477, 32] on button "Close" at bounding box center [478, 32] width 29 height 9
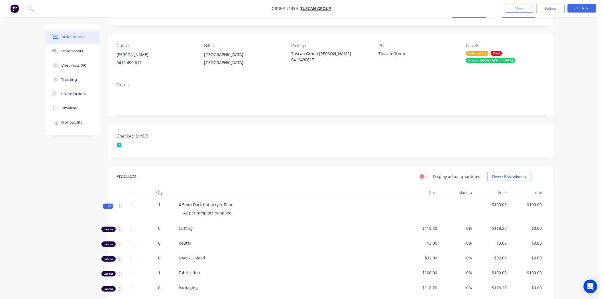
scroll to position [127, 0]
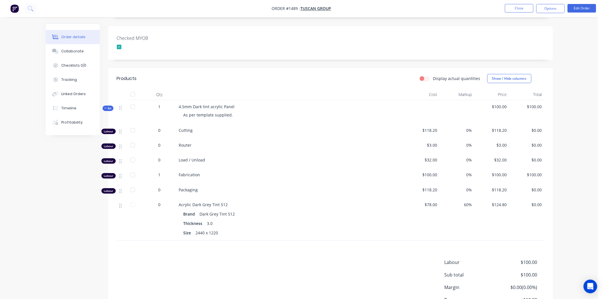
click at [105, 109] on icon at bounding box center [105, 108] width 3 height 3
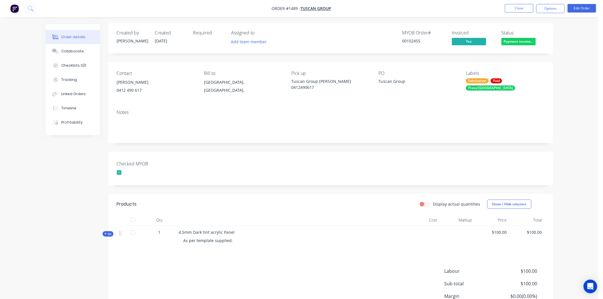
scroll to position [0, 0]
click at [307, 148] on div "Created by Darren Created 11/09/25 Required Assigned to Add team member MYOB Or…" at bounding box center [330, 183] width 445 height 319
click at [517, 7] on button "Close" at bounding box center [519, 8] width 29 height 9
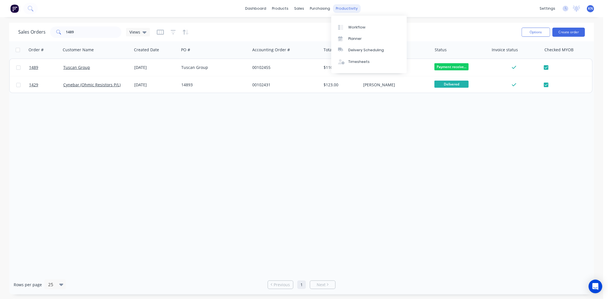
click at [347, 11] on div "productivity" at bounding box center [347, 8] width 28 height 9
click at [361, 27] on div "Workflow" at bounding box center [356, 27] width 17 height 5
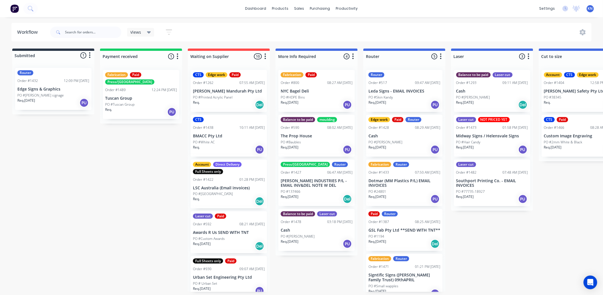
scroll to position [32, 0]
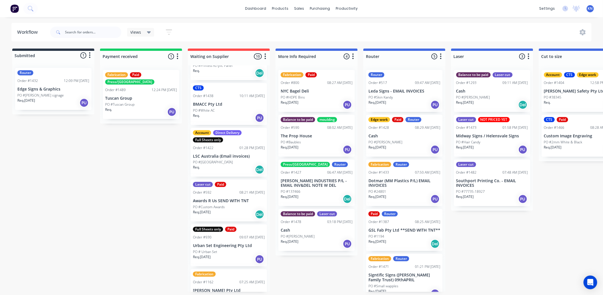
click at [200, 88] on div "CTS" at bounding box center [198, 87] width 11 height 5
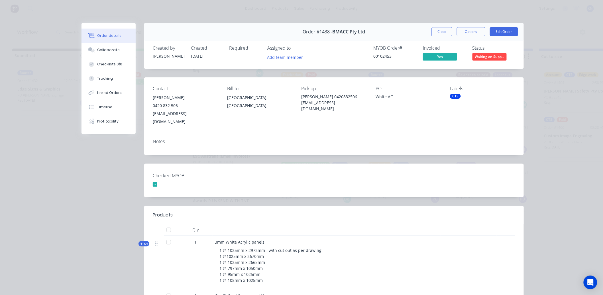
click at [455, 97] on div "CTS" at bounding box center [455, 96] width 11 height 5
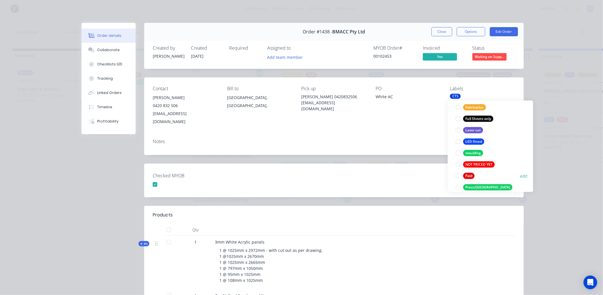
scroll to position [158, 0]
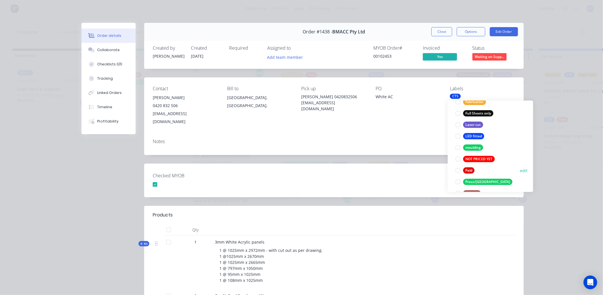
click at [458, 170] on div at bounding box center [458, 170] width 11 height 11
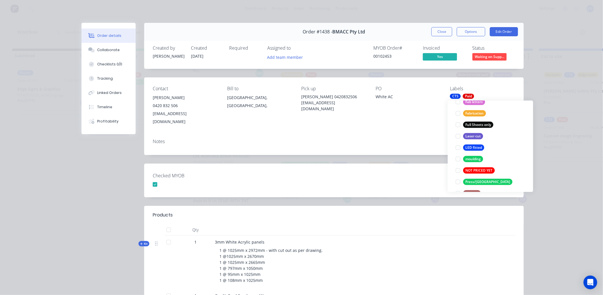
scroll to position [0, 0]
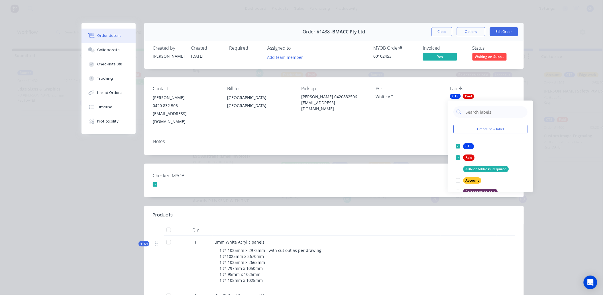
click at [349, 191] on div "Order #1438 - BMACC Pty Ltd Close Options Edit Order Created by Darren Created …" at bounding box center [303, 218] width 443 height 391
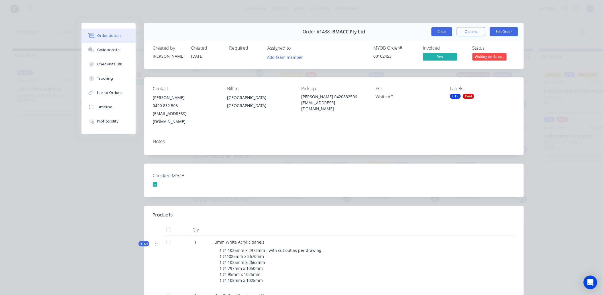
click at [439, 32] on button "Close" at bounding box center [442, 31] width 21 height 9
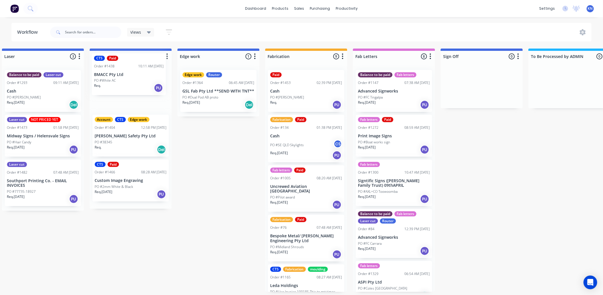
scroll to position [0, 447]
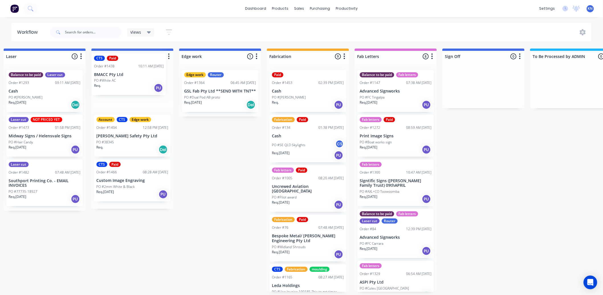
drag, startPoint x: 211, startPoint y: 137, endPoint x: 116, endPoint y: 76, distance: 113.9
click at [116, 76] on div "Submitted 1 Status colour #273444 hex #273444 Save Cancel Summaries Total order…" at bounding box center [230, 169] width 1365 height 243
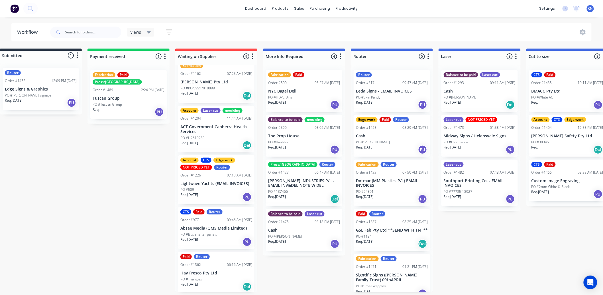
scroll to position [196, 0]
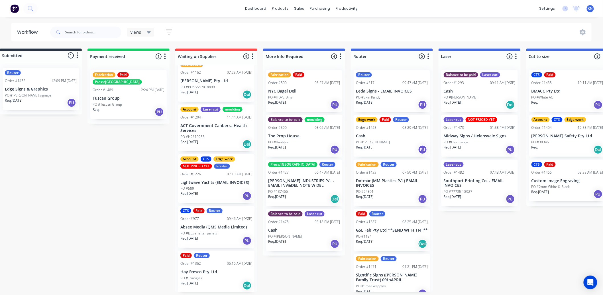
click at [208, 272] on p "Hay Fresco Pty Ltd" at bounding box center [217, 271] width 72 height 5
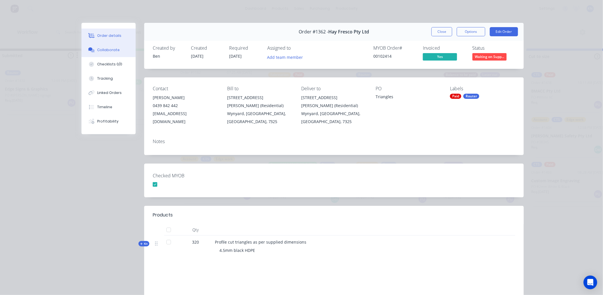
click at [104, 47] on div "Collaborate" at bounding box center [109, 49] width 23 height 5
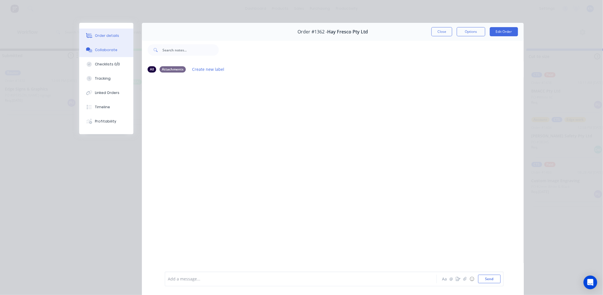
click at [95, 33] on div "Order details" at bounding box center [107, 35] width 24 height 5
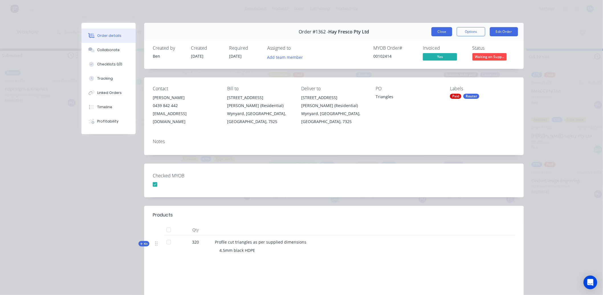
click at [440, 32] on button "Close" at bounding box center [442, 31] width 21 height 9
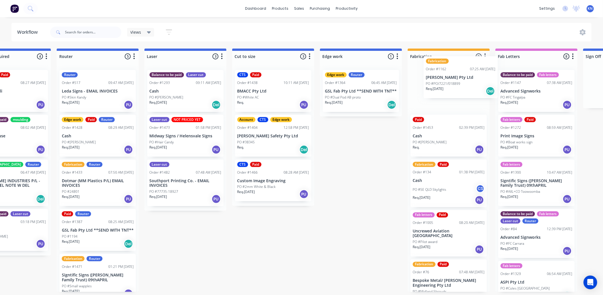
scroll to position [0, 309]
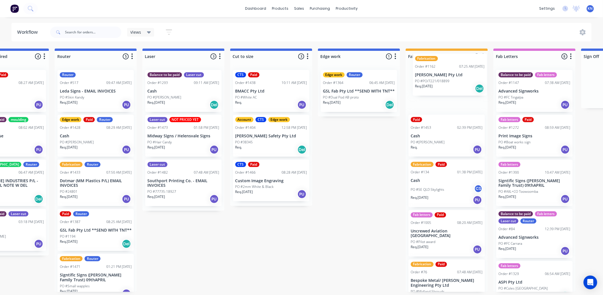
drag, startPoint x: 201, startPoint y: 139, endPoint x: 438, endPoint y: 70, distance: 246.4
click at [438, 70] on div "Submitted 1 Status colour #273444 hex #273444 Save Cancel Summaries Total order…" at bounding box center [369, 169] width 1365 height 243
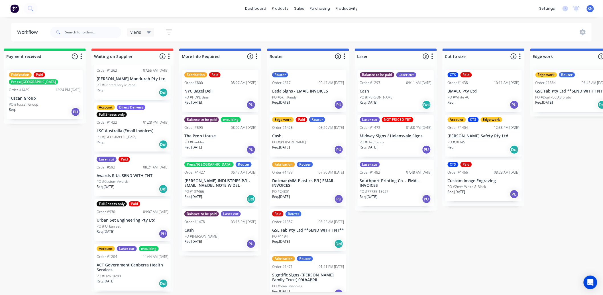
scroll to position [0, 0]
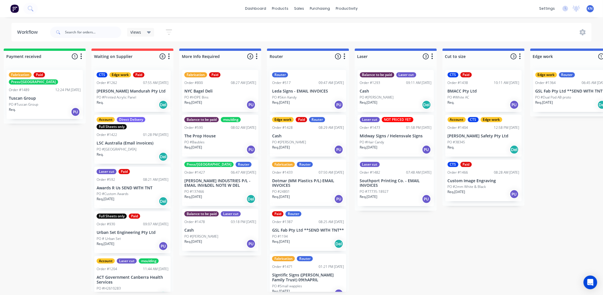
click at [32, 156] on div "Submitted 1 Status colour #273444 hex #273444 Save Cancel Summaries Total order…" at bounding box center [581, 169] width 1365 height 243
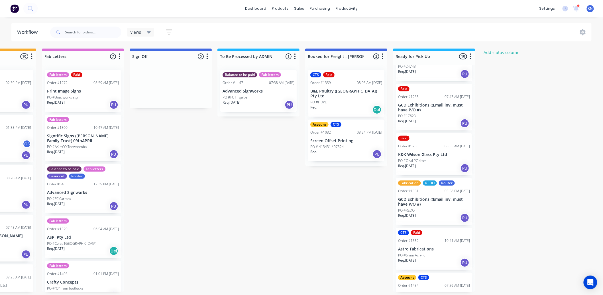
scroll to position [244, 0]
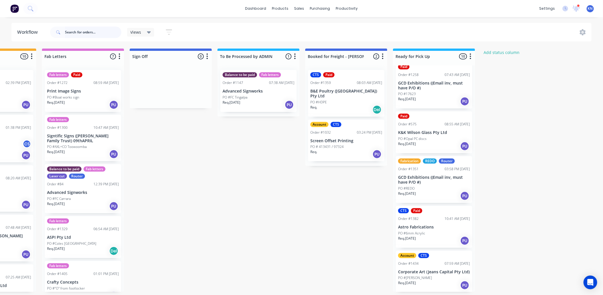
click at [68, 29] on input "text" at bounding box center [93, 32] width 56 height 11
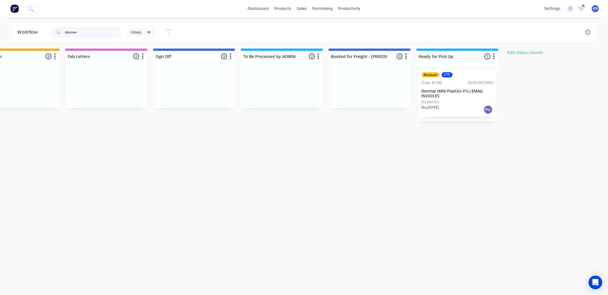
scroll to position [0, 739]
type input "dotmar"
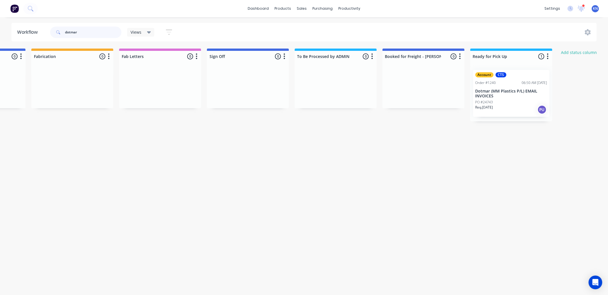
scroll to position [0, 756]
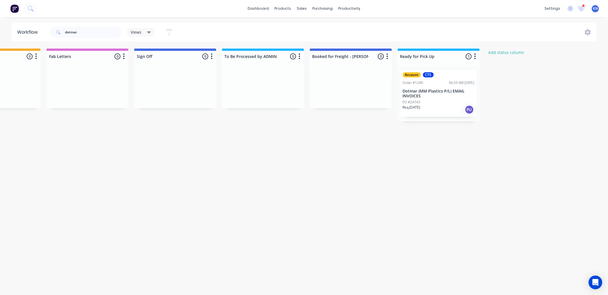
drag, startPoint x: 95, startPoint y: 33, endPoint x: 42, endPoint y: 33, distance: 52.5
click at [42, 33] on header "Workflow dotmar Views Save new view None (Default) edit Ready for Pick Up edit …" at bounding box center [304, 32] width 586 height 19
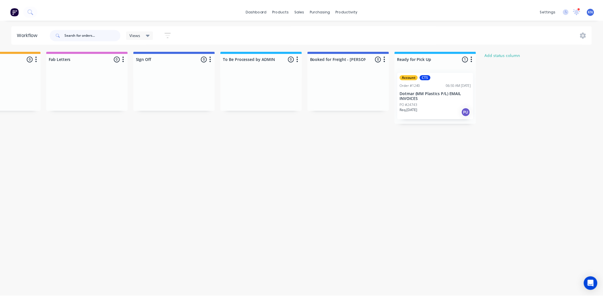
scroll to position [0, 0]
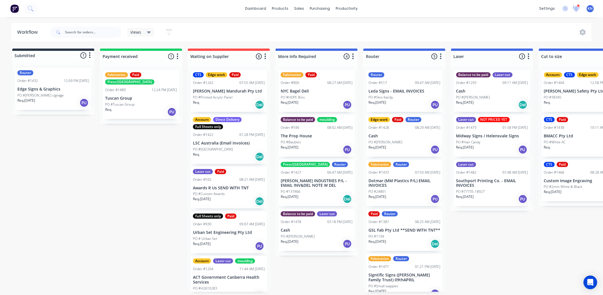
click at [578, 8] on icon at bounding box center [576, 8] width 5 height 5
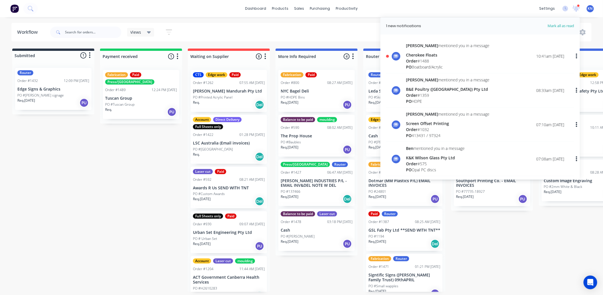
click at [427, 60] on div "Order # 1488" at bounding box center [448, 61] width 84 height 6
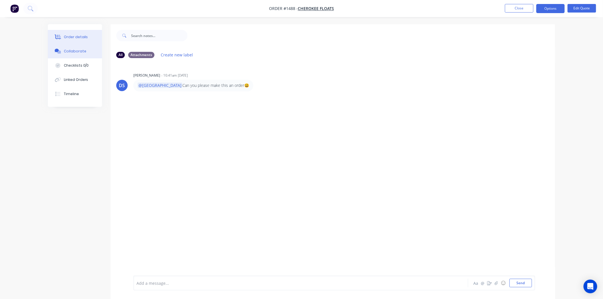
click at [78, 36] on div "Order details" at bounding box center [76, 37] width 24 height 5
